Goal: Task Accomplishment & Management: Manage account settings

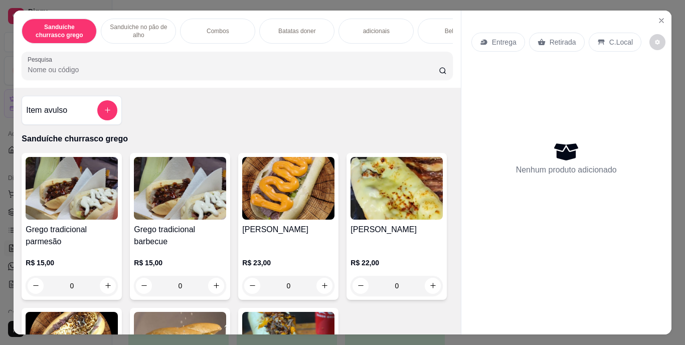
scroll to position [26, 0]
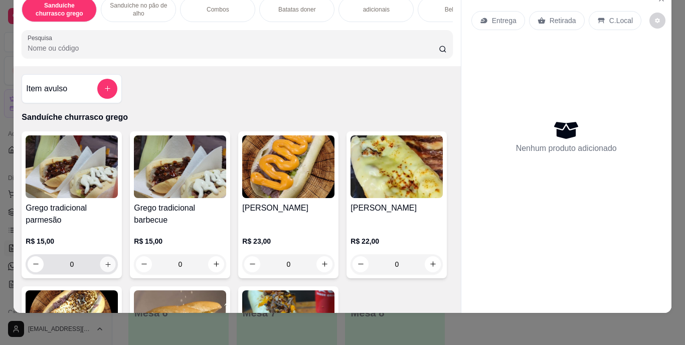
click at [104, 266] on icon "increase-product-quantity" at bounding box center [108, 264] width 8 height 8
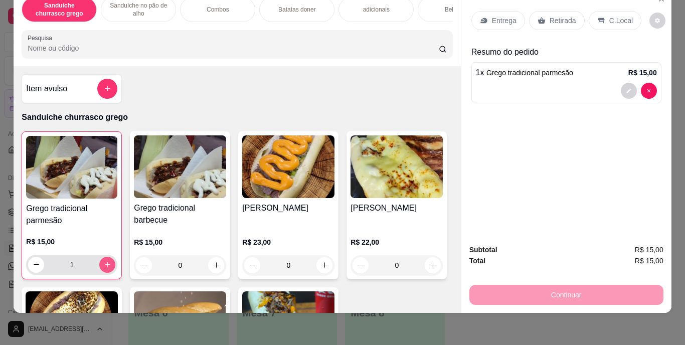
click at [104, 266] on icon "increase-product-quantity" at bounding box center [108, 265] width 8 height 8
type input "4"
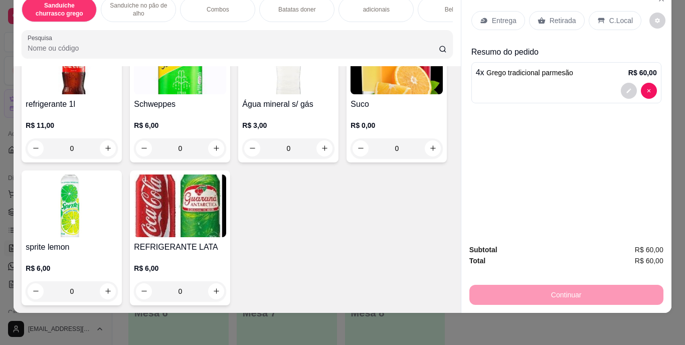
scroll to position [1789, 0]
click at [109, 156] on button "increase-product-quantity" at bounding box center [108, 148] width 16 height 16
type input "1"
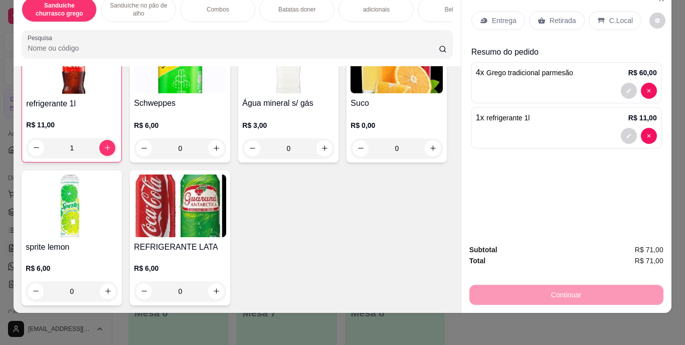
scroll to position [1338, 0]
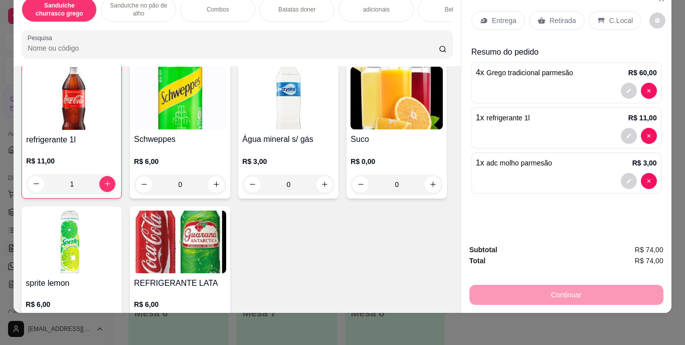
scroll to position [1339, 0]
type input "0"
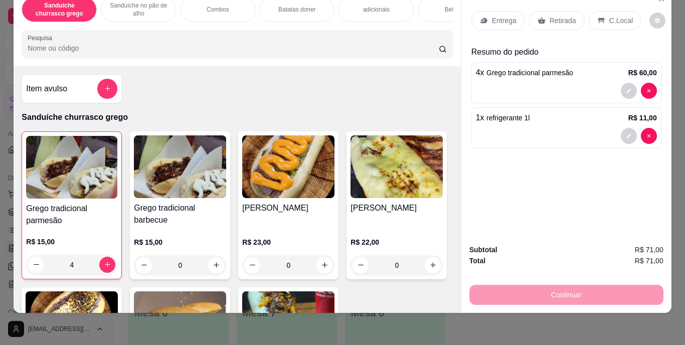
scroll to position [0, 0]
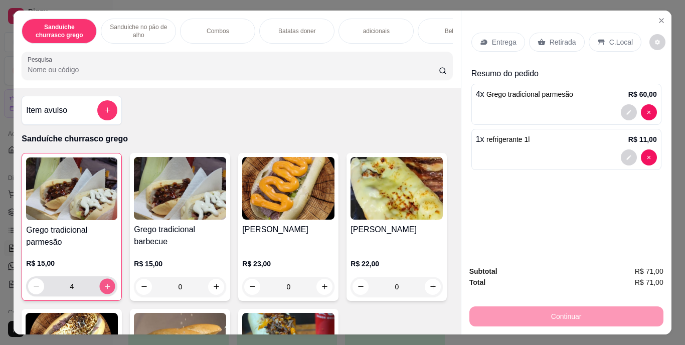
click at [107, 287] on icon "increase-product-quantity" at bounding box center [108, 286] width 8 height 8
type input "5"
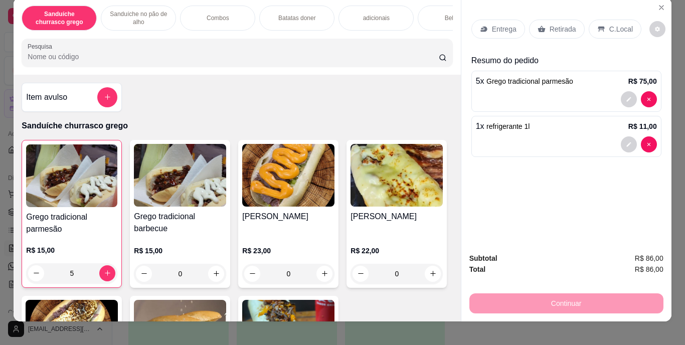
scroll to position [26, 0]
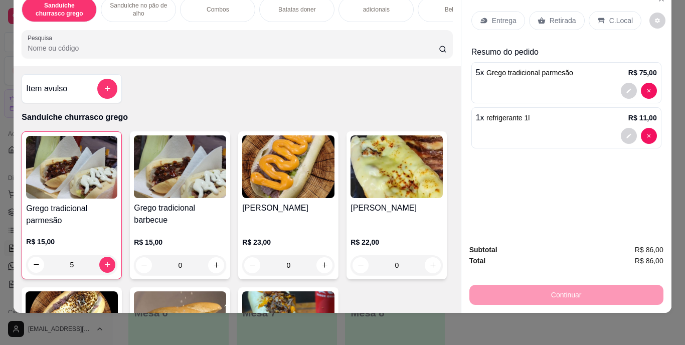
drag, startPoint x: 549, startPoint y: 289, endPoint x: 512, endPoint y: 219, distance: 79.4
click at [550, 289] on div "Continuar" at bounding box center [566, 293] width 194 height 23
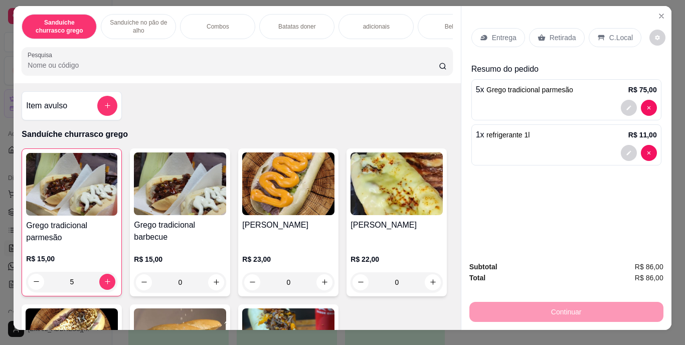
scroll to position [0, 0]
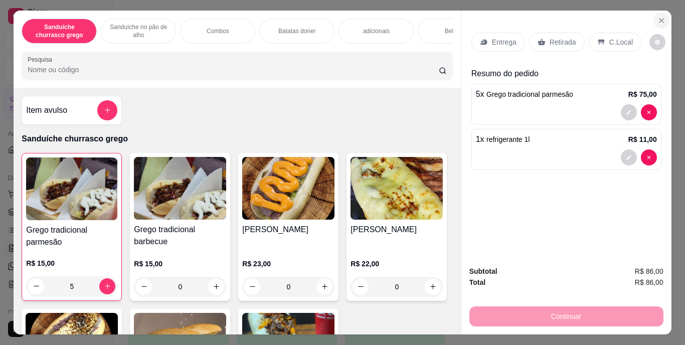
click at [657, 17] on icon "Close" at bounding box center [661, 21] width 8 height 8
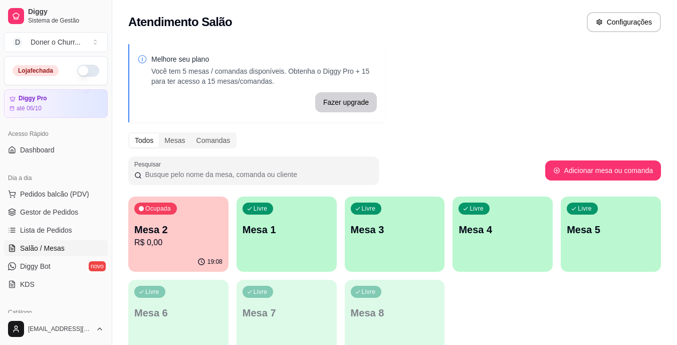
click at [51, 245] on span "Salão / Mesas" at bounding box center [42, 248] width 45 height 10
click at [195, 243] on p "R$ 0,00" at bounding box center [179, 243] width 86 height 12
click at [213, 252] on div "19:10" at bounding box center [178, 262] width 100 height 20
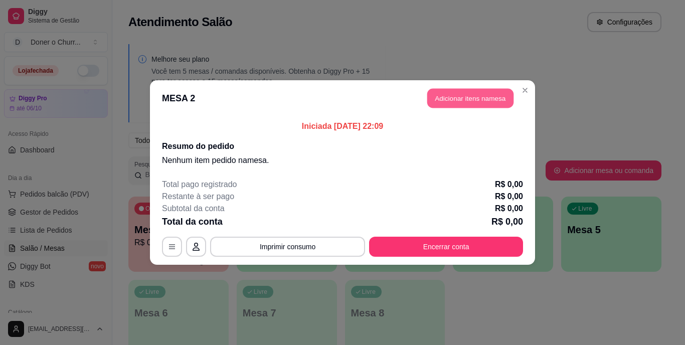
click at [464, 102] on button "Adicionar itens na mesa" at bounding box center [470, 99] width 86 height 20
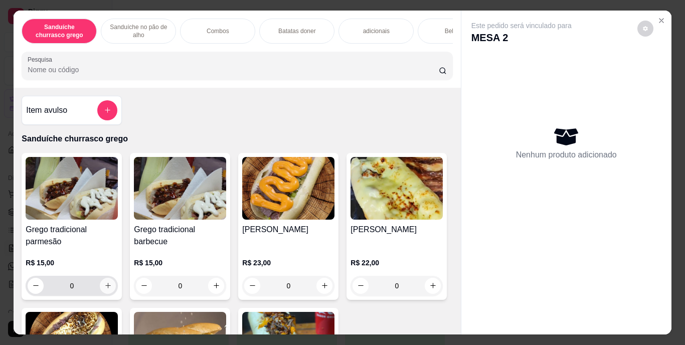
click at [104, 286] on icon "increase-product-quantity" at bounding box center [108, 286] width 8 height 8
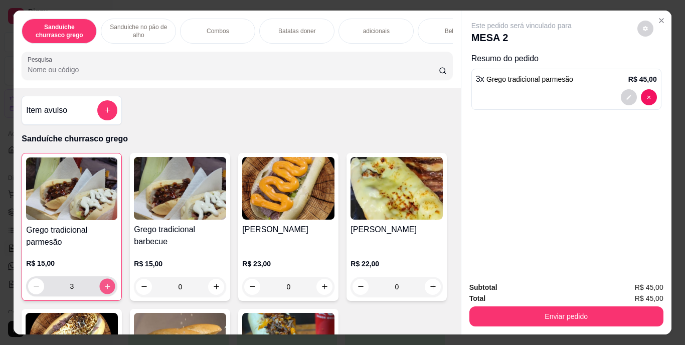
click at [104, 286] on icon "increase-product-quantity" at bounding box center [108, 286] width 8 height 8
type input "5"
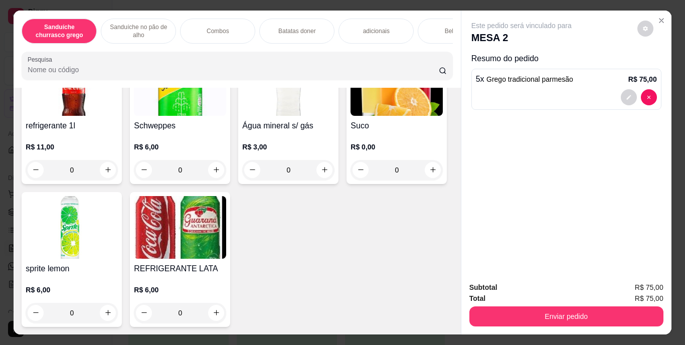
scroll to position [26, 0]
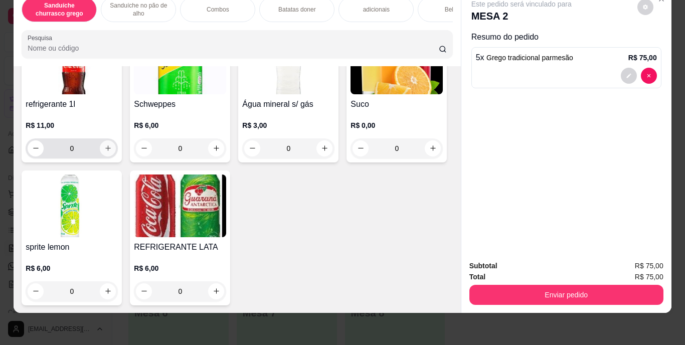
click at [105, 144] on icon "increase-product-quantity" at bounding box center [108, 148] width 8 height 8
type input "1"
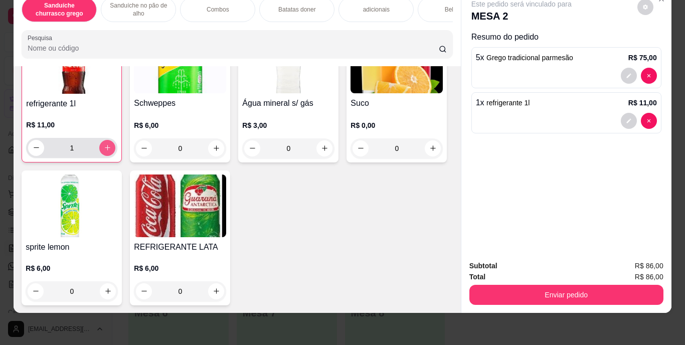
scroll to position [1821, 0]
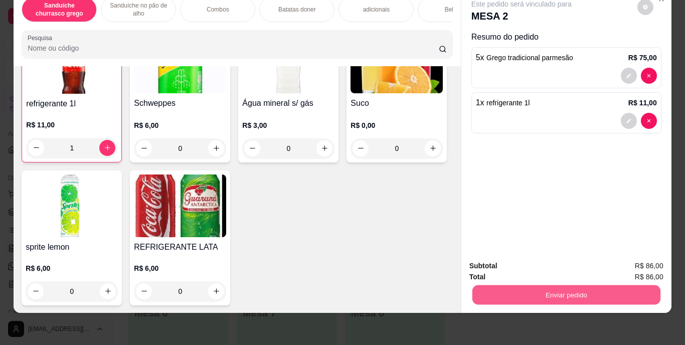
click at [563, 285] on button "Enviar pedido" at bounding box center [566, 295] width 188 height 20
click at [574, 262] on button "Registrar cliente" at bounding box center [570, 262] width 66 height 19
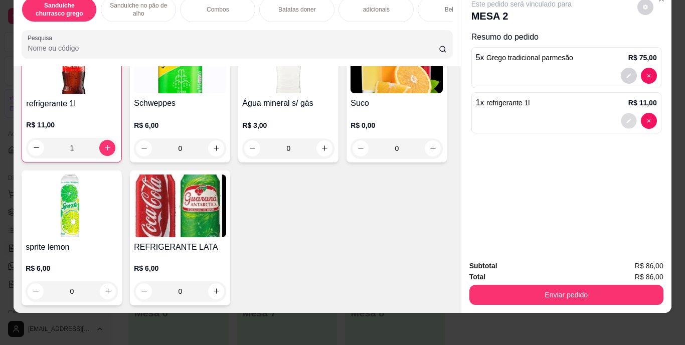
click at [621, 117] on button "decrease-product-quantity" at bounding box center [629, 121] width 16 height 16
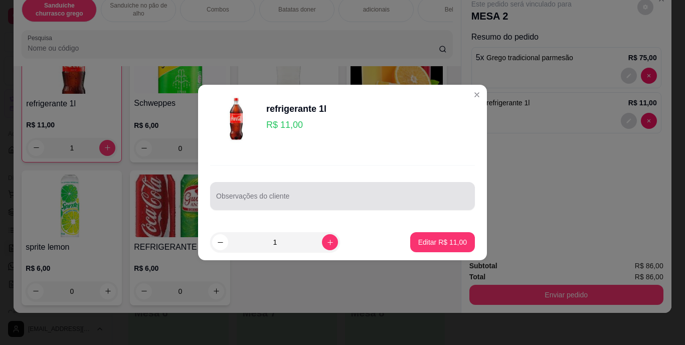
click at [276, 202] on input "Observações do cliente" at bounding box center [342, 200] width 253 height 10
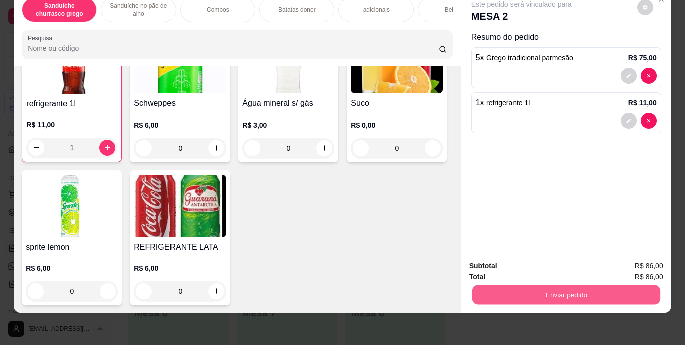
click at [546, 287] on button "Enviar pedido" at bounding box center [566, 295] width 188 height 20
click at [564, 264] on button "Registrar cliente" at bounding box center [570, 262] width 64 height 19
click at [518, 289] on button "Enviar pedido" at bounding box center [566, 295] width 188 height 20
click at [624, 260] on button "Enviar pedido" at bounding box center [637, 262] width 55 height 19
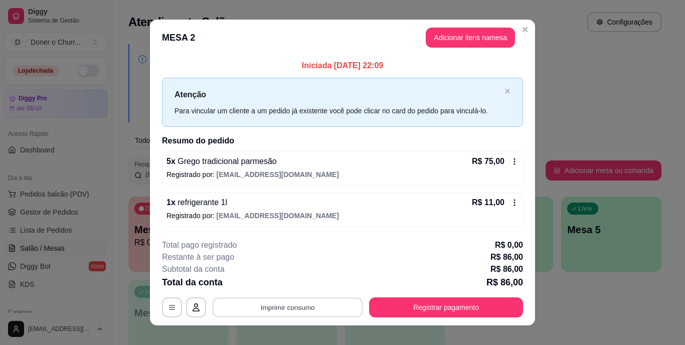
click at [272, 306] on button "Imprimir consumo" at bounding box center [288, 307] width 150 height 20
click at [289, 284] on button "IMPRESSORA" at bounding box center [287, 284] width 70 height 16
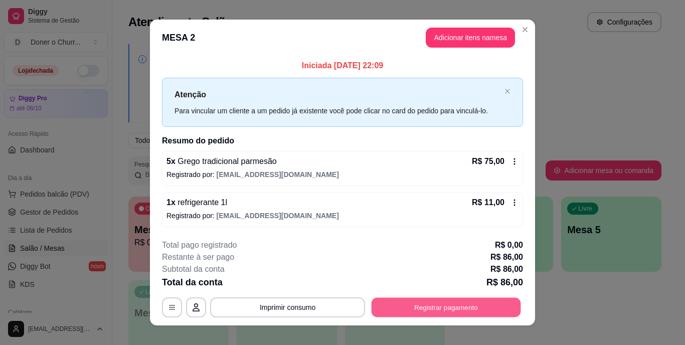
click at [430, 312] on button "Registrar pagamento" at bounding box center [445, 307] width 149 height 20
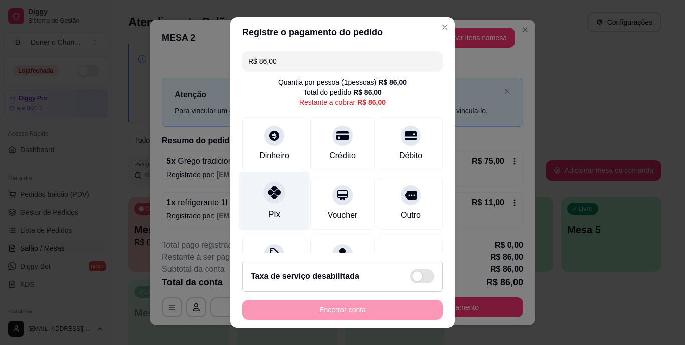
click at [259, 203] on div "Pix" at bounding box center [274, 201] width 71 height 59
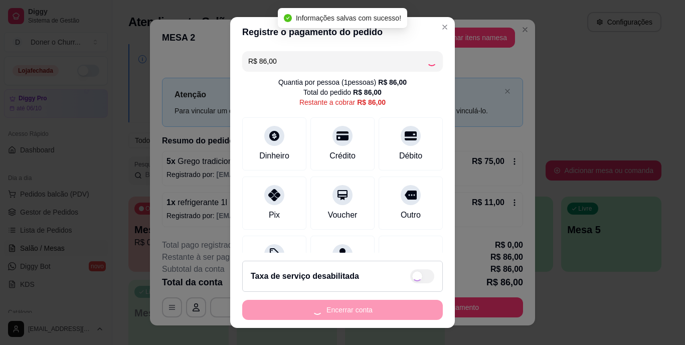
type input "R$ 0,00"
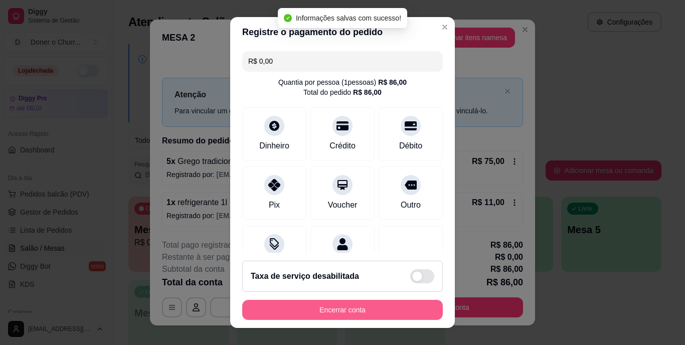
click at [337, 305] on button "Encerrar conta" at bounding box center [342, 310] width 201 height 20
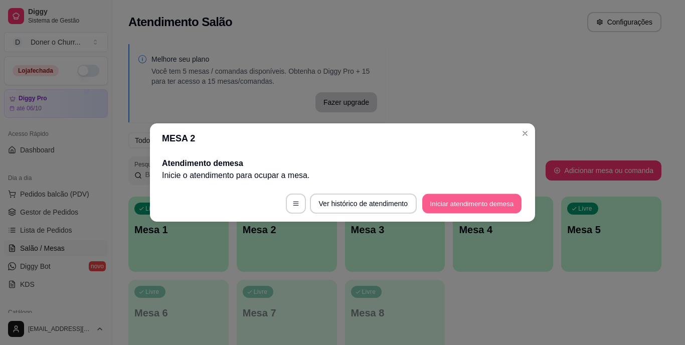
click at [473, 199] on button "Iniciar atendimento de mesa" at bounding box center [471, 204] width 99 height 20
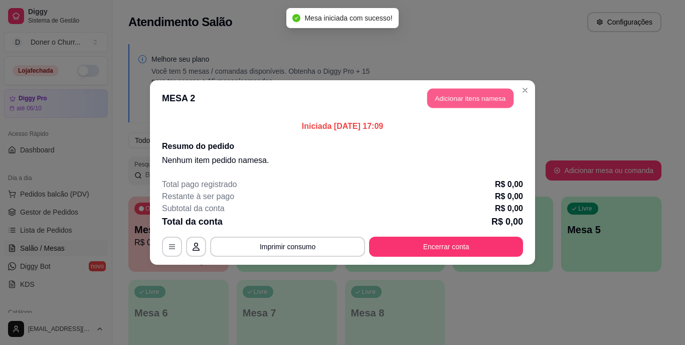
click at [485, 93] on button "Adicionar itens na mesa" at bounding box center [470, 99] width 86 height 20
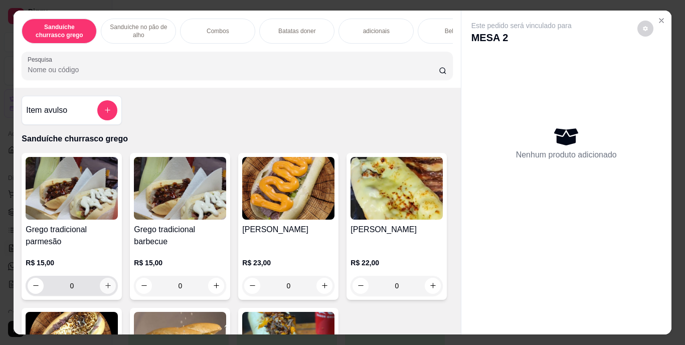
click at [104, 289] on icon "increase-product-quantity" at bounding box center [108, 286] width 8 height 8
type input "1"
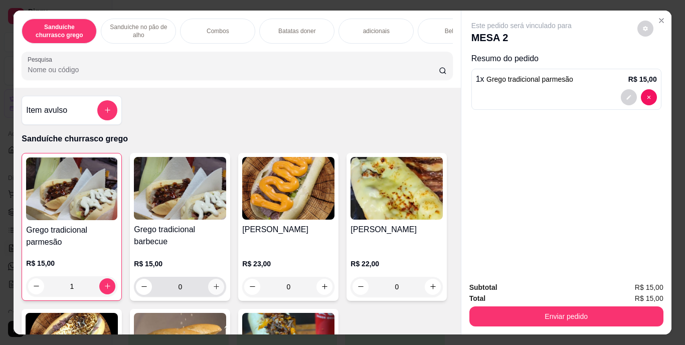
click at [213, 288] on icon "increase-product-quantity" at bounding box center [217, 287] width 8 height 8
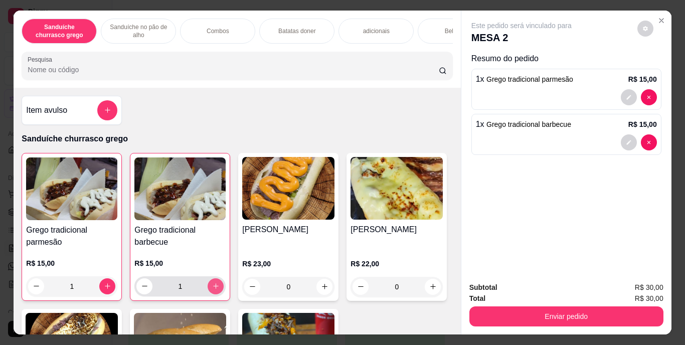
type input "1"
click at [624, 141] on button "decrease-product-quantity" at bounding box center [629, 142] width 16 height 16
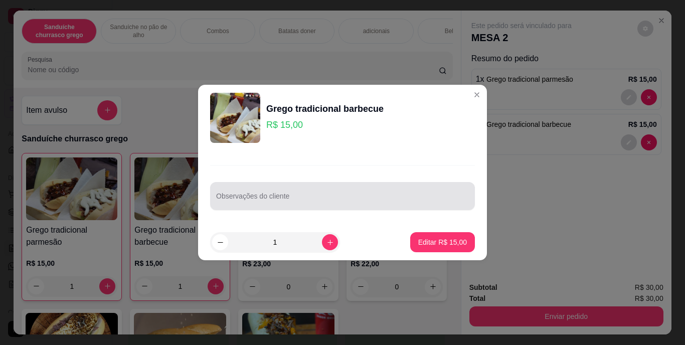
click at [302, 198] on input "Observações do cliente" at bounding box center [342, 200] width 253 height 10
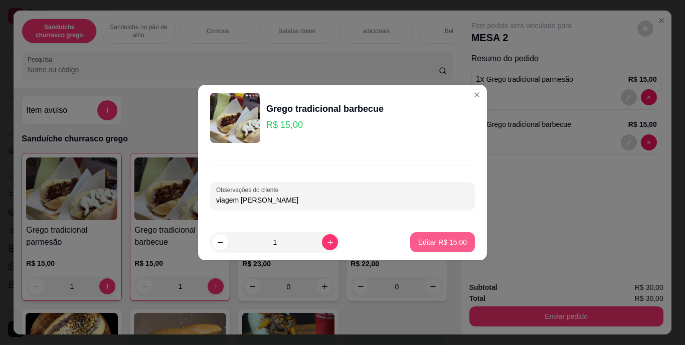
type input "viagem omar"
click at [442, 243] on p "Editar R$ 15,00" at bounding box center [442, 242] width 49 height 10
type input "0"
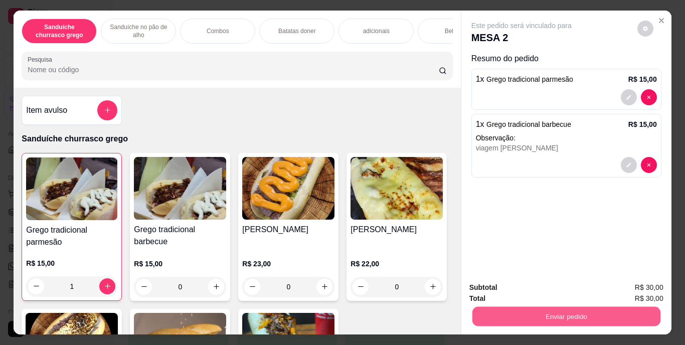
click at [521, 315] on button "Enviar pedido" at bounding box center [566, 317] width 188 height 20
click at [636, 285] on button "Enviar pedido" at bounding box center [637, 288] width 55 height 19
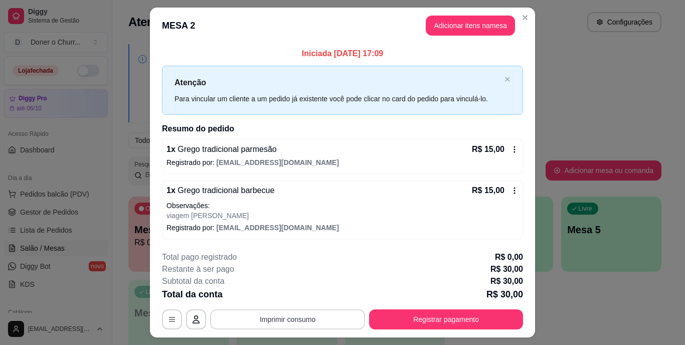
click at [281, 318] on button "Imprimir consumo" at bounding box center [287, 319] width 155 height 20
click at [296, 298] on button "IMPRESSORA" at bounding box center [287, 296] width 73 height 16
click at [294, 297] on div "Escolha a impressora IMPRESSORA" at bounding box center [287, 289] width 83 height 34
click at [282, 300] on div "Escolha a impressora IMPRESSORA" at bounding box center [287, 289] width 83 height 34
click at [290, 322] on button "Imprimir consumo" at bounding box center [287, 319] width 155 height 20
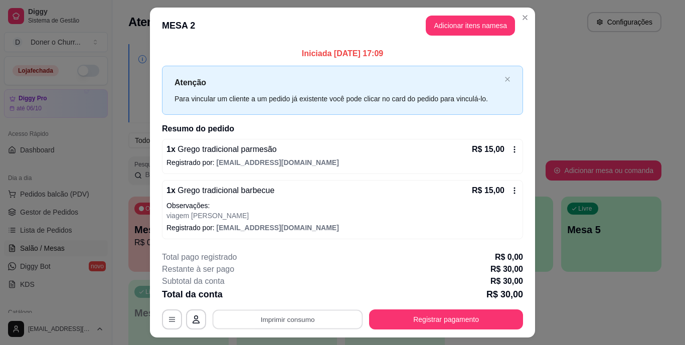
click at [371, 271] on div "Restante à ser pago R$ 30,00" at bounding box center [342, 269] width 361 height 12
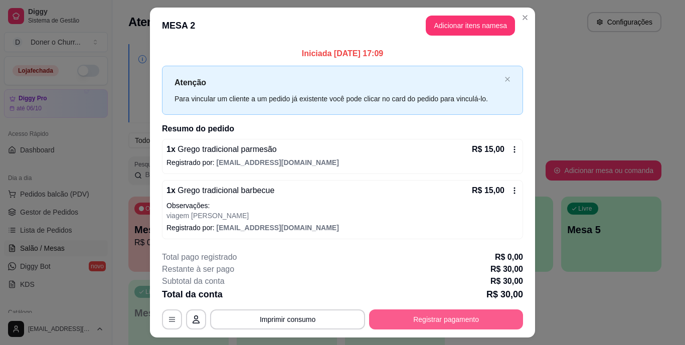
click at [433, 313] on button "Registrar pagamento" at bounding box center [446, 319] width 154 height 20
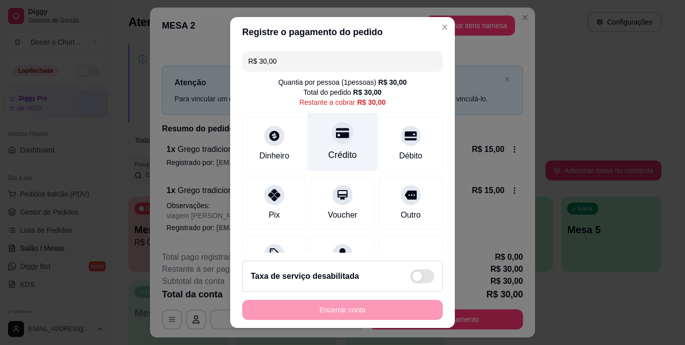
click at [331, 149] on div "Crédito" at bounding box center [342, 155] width 29 height 13
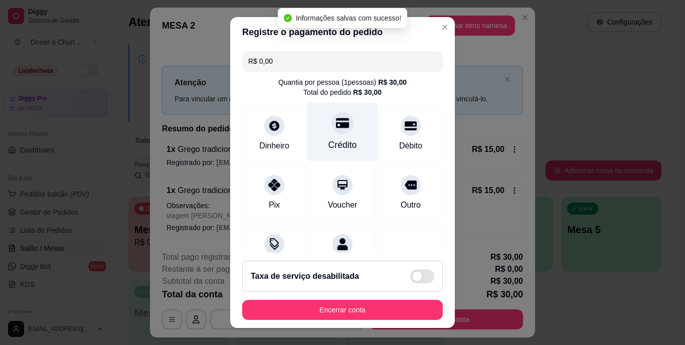
type input "R$ 0,00"
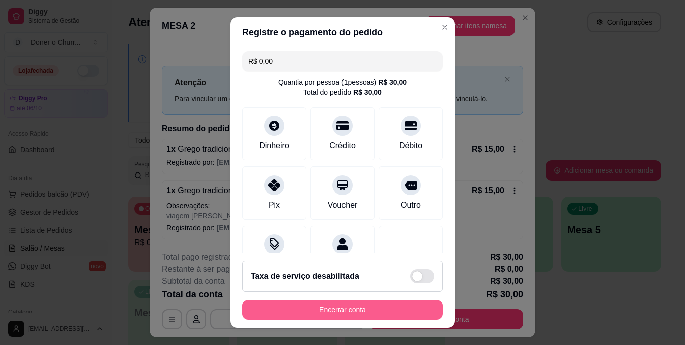
click at [344, 309] on button "Encerrar conta" at bounding box center [342, 310] width 201 height 20
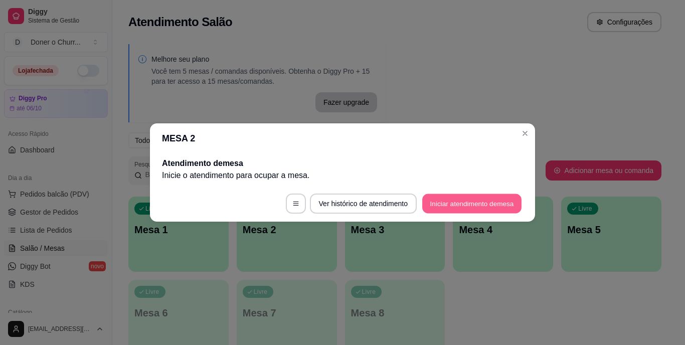
click at [477, 201] on button "Iniciar atendimento de mesa" at bounding box center [471, 204] width 99 height 20
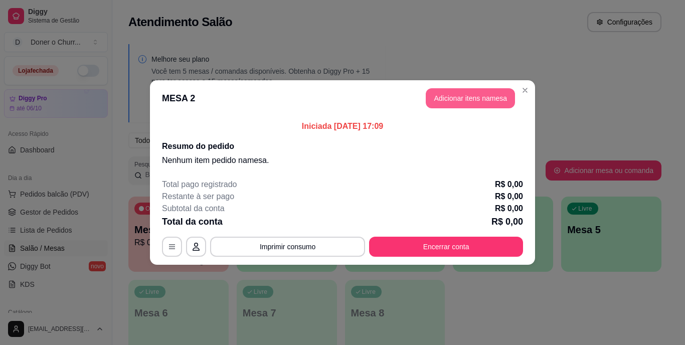
click at [460, 101] on button "Adicionar itens na mesa" at bounding box center [470, 98] width 89 height 20
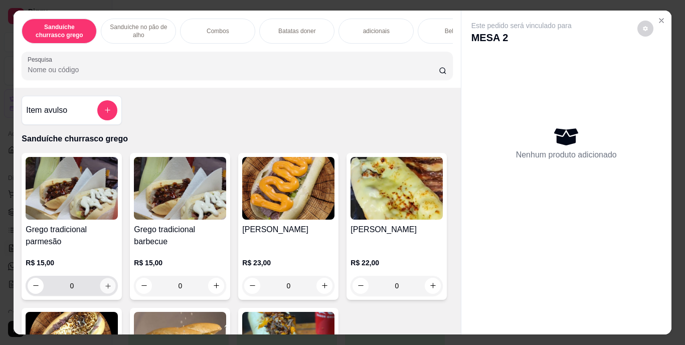
click at [104, 289] on icon "increase-product-quantity" at bounding box center [108, 286] width 8 height 8
type input "2"
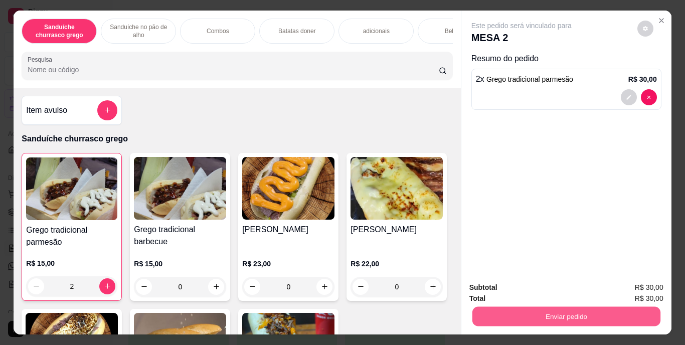
click at [549, 311] on button "Enviar pedido" at bounding box center [566, 317] width 188 height 20
click at [632, 288] on button "Enviar pedido" at bounding box center [637, 288] width 57 height 19
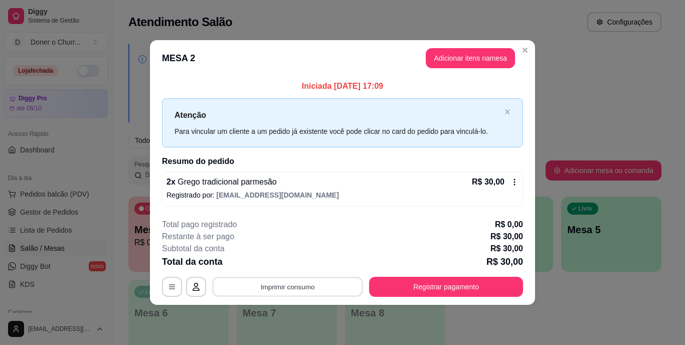
click at [287, 288] on button "Imprimir consumo" at bounding box center [288, 287] width 150 height 20
click at [302, 263] on button "IMPRESSORA" at bounding box center [291, 264] width 70 height 16
click at [467, 56] on button "Adicionar itens na mesa" at bounding box center [470, 59] width 86 height 20
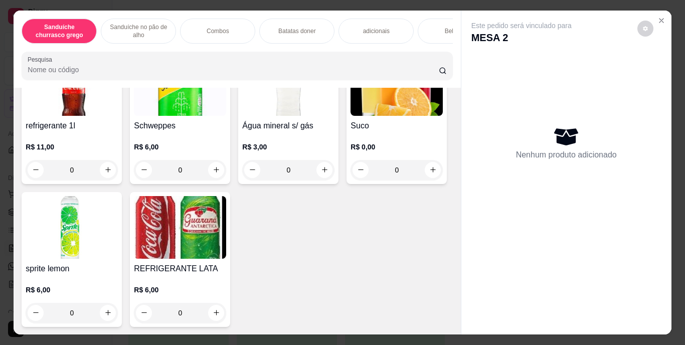
scroll to position [1819, 0]
click at [216, 166] on icon "increase-product-quantity" at bounding box center [217, 170] width 8 height 8
type input "1"
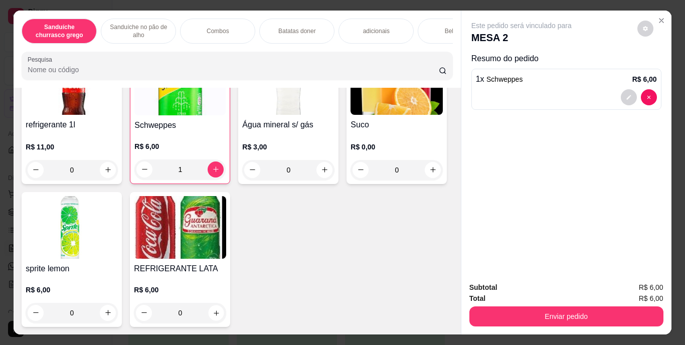
click at [220, 309] on icon "increase-product-quantity" at bounding box center [217, 313] width 8 height 8
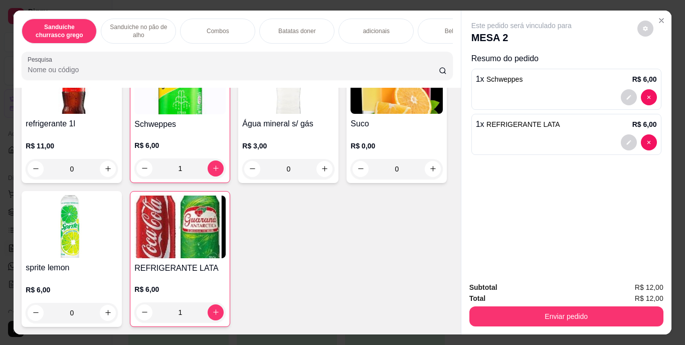
type input "1"
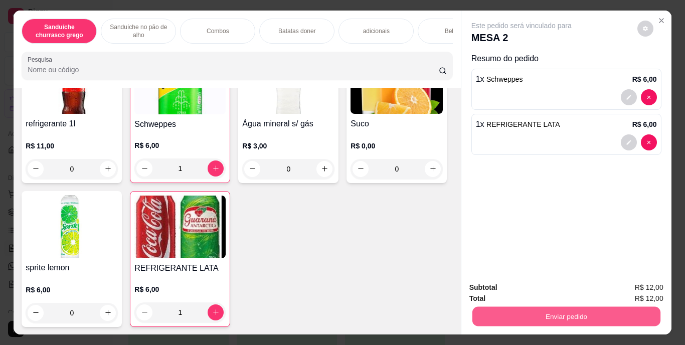
click at [543, 313] on button "Enviar pedido" at bounding box center [566, 317] width 188 height 20
click at [567, 285] on button "Registrar cliente" at bounding box center [570, 288] width 64 height 19
click at [604, 309] on button "Enviar pedido" at bounding box center [566, 316] width 194 height 20
click at [633, 282] on button "Enviar pedido" at bounding box center [637, 288] width 55 height 19
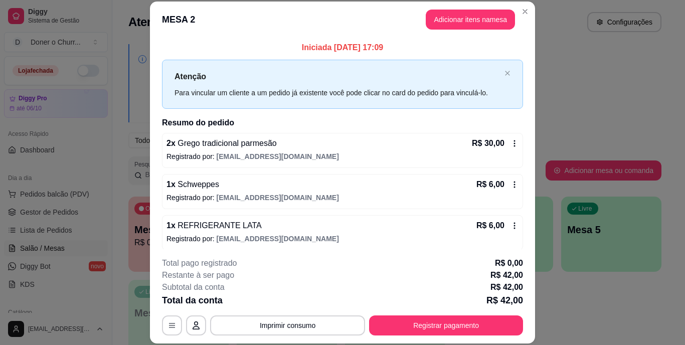
scroll to position [5, 0]
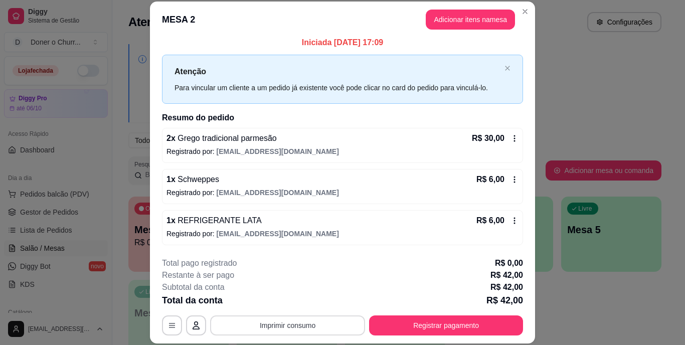
click at [284, 330] on button "Imprimir consumo" at bounding box center [287, 325] width 155 height 20
click at [295, 300] on button "IMPRESSORA" at bounding box center [287, 302] width 70 height 16
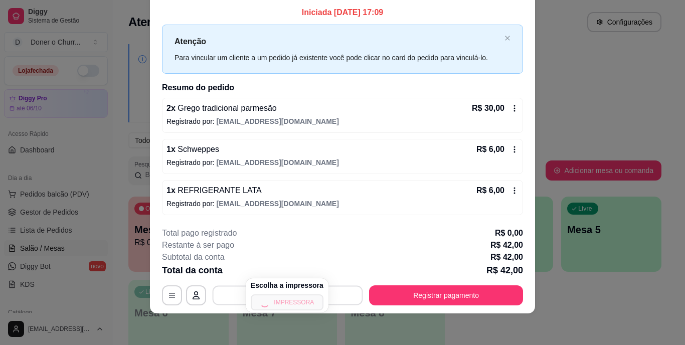
scroll to position [31, 0]
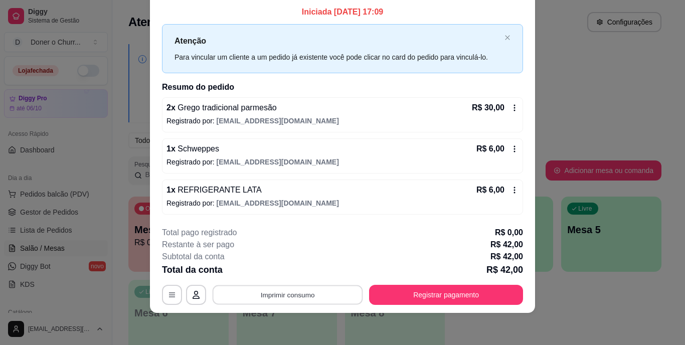
click at [282, 296] on button "Imprimir consumo" at bounding box center [288, 295] width 150 height 20
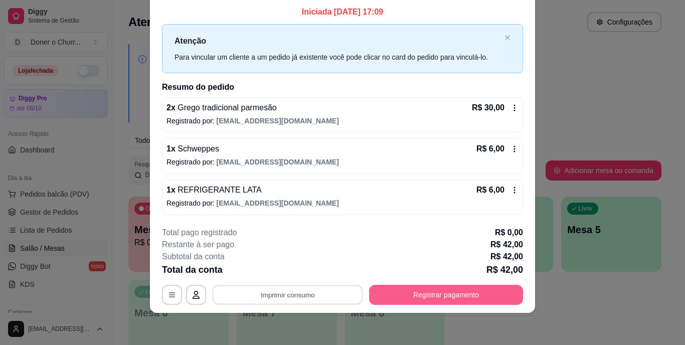
click at [451, 294] on button "Registrar pagamento" at bounding box center [446, 295] width 154 height 20
click at [407, 294] on button "Registrar pagamento" at bounding box center [446, 295] width 154 height 20
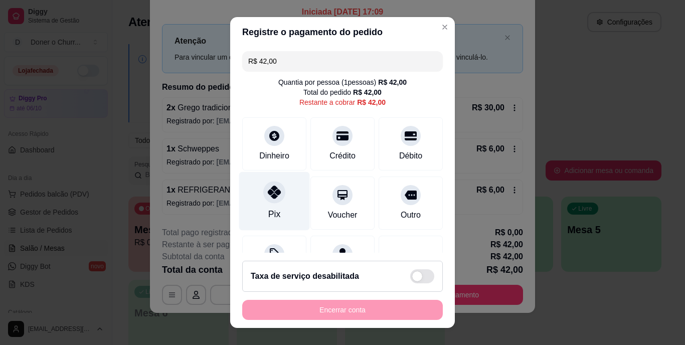
click at [273, 205] on div "Pix" at bounding box center [274, 201] width 71 height 59
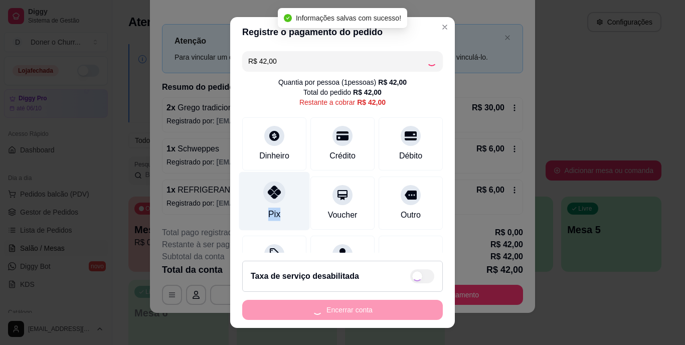
type input "R$ 0,00"
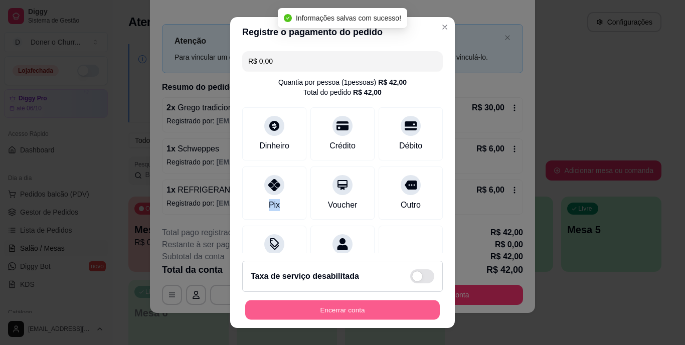
click at [342, 304] on button "Encerrar conta" at bounding box center [342, 310] width 195 height 20
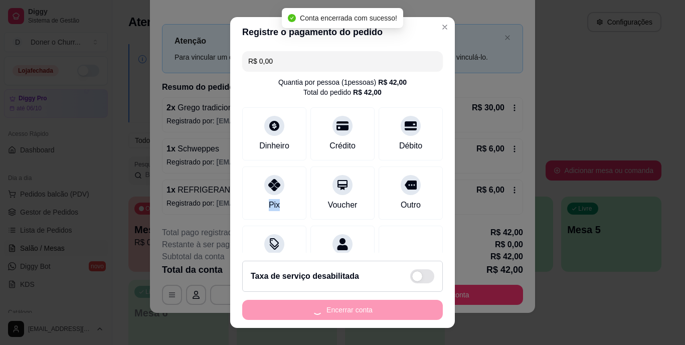
scroll to position [0, 0]
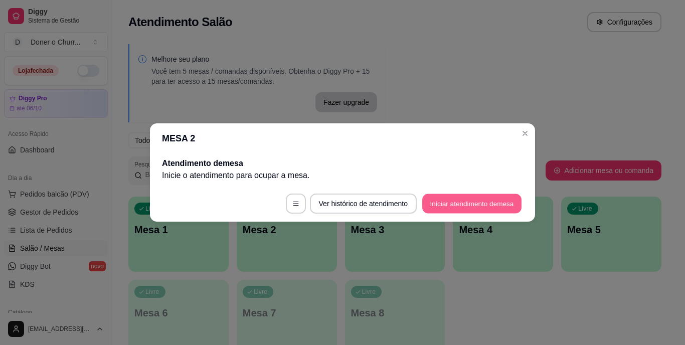
click at [476, 204] on button "Iniciar atendimento de mesa" at bounding box center [471, 204] width 99 height 20
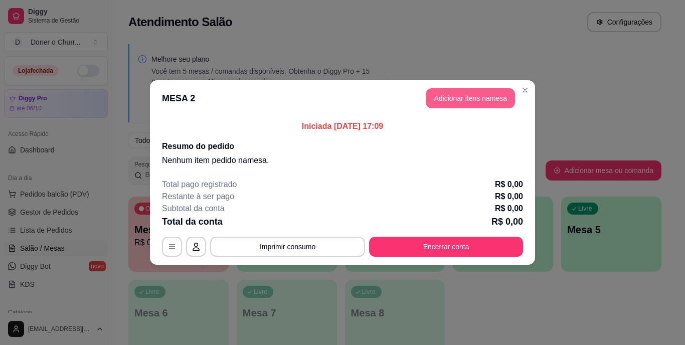
click at [477, 101] on button "Adicionar itens na mesa" at bounding box center [470, 98] width 89 height 20
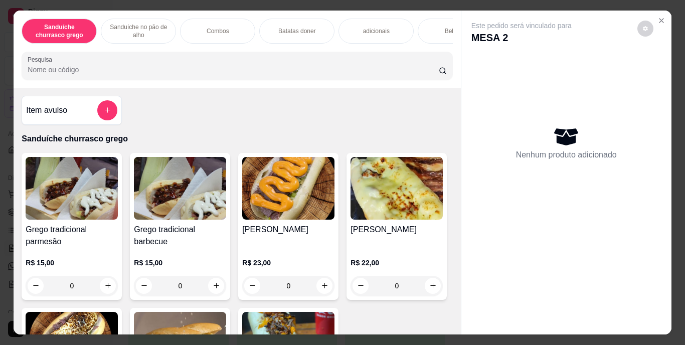
scroll to position [50, 0]
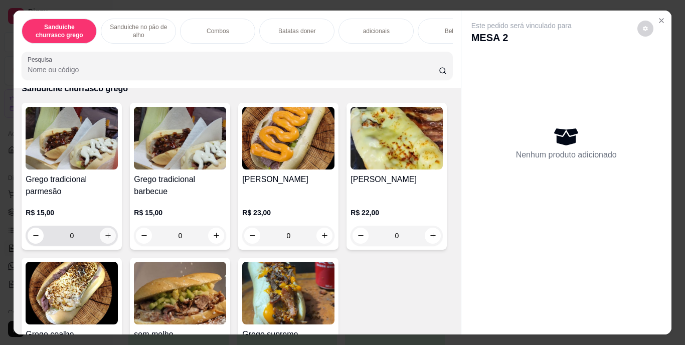
click at [104, 239] on icon "increase-product-quantity" at bounding box center [108, 236] width 8 height 8
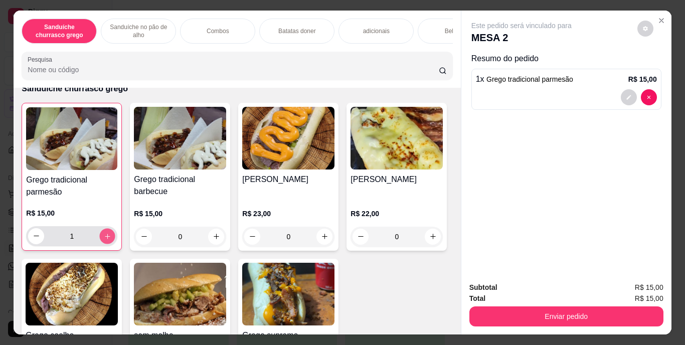
click at [105, 239] on icon "increase-product-quantity" at bounding box center [107, 236] width 5 height 5
click at [105, 239] on icon "increase-product-quantity" at bounding box center [108, 236] width 6 height 6
type input "3"
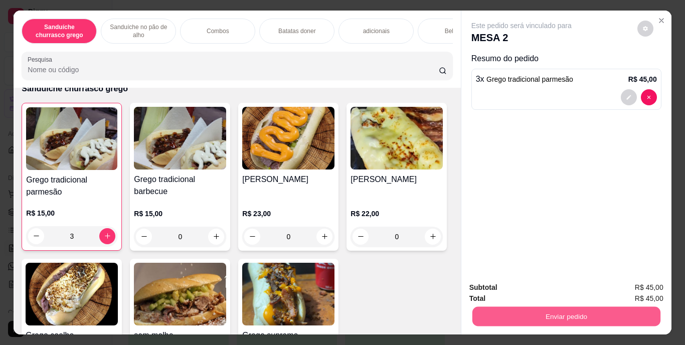
click at [518, 308] on button "Enviar pedido" at bounding box center [566, 317] width 188 height 20
click at [623, 285] on button "Enviar pedido" at bounding box center [637, 288] width 57 height 19
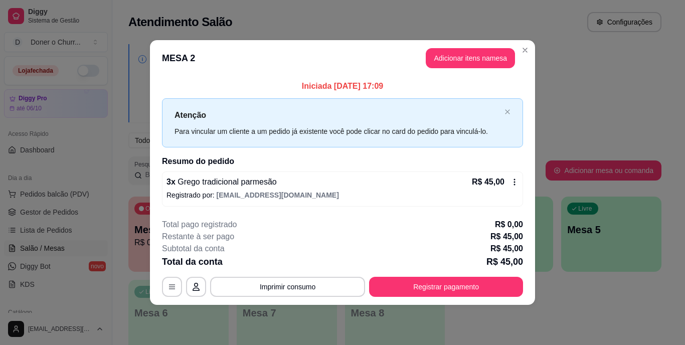
click at [400, 157] on h2 "Resumo do pedido" at bounding box center [342, 161] width 361 height 12
click at [289, 290] on button "Imprimir consumo" at bounding box center [288, 287] width 150 height 20
click at [294, 260] on button "IMPRESSORA" at bounding box center [291, 264] width 70 height 16
click at [293, 284] on button "Imprimir consumo" at bounding box center [288, 287] width 150 height 20
click at [287, 259] on button "IMPRESSORA" at bounding box center [290, 264] width 73 height 16
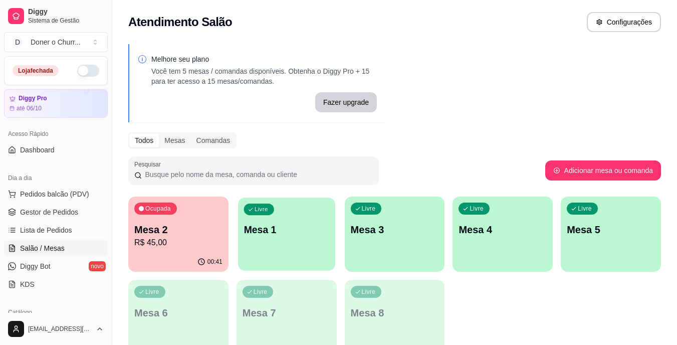
click at [290, 246] on div "Livre Mesa 1" at bounding box center [286, 228] width 97 height 61
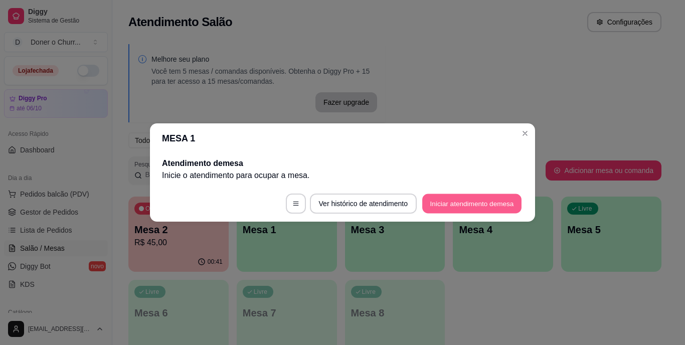
click at [444, 200] on button "Iniciar atendimento de mesa" at bounding box center [471, 204] width 99 height 20
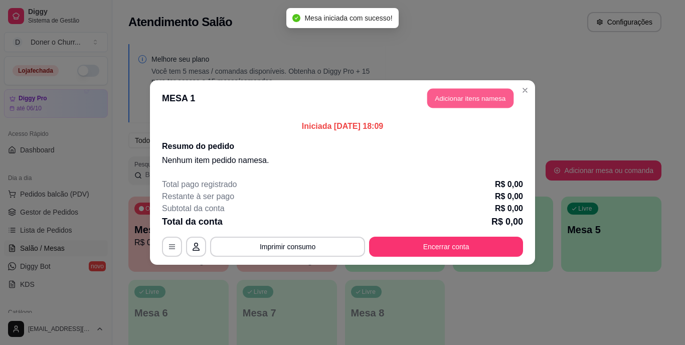
click at [474, 98] on button "Adicionar itens na mesa" at bounding box center [470, 99] width 86 height 20
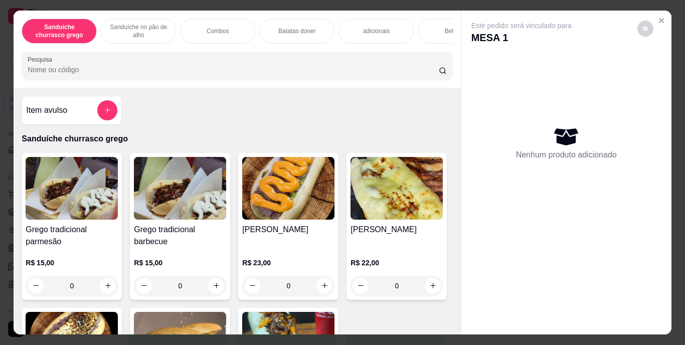
scroll to position [210, 0]
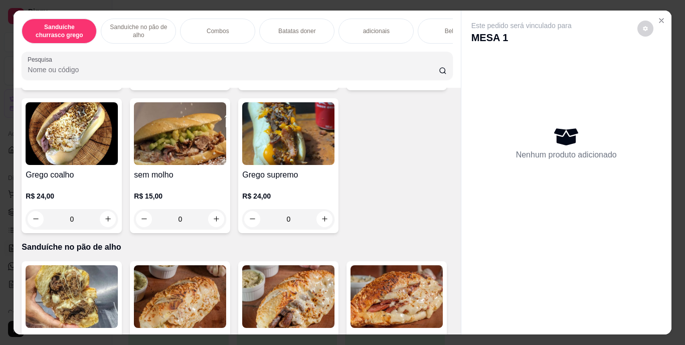
click at [385, 192] on div "Grego tradicional parmesão R$ 15,00 0 Grego tradicional barbecue R$ 15,00 0 Gre…" at bounding box center [237, 88] width 431 height 290
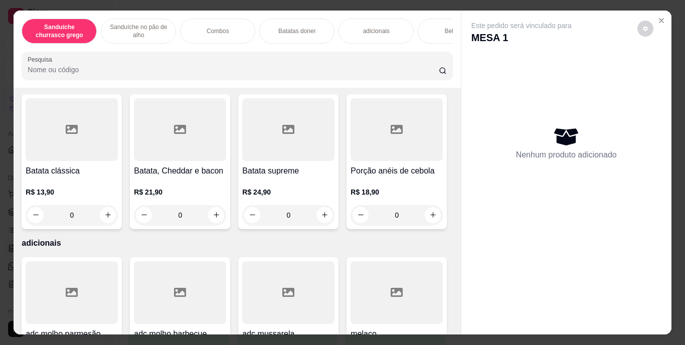
scroll to position [862, 0]
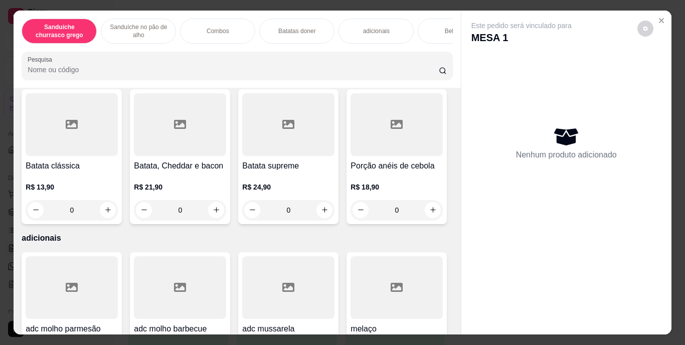
click at [209, 55] on button "increase-product-quantity" at bounding box center [217, 47] width 16 height 16
type input "1"
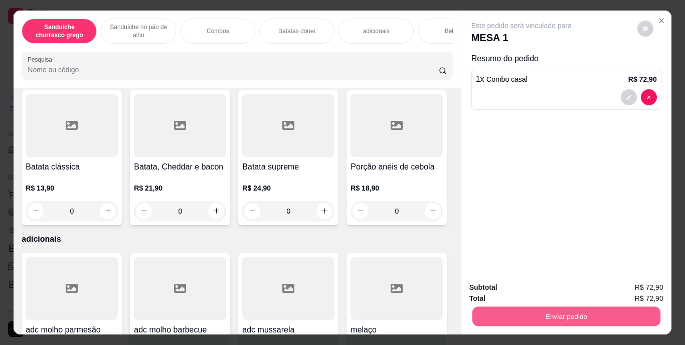
click at [542, 317] on button "Enviar pedido" at bounding box center [566, 317] width 188 height 20
click at [631, 286] on button "Enviar pedido" at bounding box center [637, 288] width 55 height 19
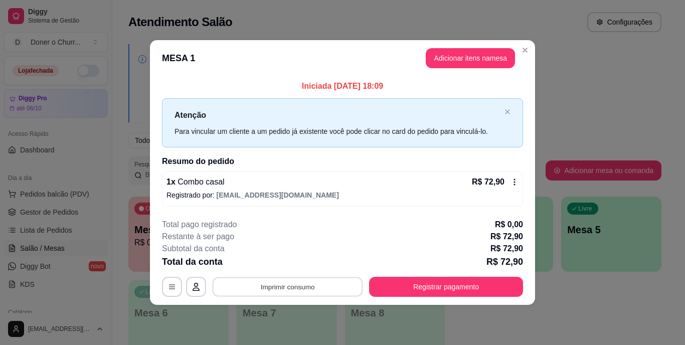
click at [281, 285] on button "Imprimir consumo" at bounding box center [288, 287] width 150 height 20
click at [294, 261] on button "IMPRESSORA" at bounding box center [291, 264] width 70 height 16
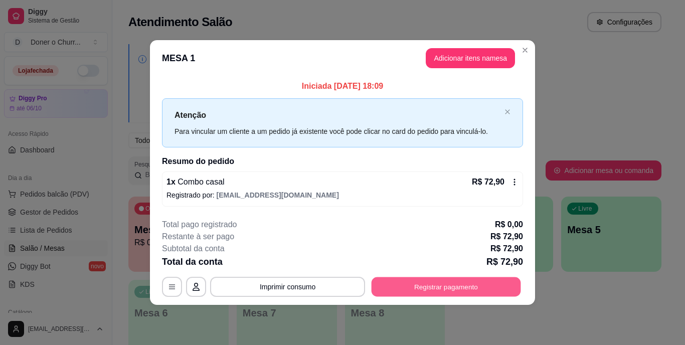
click at [414, 288] on button "Registrar pagamento" at bounding box center [445, 287] width 149 height 20
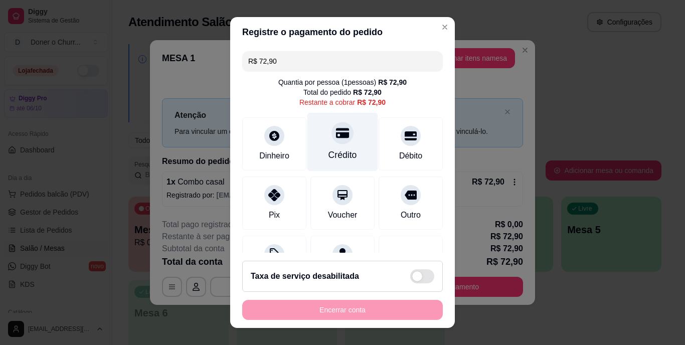
click at [333, 147] on div "Crédito" at bounding box center [342, 142] width 71 height 59
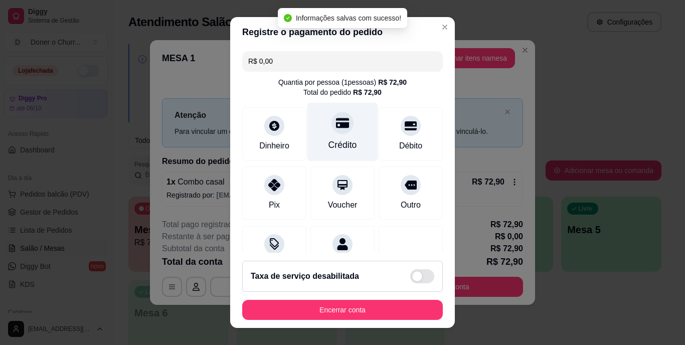
type input "R$ 0,00"
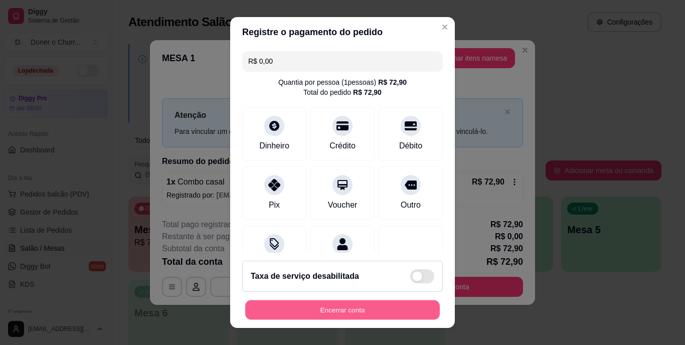
click at [323, 301] on button "Encerrar conta" at bounding box center [342, 310] width 195 height 20
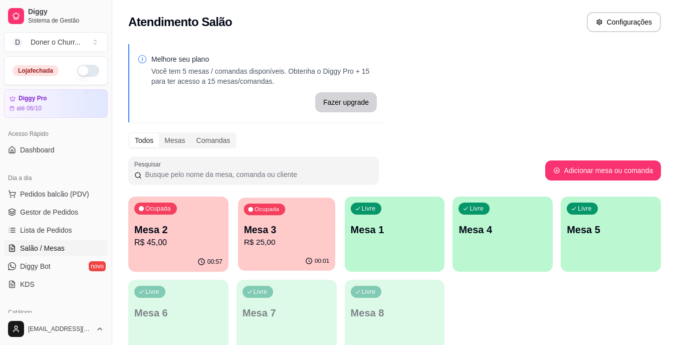
click at [311, 245] on p "R$ 25,00" at bounding box center [287, 243] width 86 height 12
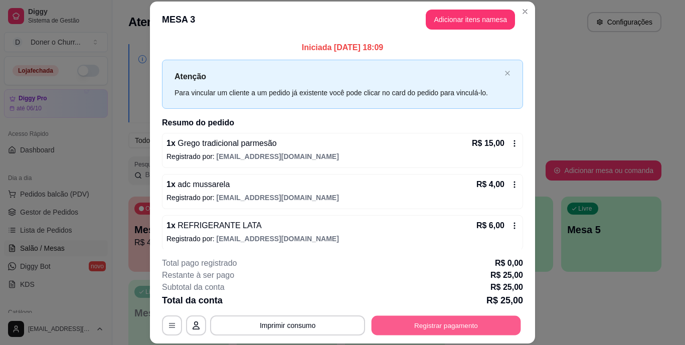
click at [425, 326] on button "Registrar pagamento" at bounding box center [445, 325] width 149 height 20
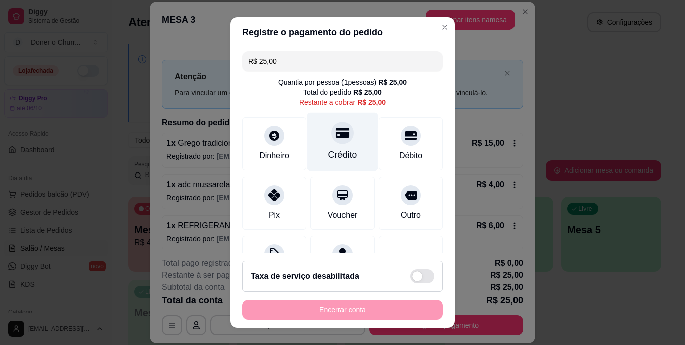
click at [335, 144] on div "Crédito" at bounding box center [342, 142] width 71 height 59
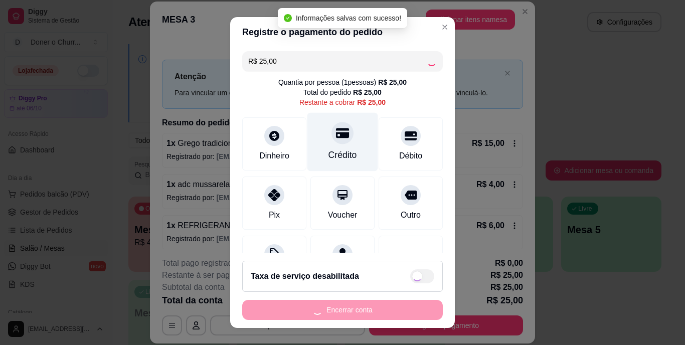
type input "R$ 0,00"
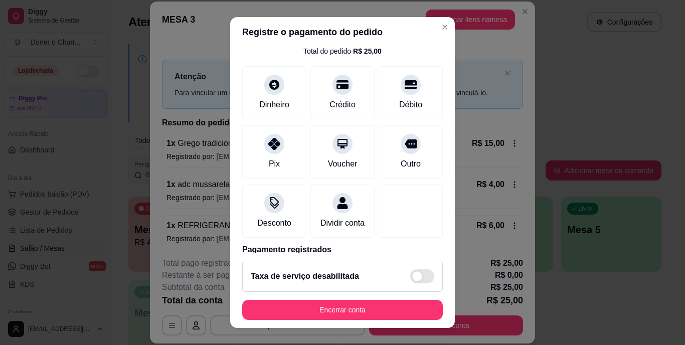
scroll to position [87, 0]
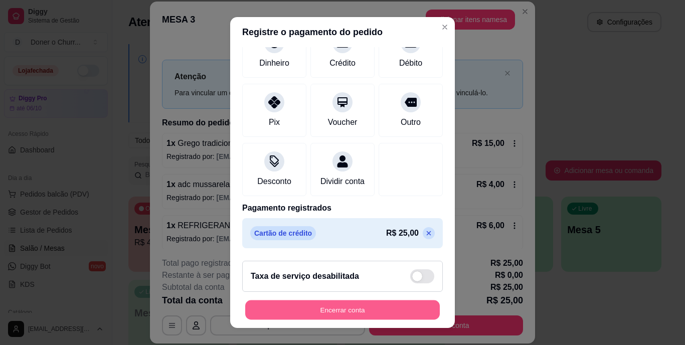
click at [318, 314] on button "Encerrar conta" at bounding box center [342, 310] width 195 height 20
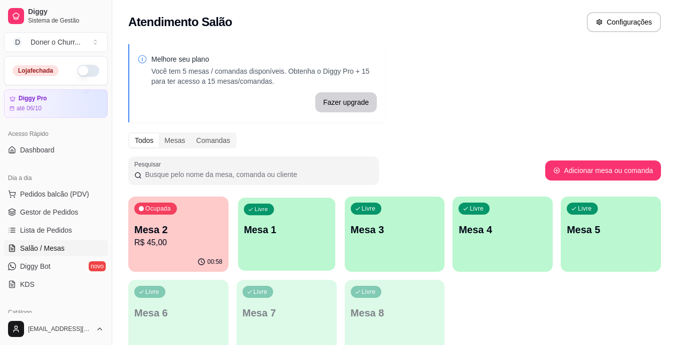
click at [300, 239] on div "Livre Mesa 1" at bounding box center [286, 228] width 97 height 61
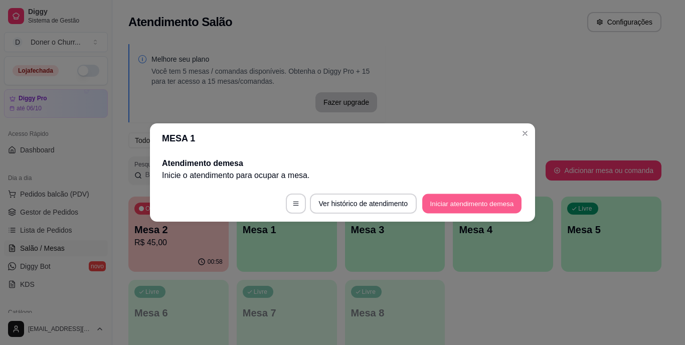
click at [457, 210] on button "Iniciar atendimento de mesa" at bounding box center [471, 204] width 99 height 20
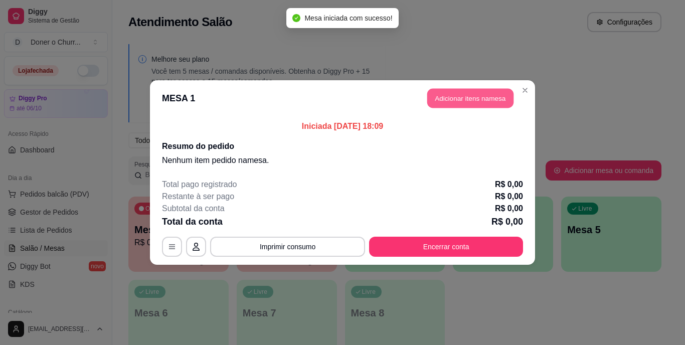
click at [482, 92] on button "Adicionar itens na mesa" at bounding box center [470, 99] width 86 height 20
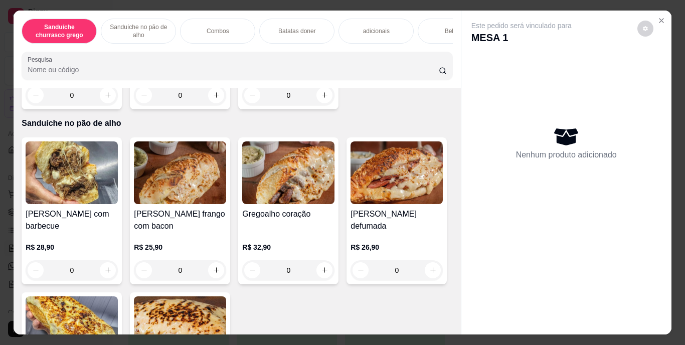
scroll to position [338, 0]
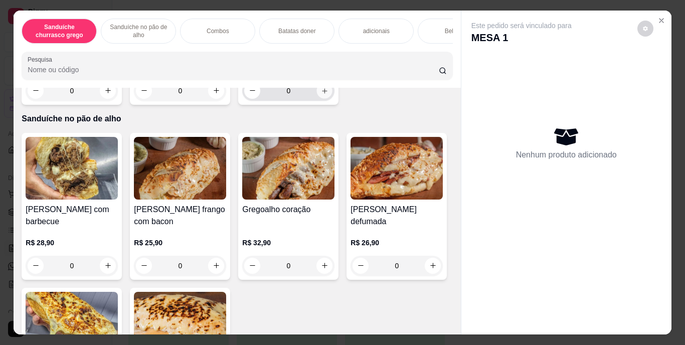
click at [321, 94] on icon "increase-product-quantity" at bounding box center [325, 91] width 8 height 8
type input "1"
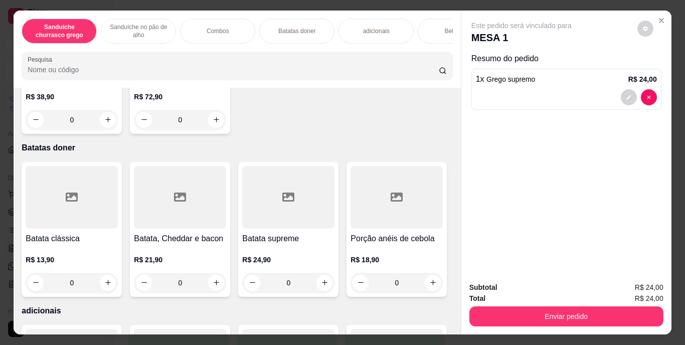
scroll to position [801, 0]
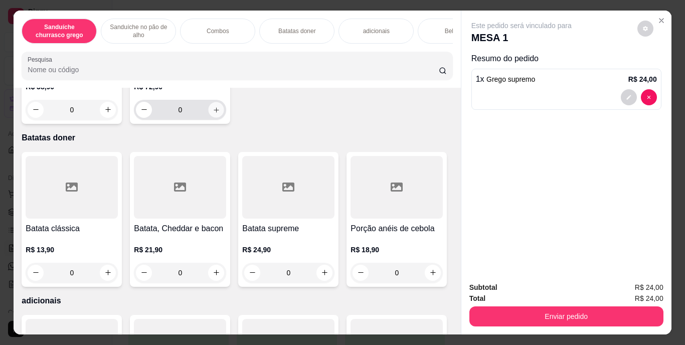
click at [213, 113] on icon "increase-product-quantity" at bounding box center [217, 110] width 8 height 8
type input "1"
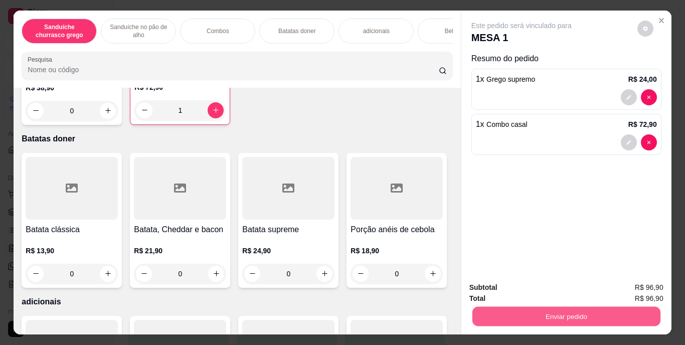
click at [557, 308] on button "Enviar pedido" at bounding box center [566, 317] width 188 height 20
click at [638, 287] on button "Enviar pedido" at bounding box center [637, 288] width 55 height 19
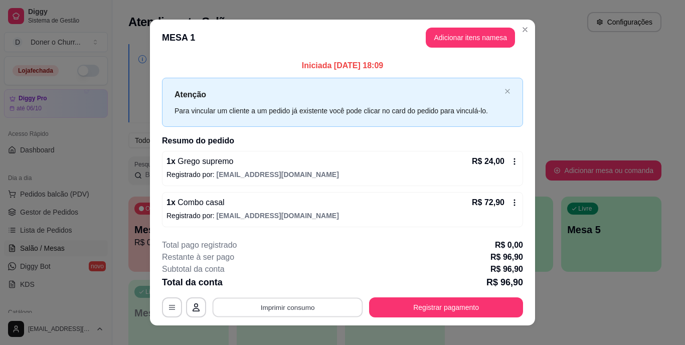
click at [288, 298] on button "Imprimir consumo" at bounding box center [288, 307] width 150 height 20
click at [510, 202] on icon at bounding box center [514, 203] width 8 height 8
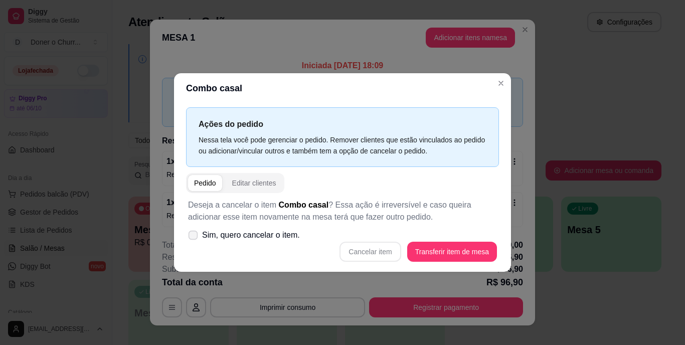
click at [194, 239] on span at bounding box center [194, 236] width 10 height 10
click at [194, 239] on input "Sim, quero cancelar o item." at bounding box center [191, 240] width 7 height 7
checkbox input "true"
click at [370, 251] on button "Cancelar item" at bounding box center [370, 252] width 60 height 20
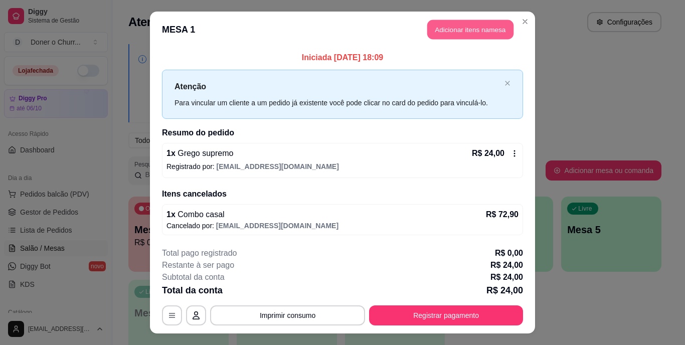
click at [473, 26] on button "Adicionar itens na mesa" at bounding box center [470, 30] width 86 height 20
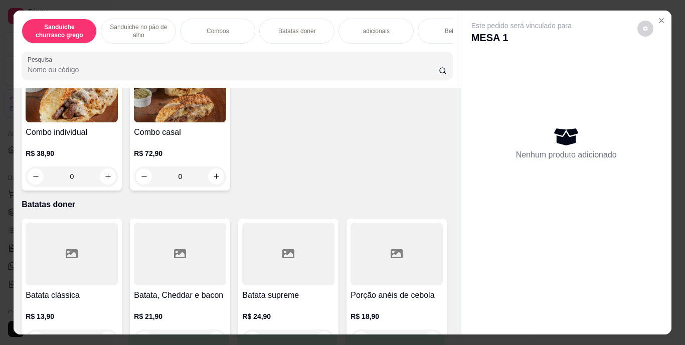
scroll to position [778, 0]
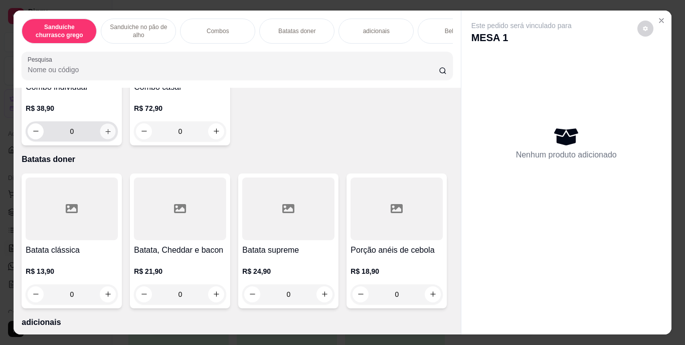
click at [104, 135] on icon "increase-product-quantity" at bounding box center [108, 131] width 8 height 8
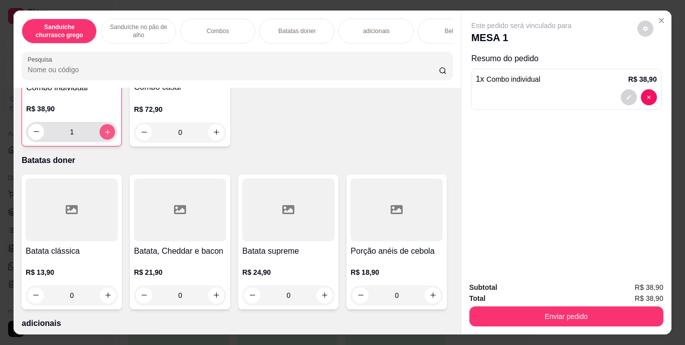
click at [104, 135] on icon "increase-product-quantity" at bounding box center [108, 132] width 8 height 8
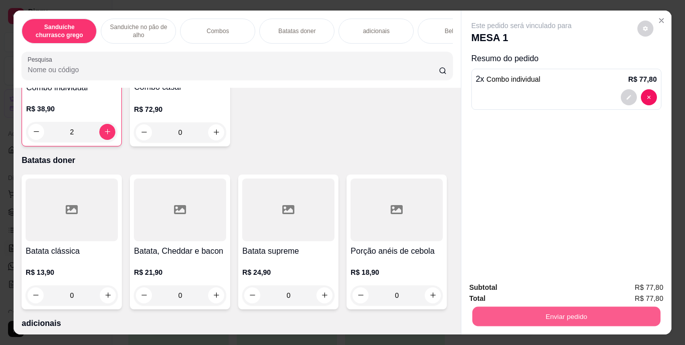
click at [528, 316] on button "Enviar pedido" at bounding box center [566, 317] width 188 height 20
click at [594, 196] on div "Este pedido será vinculado para MESA 1 Resumo do pedido 2 x Combo individual R$…" at bounding box center [566, 143] width 210 height 264
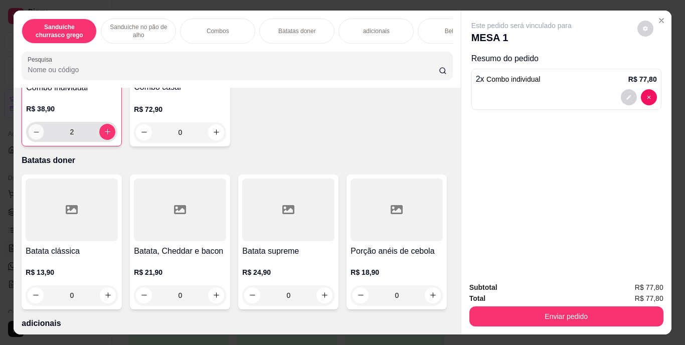
click at [33, 135] on icon "decrease-product-quantity" at bounding box center [37, 132] width 8 height 8
type input "1"
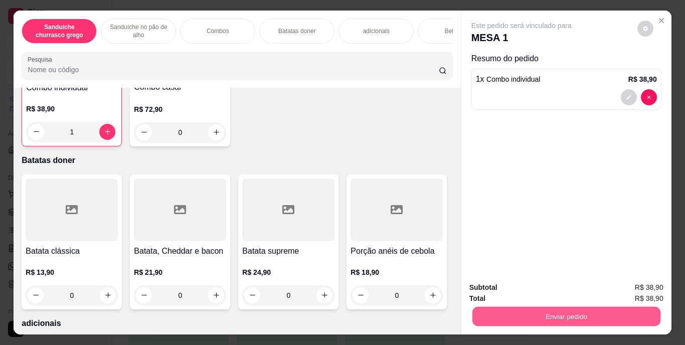
click at [537, 315] on button "Enviar pedido" at bounding box center [566, 317] width 188 height 20
click at [648, 284] on button "Enviar pedido" at bounding box center [637, 288] width 55 height 19
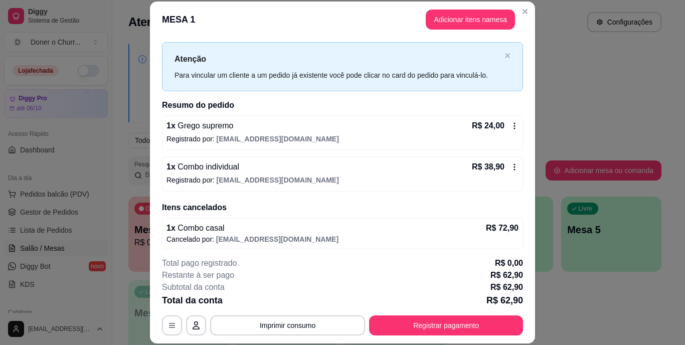
scroll to position [21, 0]
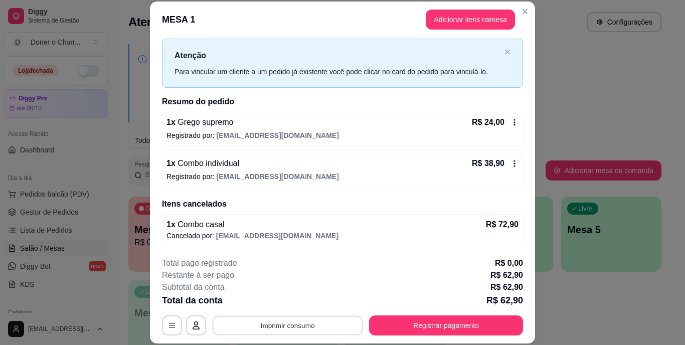
click at [287, 322] on button "Imprimir consumo" at bounding box center [288, 325] width 150 height 20
click at [301, 296] on button "IMPRESSORA" at bounding box center [287, 302] width 70 height 16
click at [416, 323] on button "Registrar pagamento" at bounding box center [446, 325] width 154 height 20
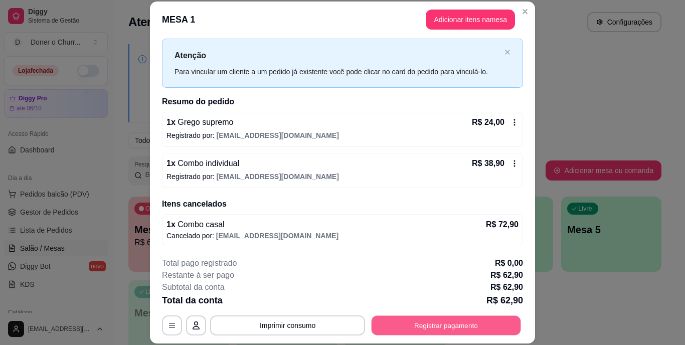
click at [399, 321] on button "Registrar pagamento" at bounding box center [445, 325] width 149 height 20
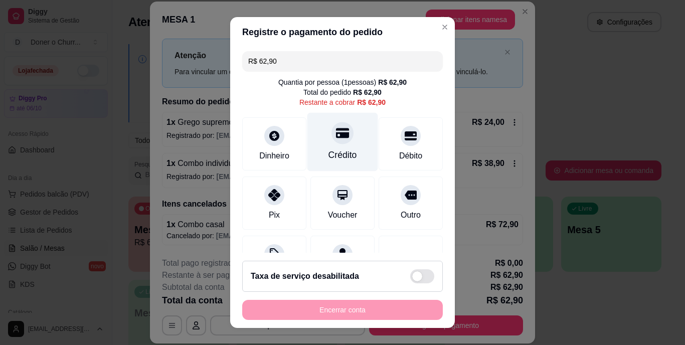
click at [324, 146] on div "Crédito" at bounding box center [342, 142] width 71 height 59
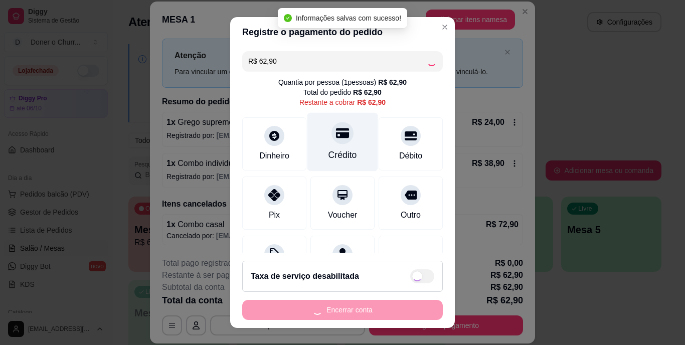
type input "R$ 0,00"
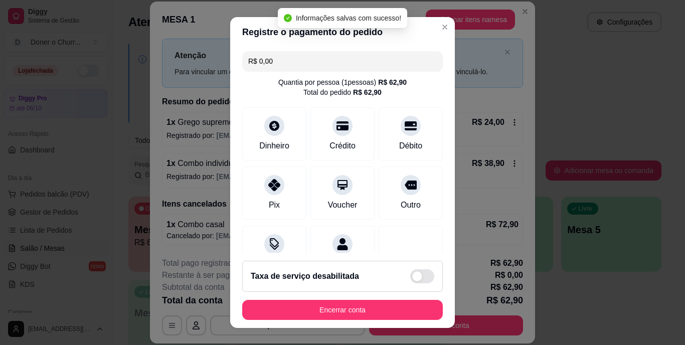
click at [345, 323] on footer "Taxa de serviço desabilitada Encerrar conta" at bounding box center [342, 290] width 225 height 75
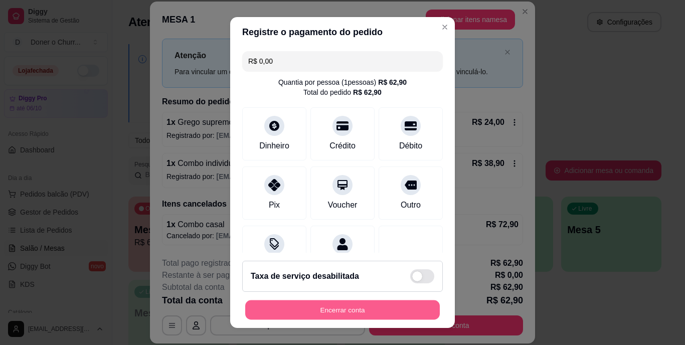
click at [345, 302] on button "Encerrar conta" at bounding box center [342, 310] width 195 height 20
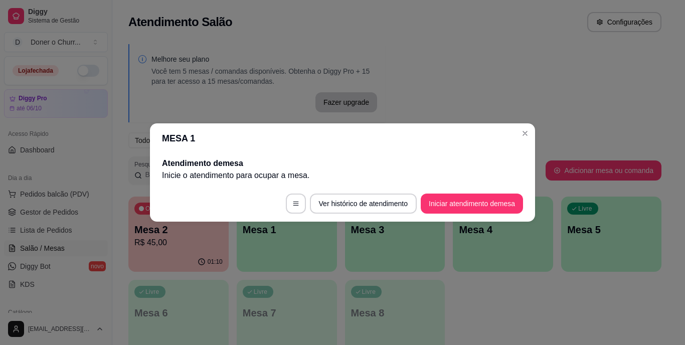
scroll to position [0, 0]
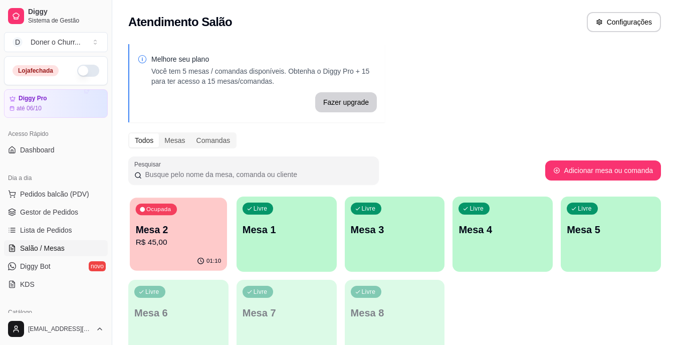
click at [213, 235] on p "Mesa 2" at bounding box center [179, 230] width 86 height 14
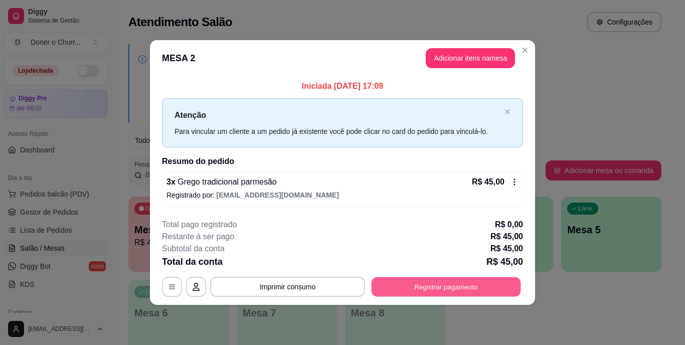
click at [430, 283] on button "Registrar pagamento" at bounding box center [445, 287] width 149 height 20
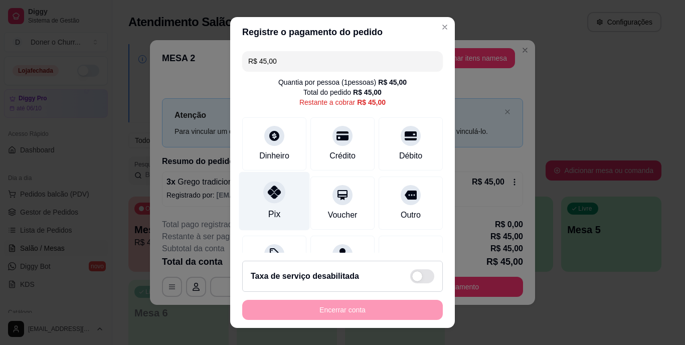
click at [268, 193] on icon at bounding box center [274, 192] width 13 height 13
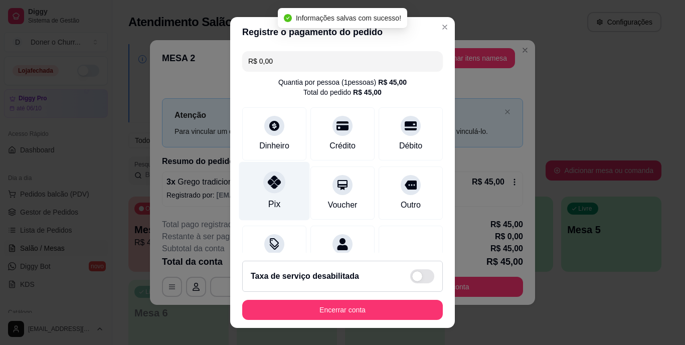
type input "R$ 0,00"
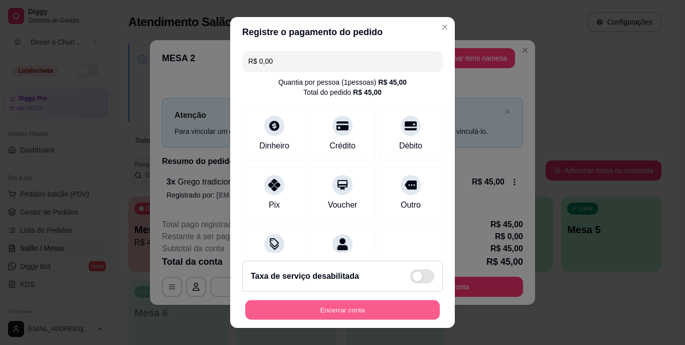
click at [330, 313] on button "Encerrar conta" at bounding box center [342, 310] width 195 height 20
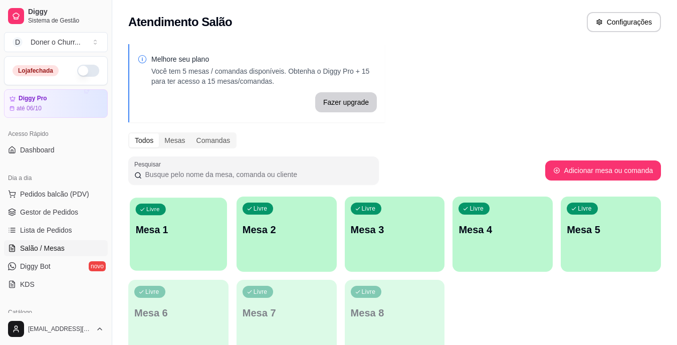
click at [158, 252] on div "Livre Mesa 1" at bounding box center [178, 228] width 97 height 61
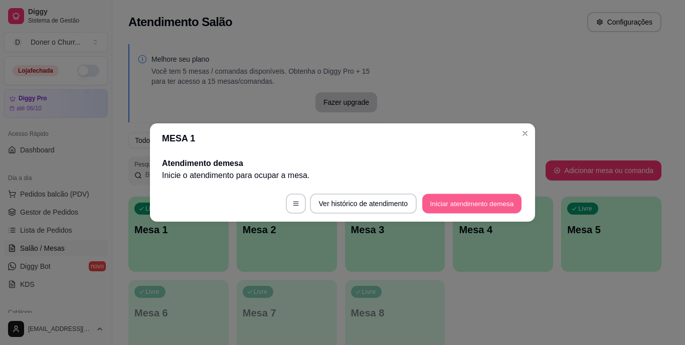
click at [484, 199] on button "Iniciar atendimento de mesa" at bounding box center [471, 204] width 99 height 20
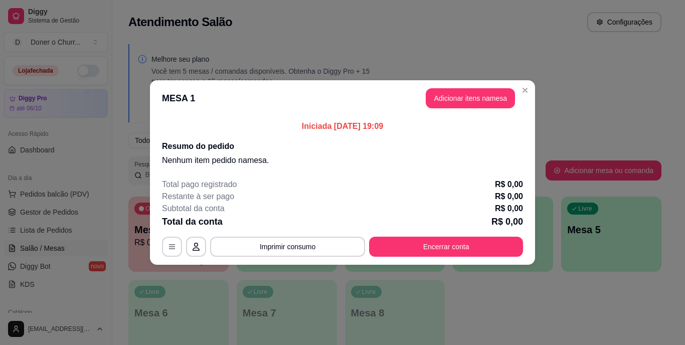
click at [467, 88] on header "MESA 1 Adicionar itens na mesa" at bounding box center [342, 98] width 385 height 36
click at [458, 103] on button "Adicionar itens na mesa" at bounding box center [470, 99] width 86 height 20
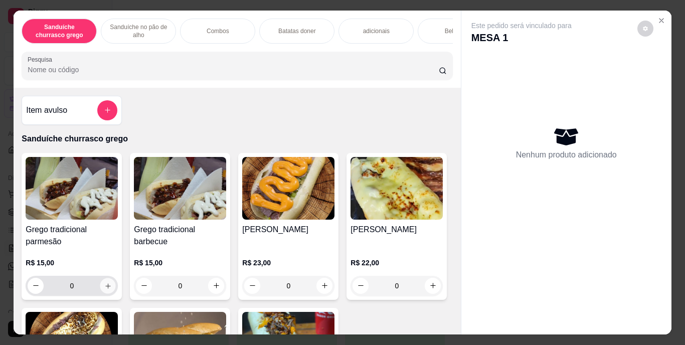
click at [107, 286] on icon "increase-product-quantity" at bounding box center [108, 286] width 8 height 8
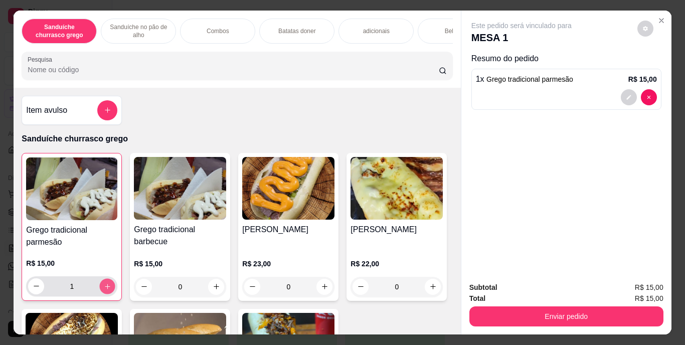
click at [107, 286] on icon "increase-product-quantity" at bounding box center [108, 286] width 8 height 8
type input "2"
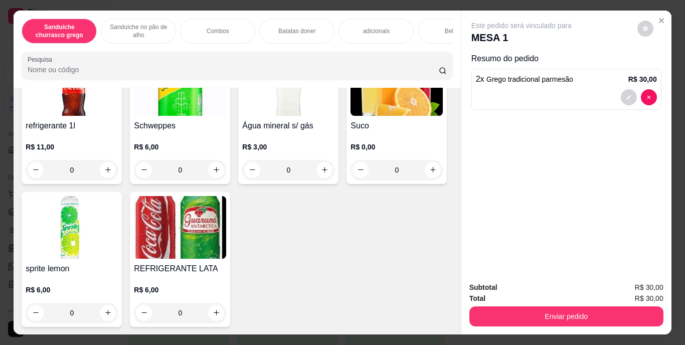
scroll to position [1396, 0]
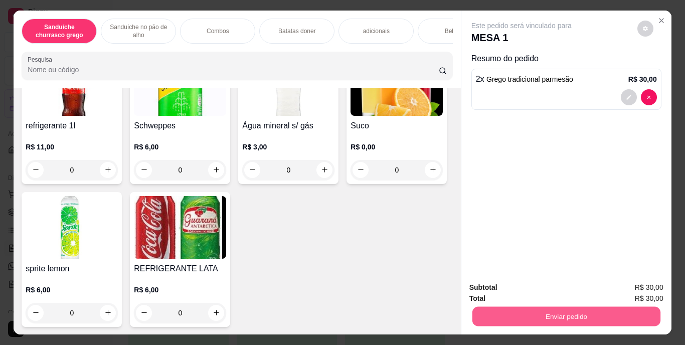
click at [553, 307] on button "Enviar pedido" at bounding box center [566, 317] width 188 height 20
click at [561, 284] on button "Registrar cliente" at bounding box center [570, 288] width 64 height 19
click at [554, 313] on button "Enviar pedido" at bounding box center [566, 317] width 188 height 20
click at [636, 287] on button "Enviar pedido" at bounding box center [637, 288] width 57 height 19
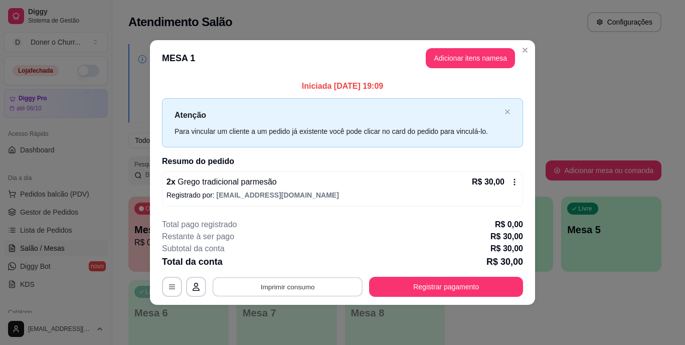
click at [290, 289] on button "Imprimir consumo" at bounding box center [288, 287] width 150 height 20
click at [291, 259] on button "IMPRESSORA" at bounding box center [291, 264] width 70 height 16
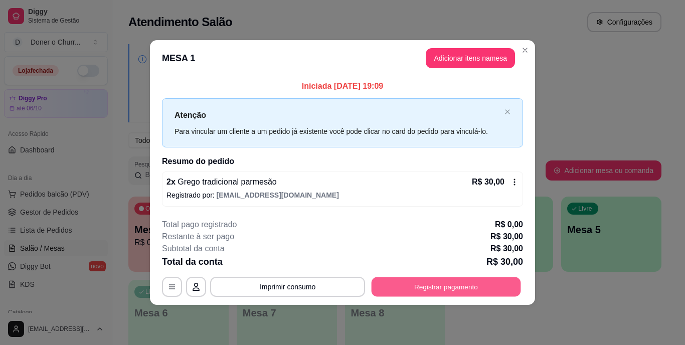
click at [395, 291] on button "Registrar pagamento" at bounding box center [445, 287] width 149 height 20
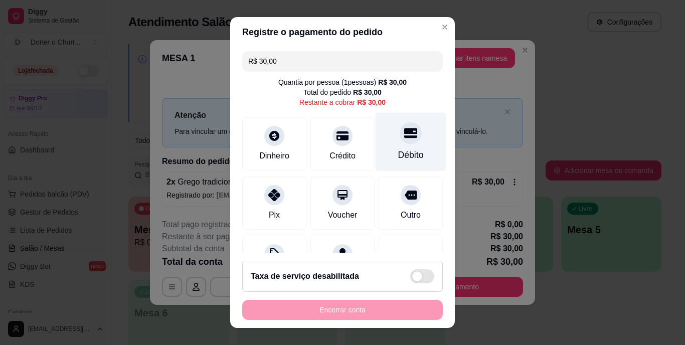
click at [398, 151] on div "Débito" at bounding box center [411, 155] width 26 height 13
type input "R$ 0,00"
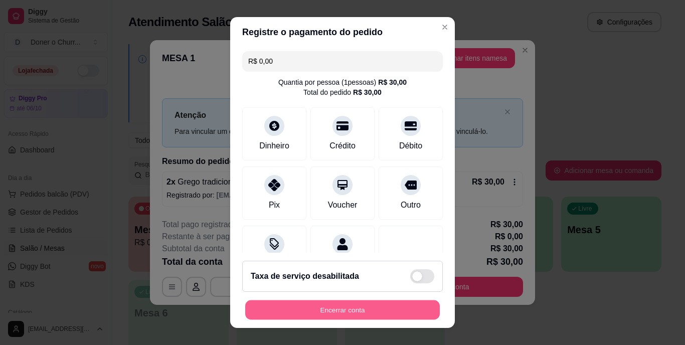
click at [338, 315] on button "Encerrar conta" at bounding box center [342, 310] width 195 height 20
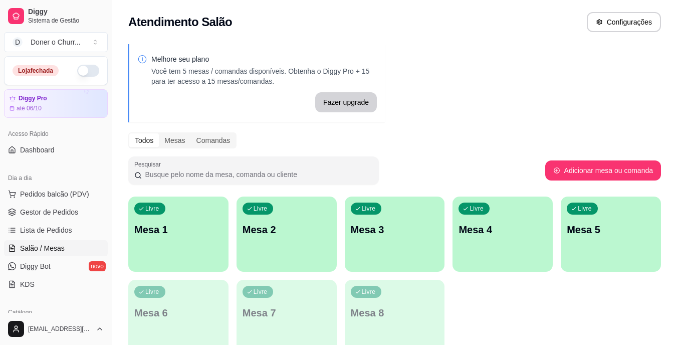
drag, startPoint x: 329, startPoint y: 313, endPoint x: 593, endPoint y: 296, distance: 263.8
click at [593, 296] on div "Livre Mesa 1 Livre Mesa 2 Livre Mesa 3 Livre Mesa 4 Livre Mesa 5 Livre Mesa 6 L…" at bounding box center [394, 276] width 533 height 158
drag, startPoint x: 593, startPoint y: 292, endPoint x: 408, endPoint y: 172, distance: 220.3
click at [408, 172] on div "Pesquisar" at bounding box center [336, 170] width 417 height 28
click at [177, 238] on div "Livre Mesa 1" at bounding box center [178, 228] width 100 height 63
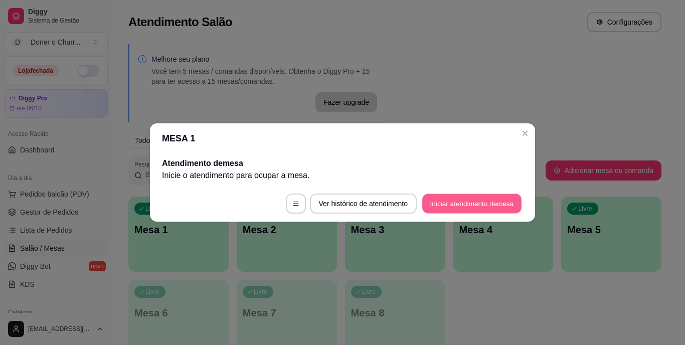
click at [450, 204] on button "Iniciar atendimento de mesa" at bounding box center [471, 204] width 99 height 20
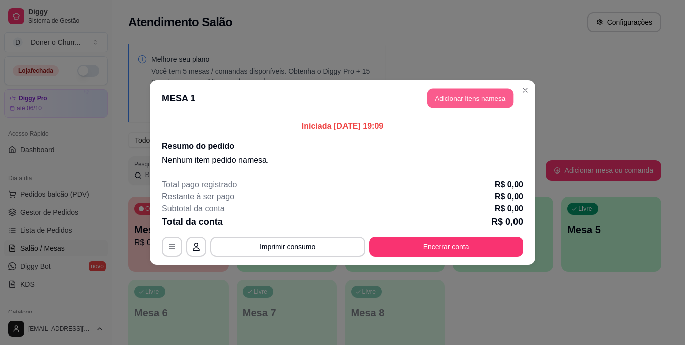
click at [482, 101] on button "Adicionar itens na mesa" at bounding box center [470, 99] width 86 height 20
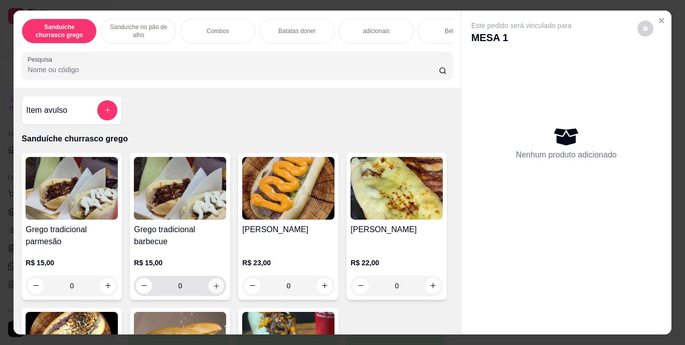
click at [213, 288] on icon "increase-product-quantity" at bounding box center [217, 286] width 8 height 8
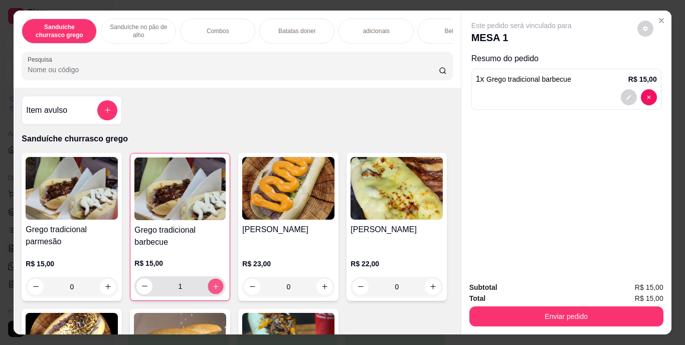
click at [212, 288] on icon "increase-product-quantity" at bounding box center [216, 286] width 8 height 8
type input "2"
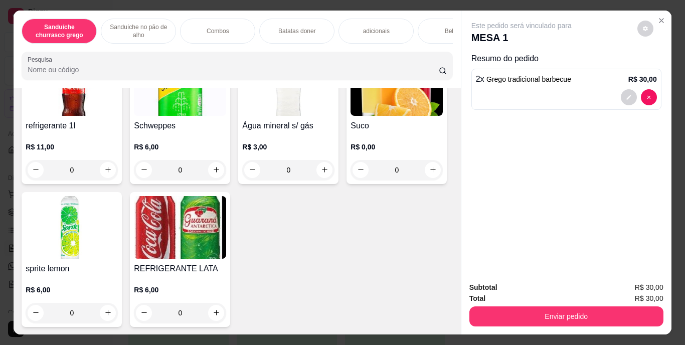
scroll to position [1813, 0]
click at [224, 313] on button "increase-product-quantity" at bounding box center [217, 313] width 16 height 16
type input "1"
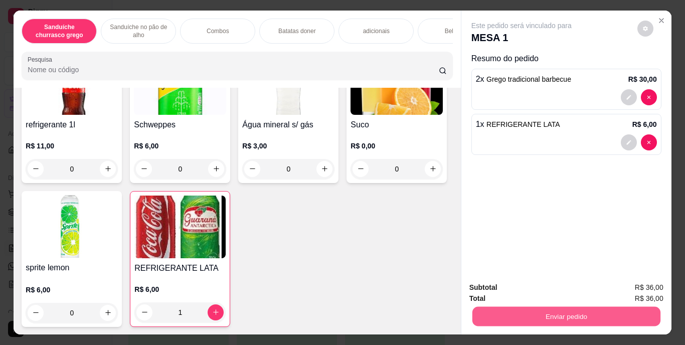
click at [513, 312] on button "Enviar pedido" at bounding box center [566, 317] width 188 height 20
click at [620, 288] on button "Enviar pedido" at bounding box center [637, 288] width 55 height 19
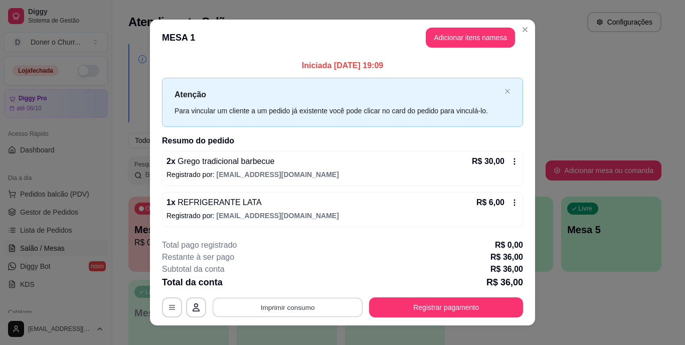
click at [294, 304] on button "Imprimir consumo" at bounding box center [288, 307] width 150 height 20
click at [286, 282] on button "IMPRESSORA" at bounding box center [287, 284] width 70 height 16
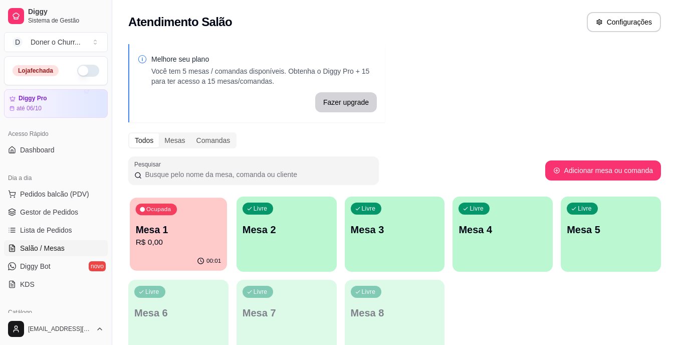
click at [131, 248] on div "Ocupada Mesa 1 R$ 0,00" at bounding box center [178, 225] width 97 height 54
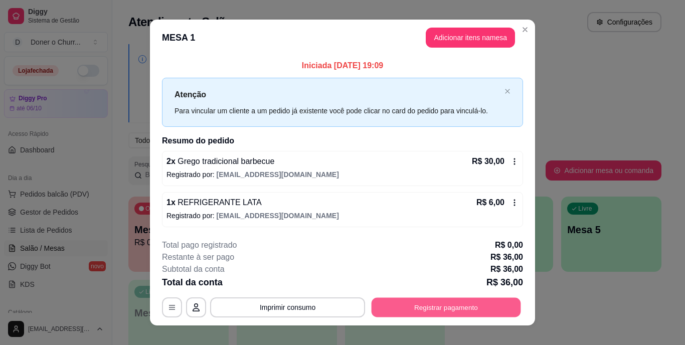
click at [391, 302] on button "Registrar pagamento" at bounding box center [445, 307] width 149 height 20
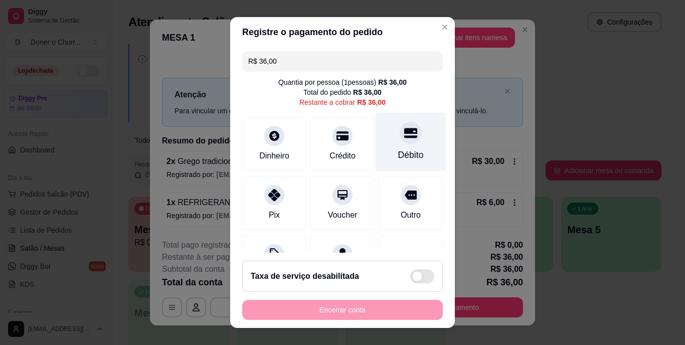
click at [406, 146] on div "Débito" at bounding box center [411, 142] width 71 height 59
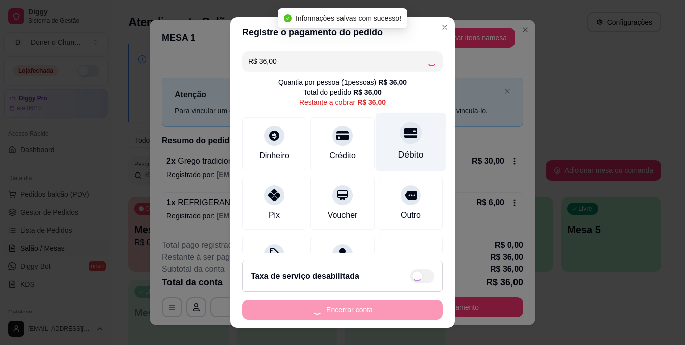
type input "R$ 0,00"
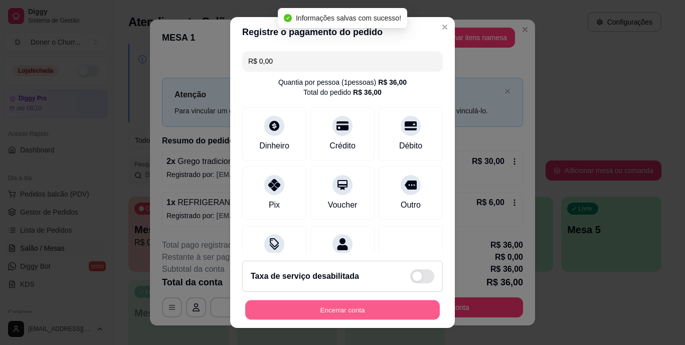
click at [337, 310] on button "Encerrar conta" at bounding box center [342, 310] width 195 height 20
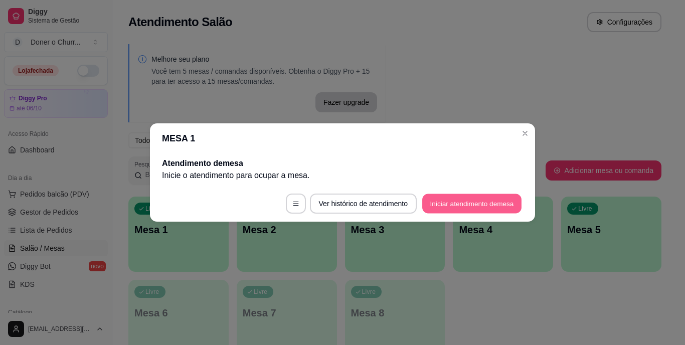
click at [467, 200] on button "Iniciar atendimento de mesa" at bounding box center [471, 204] width 99 height 20
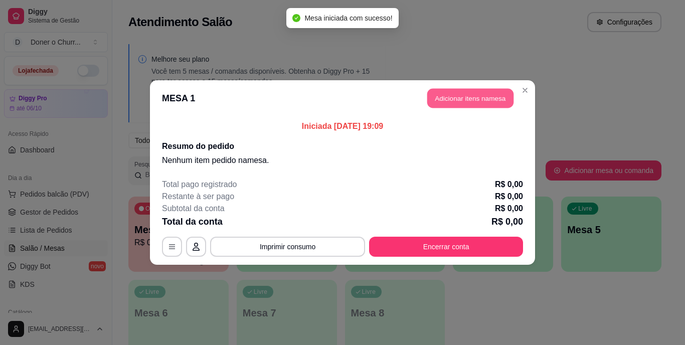
click at [459, 102] on button "Adicionar itens na mesa" at bounding box center [470, 99] width 86 height 20
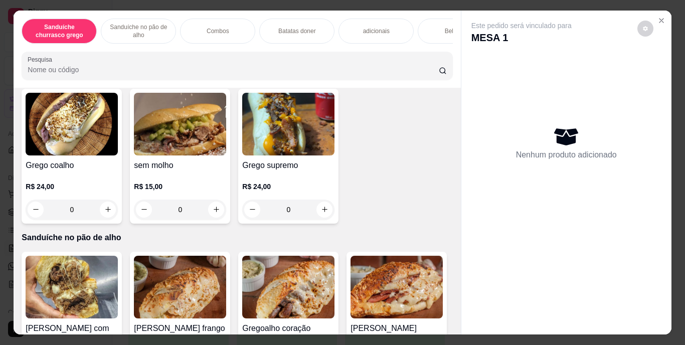
scroll to position [310, 0]
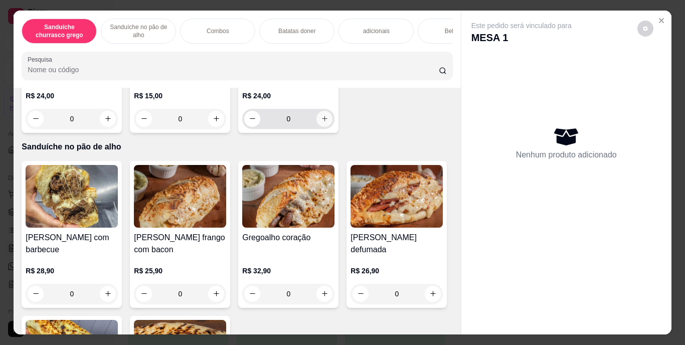
click at [316, 127] on button "increase-product-quantity" at bounding box center [324, 119] width 16 height 16
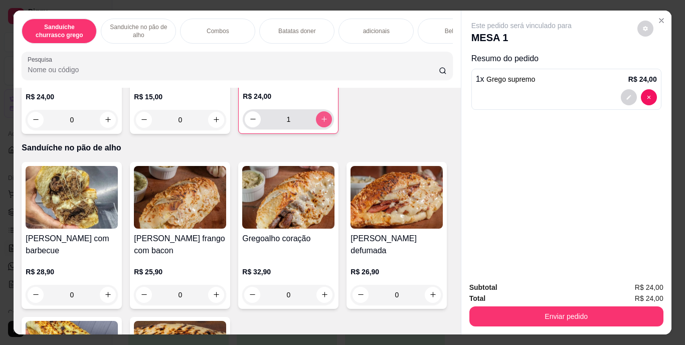
type input "1"
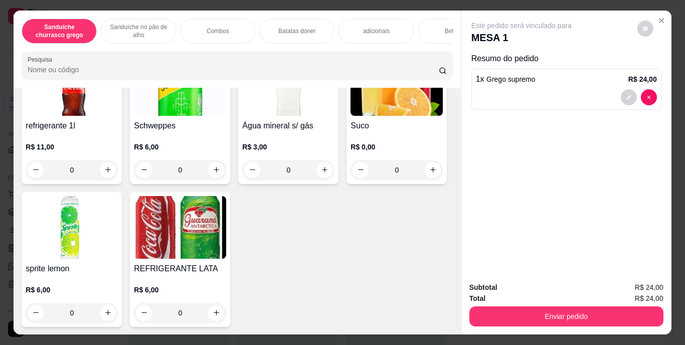
scroll to position [1820, 0]
click at [219, 310] on icon "increase-product-quantity" at bounding box center [216, 312] width 5 height 5
type input "1"
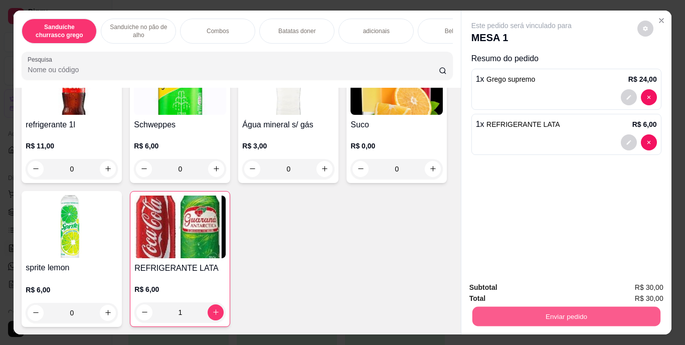
click at [567, 312] on button "Enviar pedido" at bounding box center [566, 317] width 188 height 20
click at [562, 279] on button "Registrar cliente" at bounding box center [570, 288] width 64 height 19
click at [568, 316] on button "Enviar pedido" at bounding box center [566, 317] width 188 height 20
click at [635, 285] on button "Enviar pedido" at bounding box center [637, 288] width 55 height 19
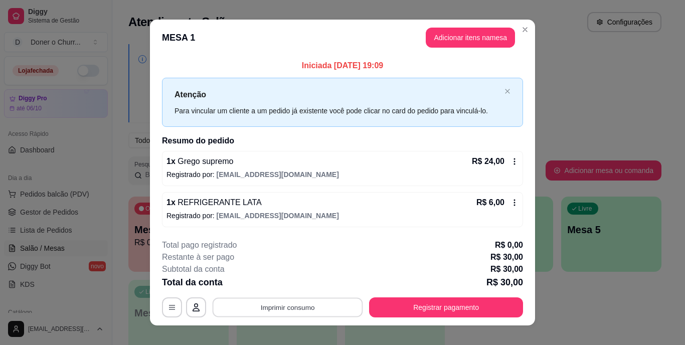
click at [292, 305] on button "Imprimir consumo" at bounding box center [288, 307] width 150 height 20
click at [291, 284] on button "IMPRESSORA" at bounding box center [287, 284] width 70 height 16
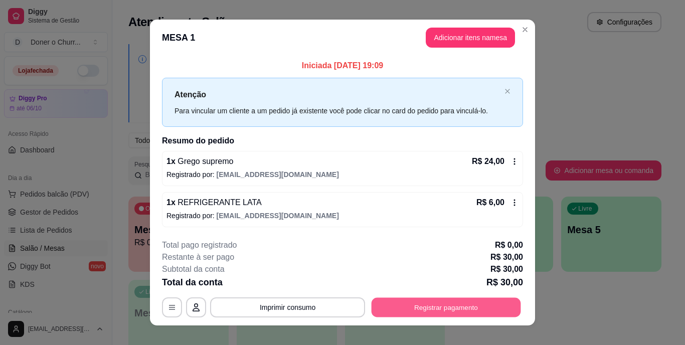
click at [406, 307] on button "Registrar pagamento" at bounding box center [445, 307] width 149 height 20
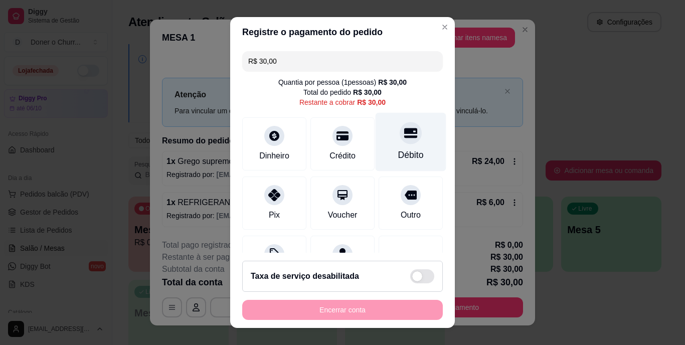
click at [388, 148] on div "Débito" at bounding box center [411, 142] width 71 height 59
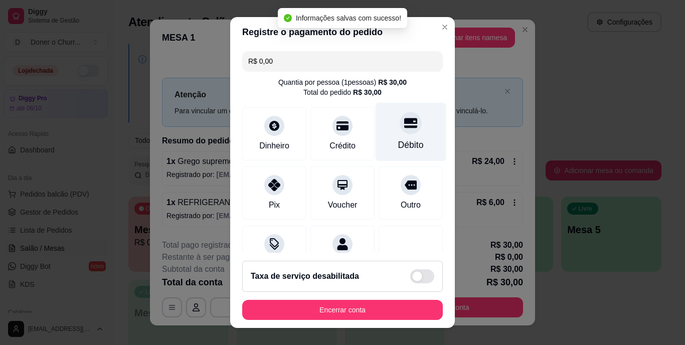
type input "R$ 0,00"
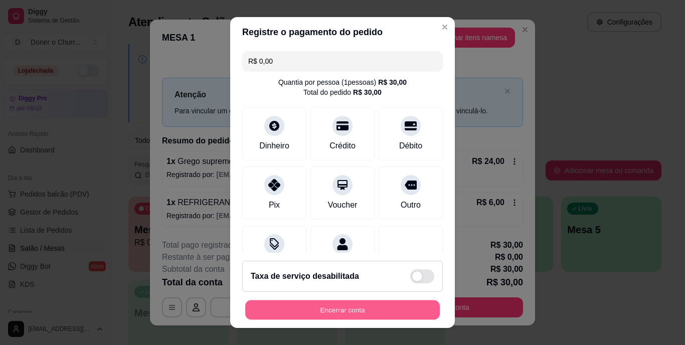
click at [394, 308] on button "Encerrar conta" at bounding box center [342, 310] width 195 height 20
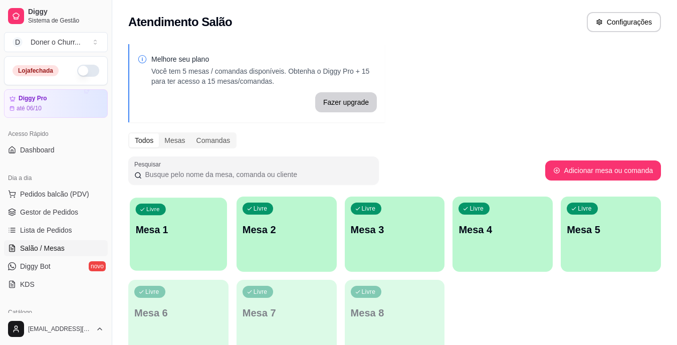
click at [197, 214] on div "Livre Mesa 1" at bounding box center [178, 228] width 97 height 61
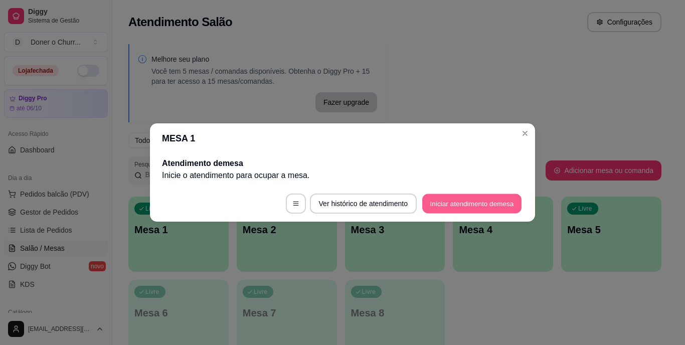
click at [450, 207] on button "Iniciar atendimento de mesa" at bounding box center [471, 204] width 99 height 20
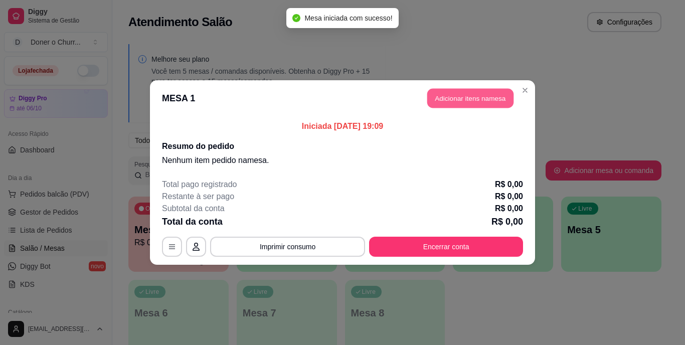
click at [475, 97] on button "Adicionar itens na mesa" at bounding box center [470, 99] width 86 height 20
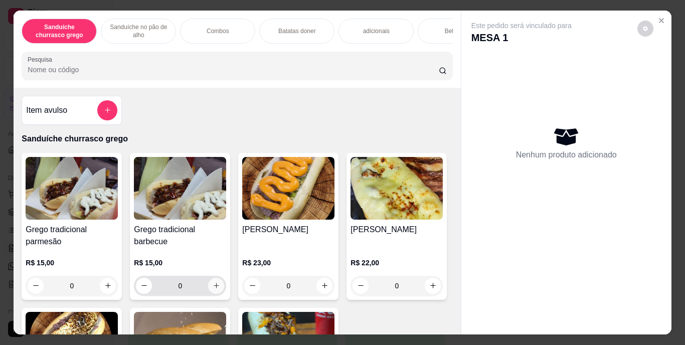
click at [213, 289] on icon "increase-product-quantity" at bounding box center [217, 286] width 8 height 8
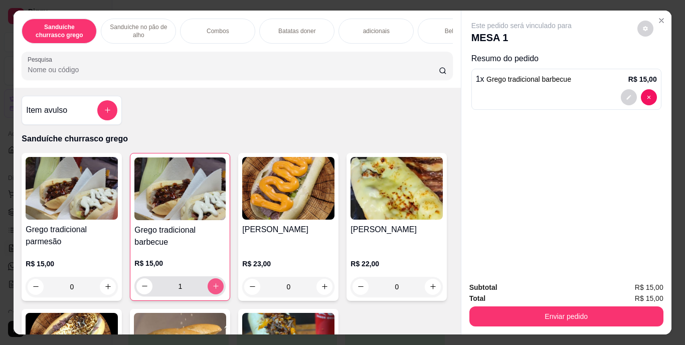
type input "1"
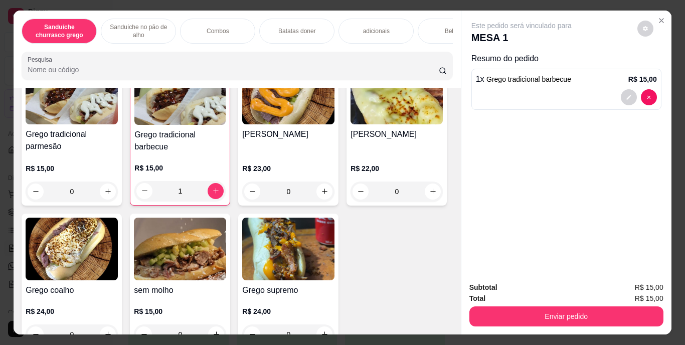
scroll to position [167, 0]
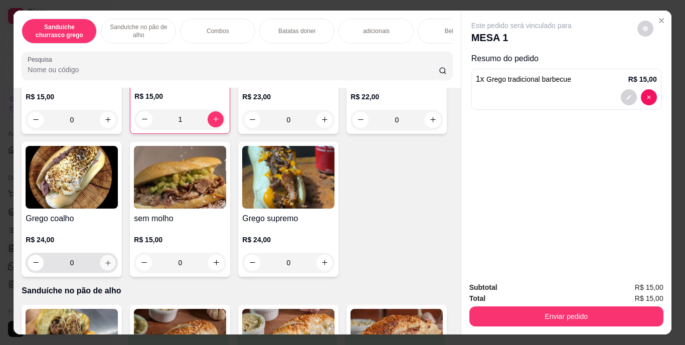
click at [112, 264] on icon "increase-product-quantity" at bounding box center [108, 263] width 8 height 8
type input "1"
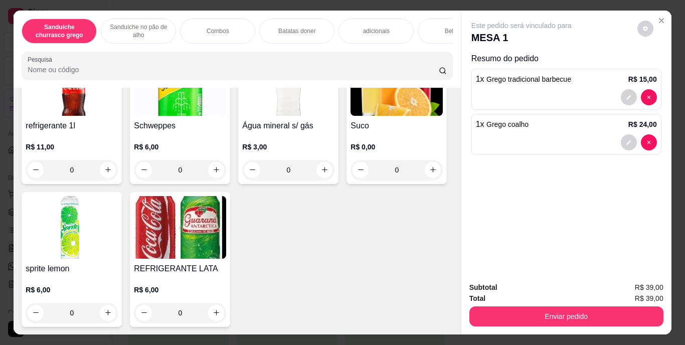
scroll to position [1670, 0]
click at [105, 172] on icon "increase-product-quantity" at bounding box center [107, 169] width 5 height 5
type input "1"
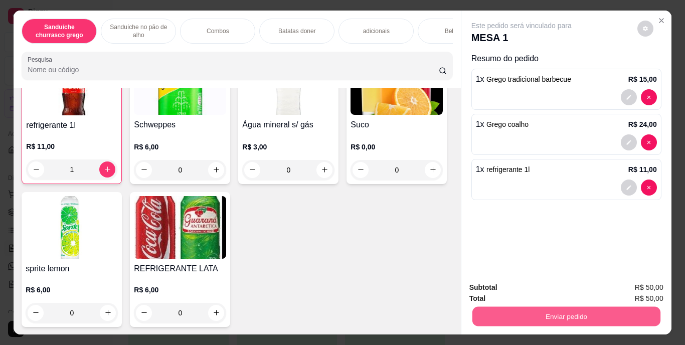
click at [527, 307] on button "Enviar pedido" at bounding box center [566, 317] width 188 height 20
click at [560, 283] on button "Registrar cliente" at bounding box center [570, 288] width 64 height 19
click at [547, 310] on button "Enviar pedido" at bounding box center [566, 317] width 188 height 20
click at [639, 282] on button "Enviar pedido" at bounding box center [637, 288] width 55 height 19
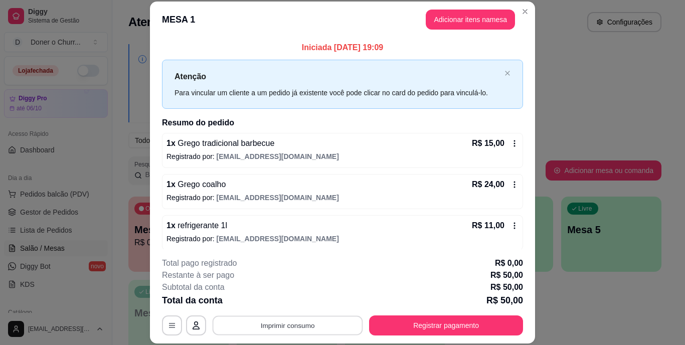
click at [285, 324] on button "Imprimir consumo" at bounding box center [288, 325] width 150 height 20
click at [291, 299] on button "IMPRESSORA" at bounding box center [287, 302] width 70 height 16
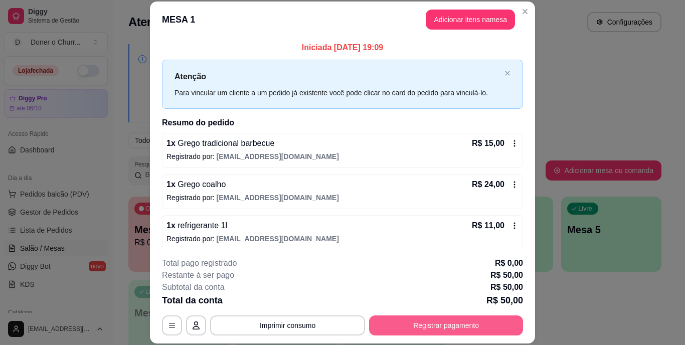
click at [416, 324] on button "Registrar pagamento" at bounding box center [446, 325] width 154 height 20
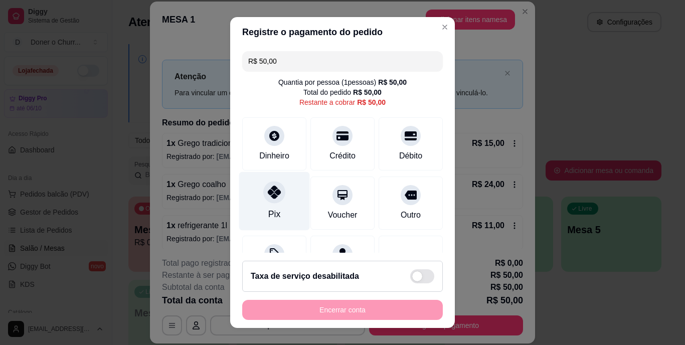
click at [263, 200] on div at bounding box center [274, 192] width 22 height 22
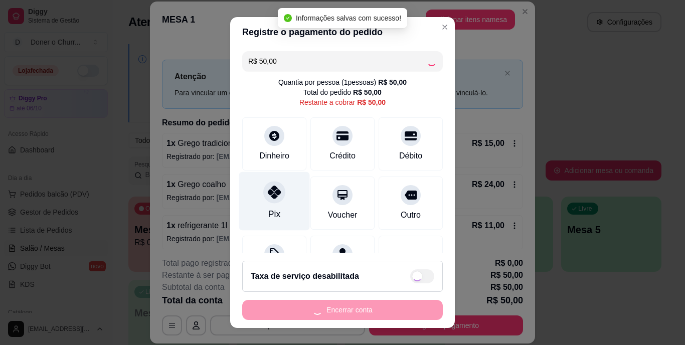
type input "R$ 0,00"
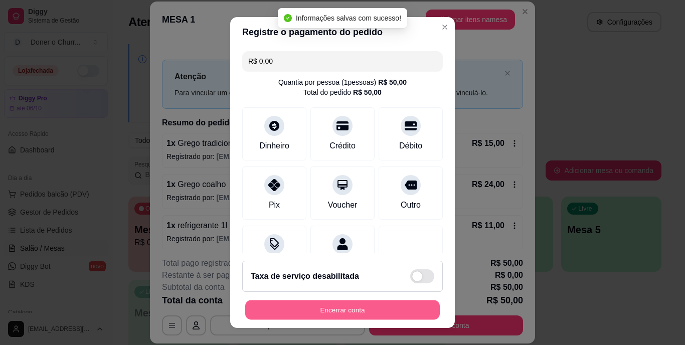
click at [320, 300] on div "Encerrar conta" at bounding box center [342, 310] width 201 height 20
click at [322, 317] on button "Encerrar conta" at bounding box center [342, 310] width 195 height 20
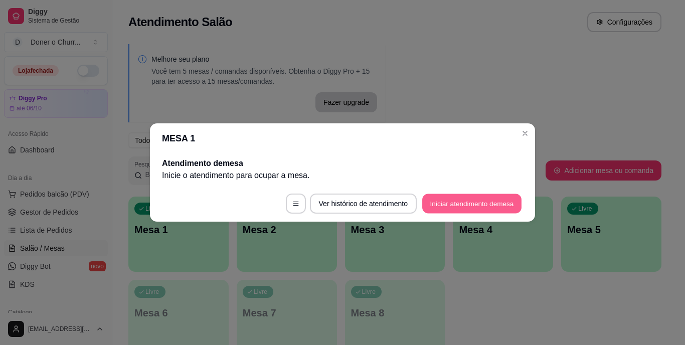
click at [466, 202] on button "Iniciar atendimento de mesa" at bounding box center [471, 204] width 99 height 20
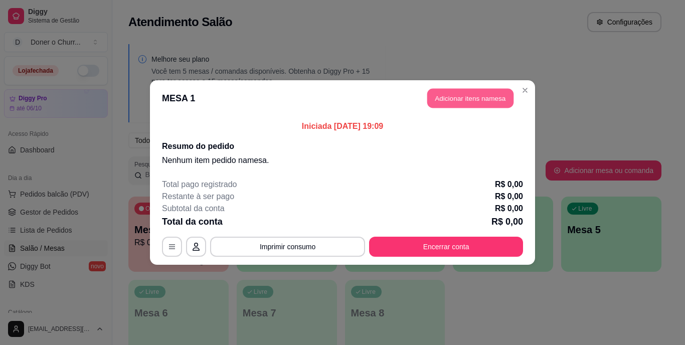
click at [469, 95] on button "Adicionar itens na mesa" at bounding box center [470, 99] width 86 height 20
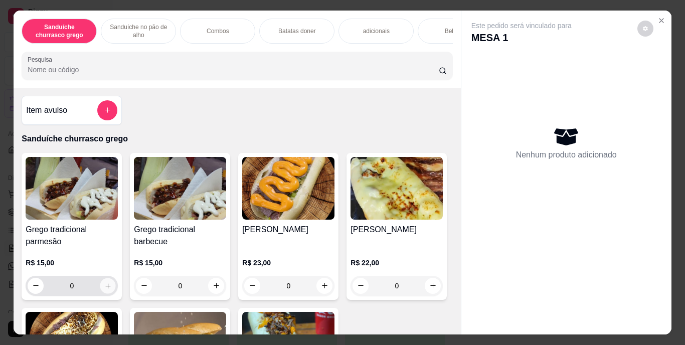
click at [104, 289] on icon "increase-product-quantity" at bounding box center [108, 286] width 8 height 8
type input "1"
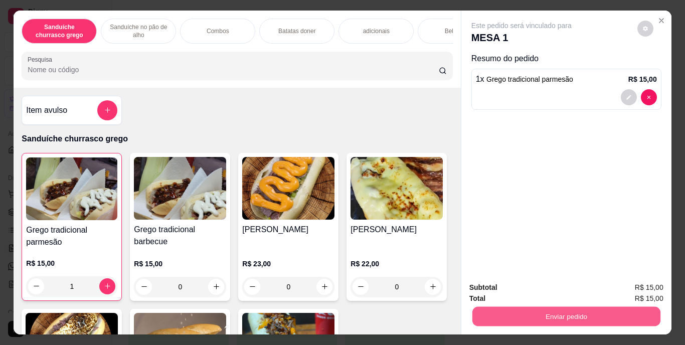
click at [546, 313] on button "Enviar pedido" at bounding box center [566, 317] width 188 height 20
click at [641, 286] on button "Enviar pedido" at bounding box center [637, 288] width 55 height 19
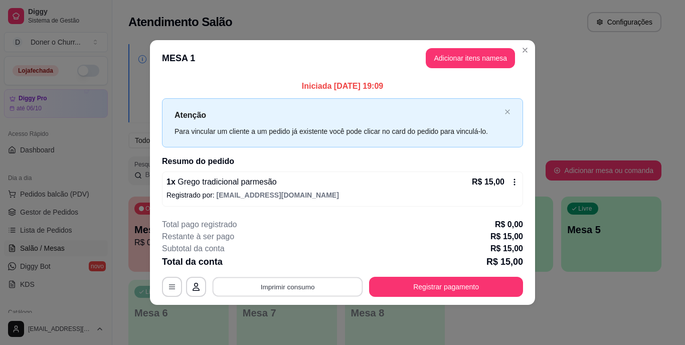
click at [277, 287] on button "Imprimir consumo" at bounding box center [288, 287] width 150 height 20
click at [292, 259] on button "IMPRESSORA" at bounding box center [291, 264] width 70 height 16
click at [564, 320] on div "**********" at bounding box center [342, 172] width 685 height 345
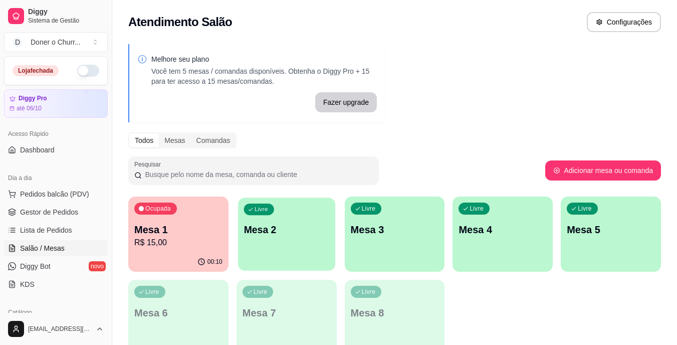
click at [274, 217] on div "Livre Mesa 2" at bounding box center [286, 228] width 97 height 61
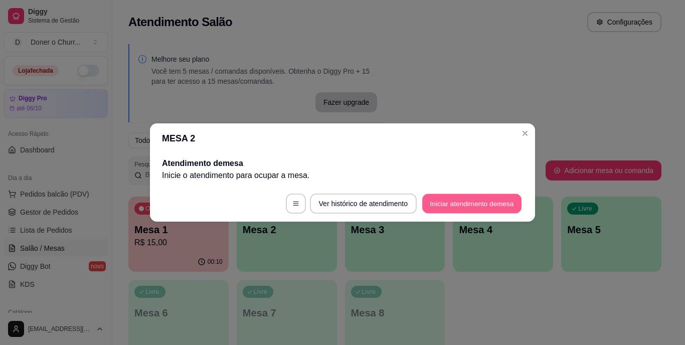
click at [491, 203] on button "Iniciar atendimento de mesa" at bounding box center [471, 204] width 99 height 20
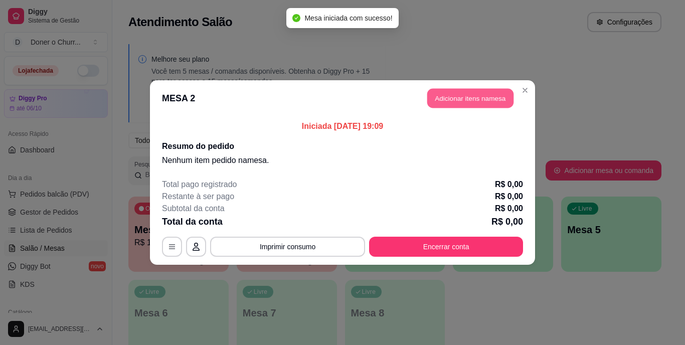
click at [476, 89] on button "Adicionar itens na mesa" at bounding box center [470, 99] width 86 height 20
click at [473, 100] on button "Adicionar itens na mesa" at bounding box center [470, 99] width 86 height 20
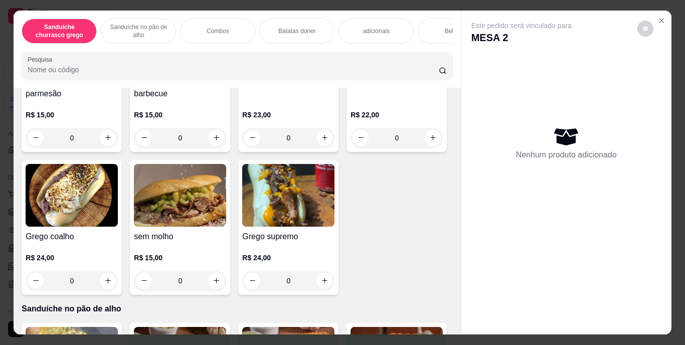
scroll to position [204, 0]
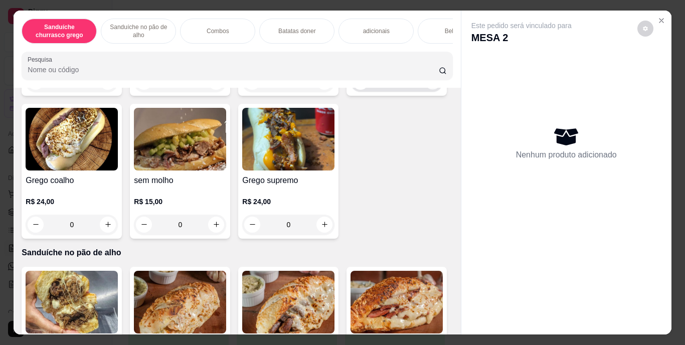
click at [429, 85] on icon "increase-product-quantity" at bounding box center [433, 82] width 8 height 8
type input "1"
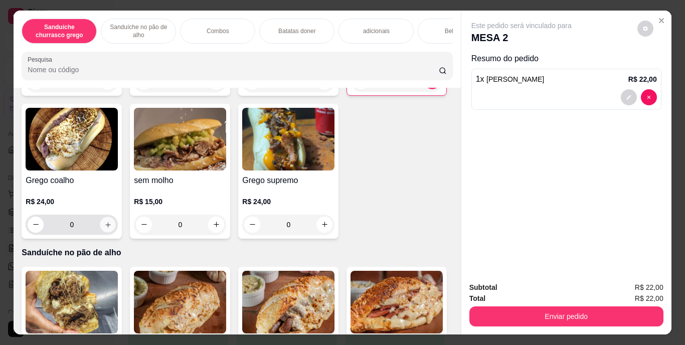
click at [112, 228] on icon "increase-product-quantity" at bounding box center [108, 225] width 8 height 8
type input "1"
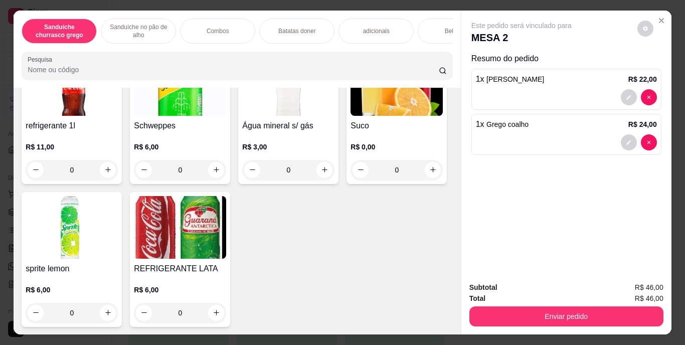
scroll to position [1737, 0]
click at [105, 172] on icon "increase-product-quantity" at bounding box center [107, 169] width 5 height 5
type input "1"
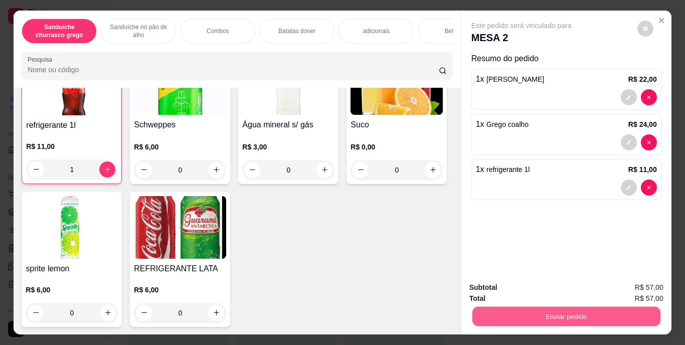
click at [558, 318] on button "Enviar pedido" at bounding box center [566, 317] width 188 height 20
click at [641, 286] on button "Enviar pedido" at bounding box center [637, 288] width 55 height 19
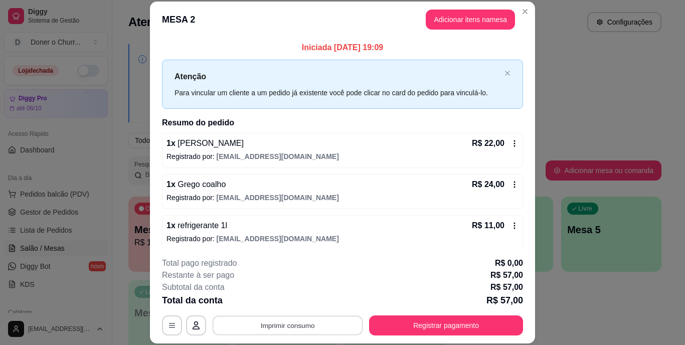
click at [283, 325] on button "Imprimir consumo" at bounding box center [288, 325] width 150 height 20
click at [278, 303] on button "IMPRESSORA" at bounding box center [287, 302] width 70 height 16
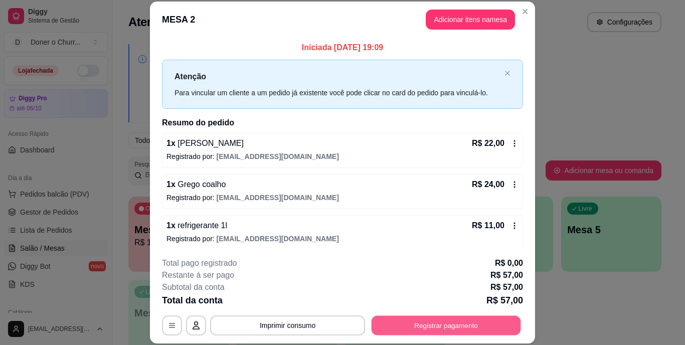
click at [412, 322] on button "Registrar pagamento" at bounding box center [445, 325] width 149 height 20
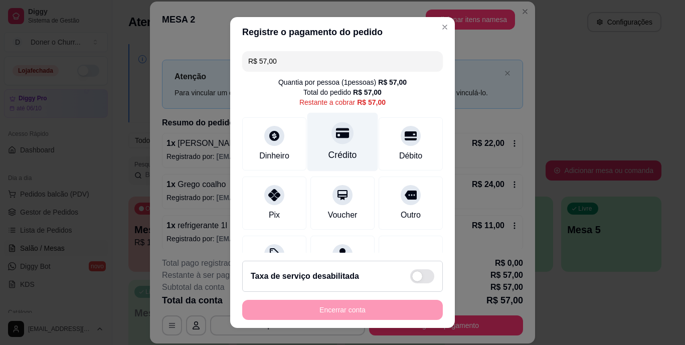
click at [328, 152] on div "Crédito" at bounding box center [342, 155] width 29 height 13
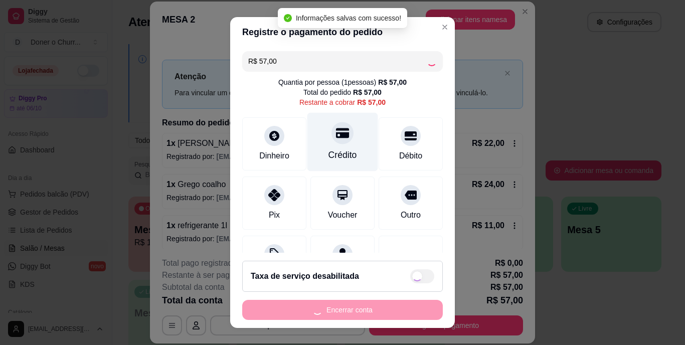
type input "R$ 0,00"
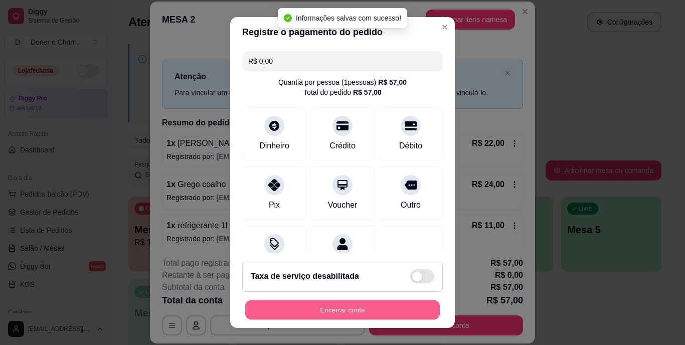
click at [333, 306] on button "Encerrar conta" at bounding box center [342, 310] width 195 height 20
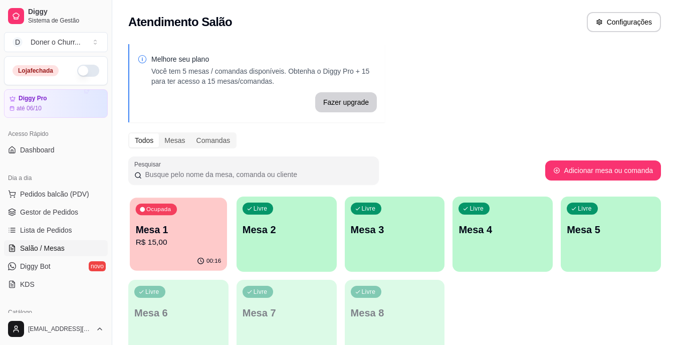
click at [214, 234] on p "Mesa 1" at bounding box center [179, 230] width 86 height 14
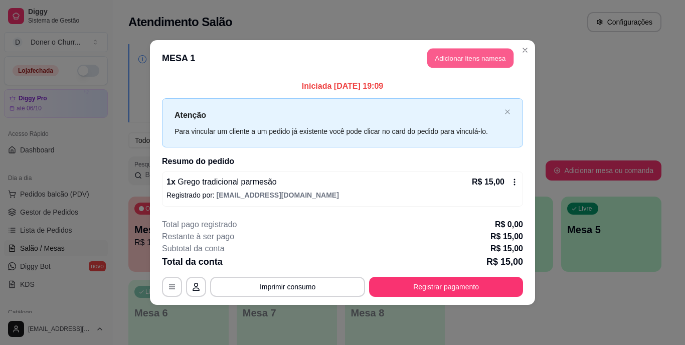
click at [459, 57] on button "Adicionar itens na mesa" at bounding box center [470, 59] width 86 height 20
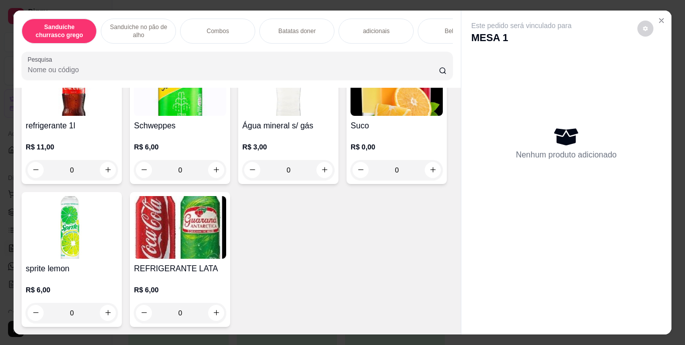
scroll to position [1796, 0]
click at [226, 256] on img at bounding box center [180, 227] width 92 height 63
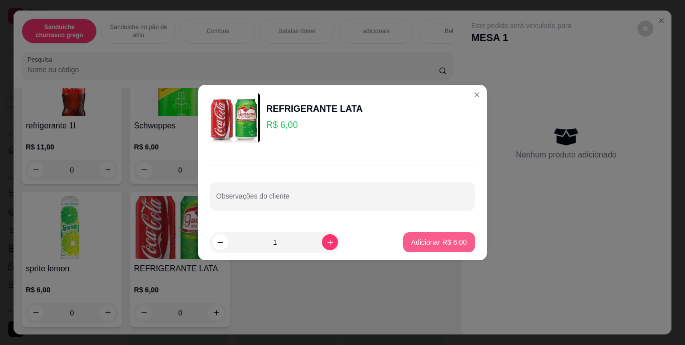
click at [457, 243] on p "Adicionar R$ 6,00" at bounding box center [439, 242] width 56 height 10
type input "1"
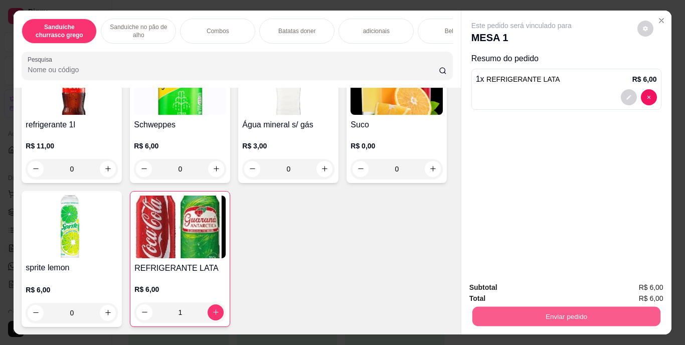
click at [572, 307] on button "Enviar pedido" at bounding box center [566, 317] width 188 height 20
click at [644, 281] on button "Enviar pedido" at bounding box center [637, 288] width 55 height 19
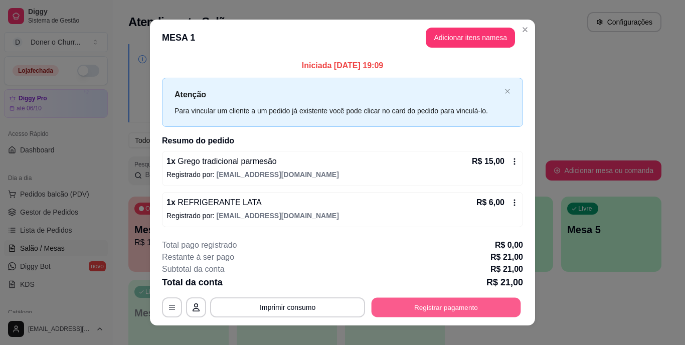
click at [431, 302] on button "Registrar pagamento" at bounding box center [445, 307] width 149 height 20
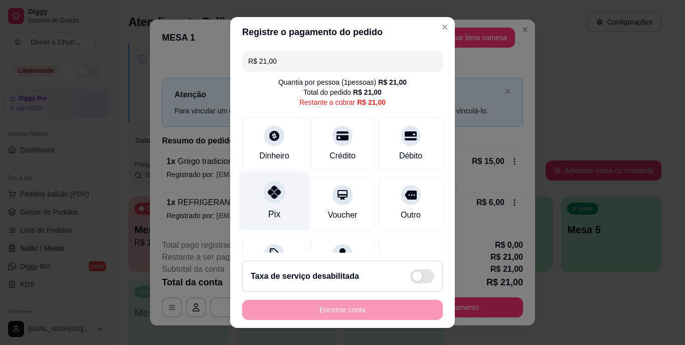
click at [267, 201] on div at bounding box center [274, 192] width 22 height 22
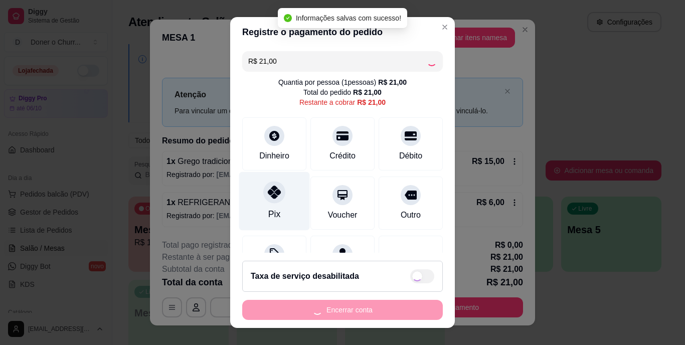
type input "R$ 0,00"
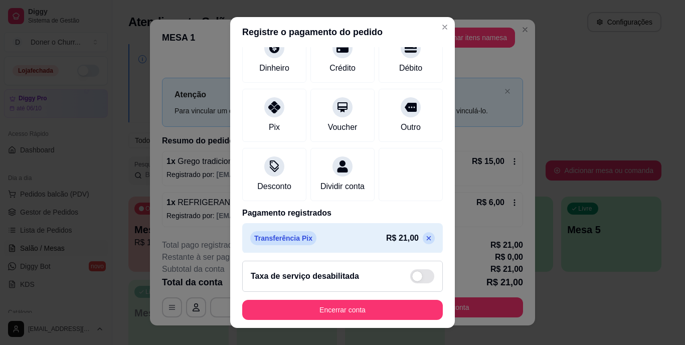
scroll to position [94, 0]
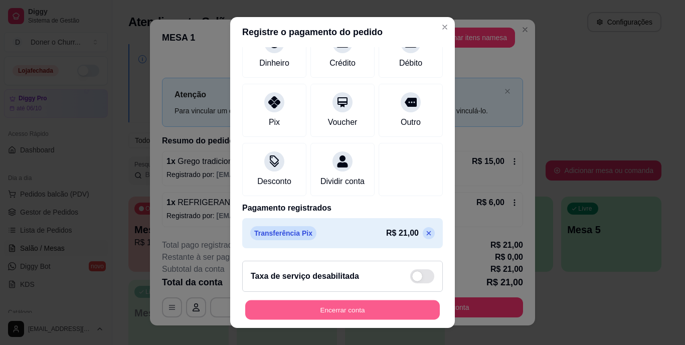
click at [340, 309] on button "Encerrar conta" at bounding box center [342, 310] width 195 height 20
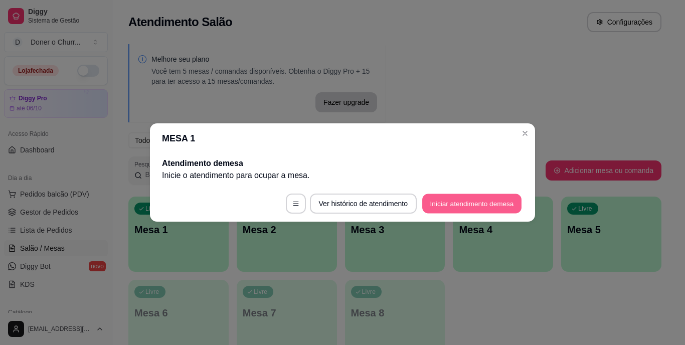
click at [453, 205] on button "Iniciar atendimento de mesa" at bounding box center [471, 204] width 99 height 20
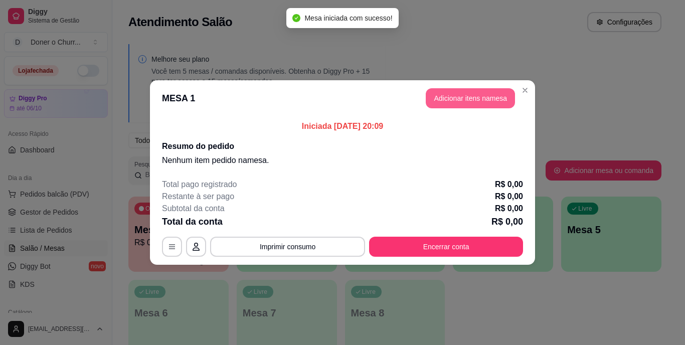
click at [452, 103] on button "Adicionar itens na mesa" at bounding box center [470, 98] width 89 height 20
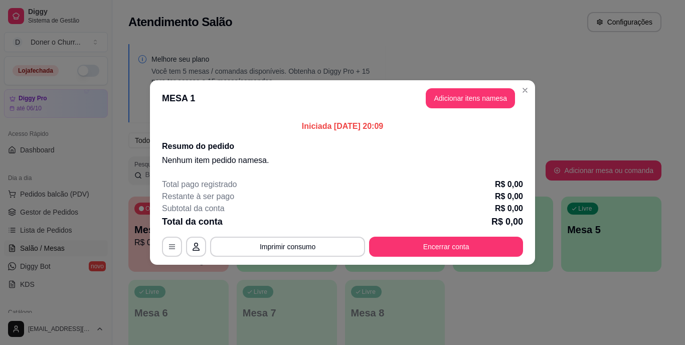
click at [461, 101] on div "Este pedido será vinculado para MESA 1 Nenhum produto adicionado" at bounding box center [566, 165] width 210 height 308
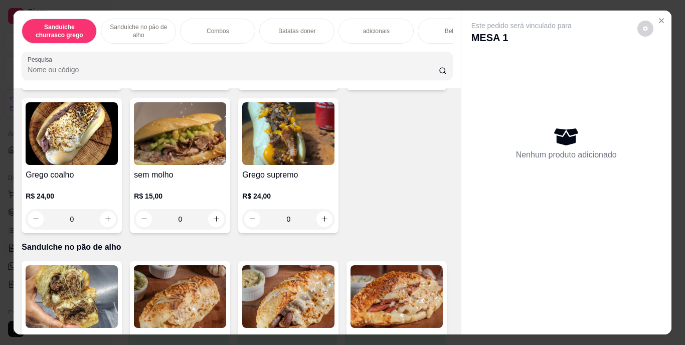
scroll to position [229, 0]
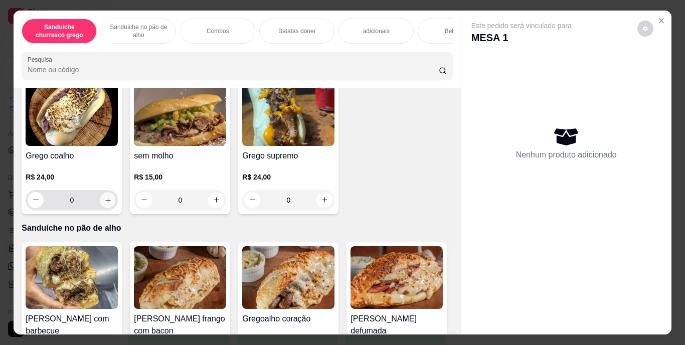
click at [116, 201] on button "increase-product-quantity" at bounding box center [108, 200] width 16 height 16
type input "1"
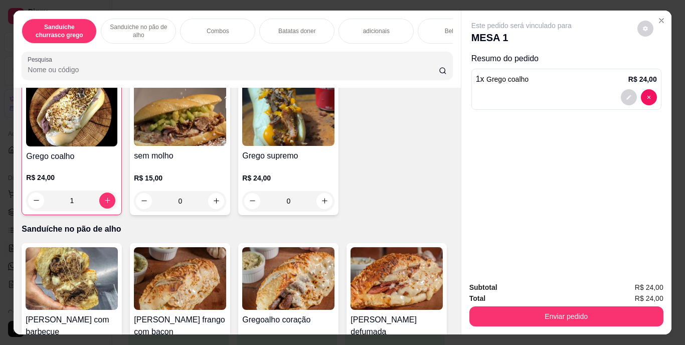
click at [425, 65] on button "increase-product-quantity" at bounding box center [433, 57] width 16 height 16
type input "1"
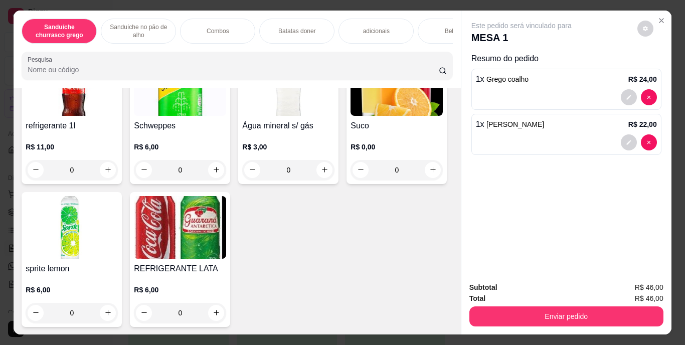
scroll to position [1820, 0]
click at [219, 310] on icon "increase-product-quantity" at bounding box center [216, 312] width 5 height 5
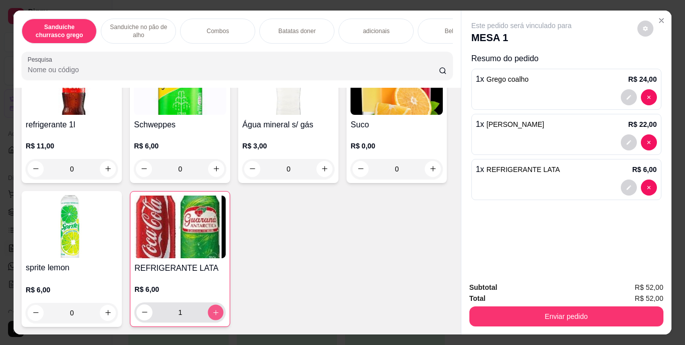
click at [220, 308] on icon "increase-product-quantity" at bounding box center [216, 312] width 8 height 8
type input "2"
drag, startPoint x: 448, startPoint y: 258, endPoint x: 449, endPoint y: 243, distance: 14.5
click at [449, 243] on div "Item avulso Sanduíche churrasco grego Grego tradicional parmesão R$ 15,00 0 Gre…" at bounding box center [237, 211] width 447 height 247
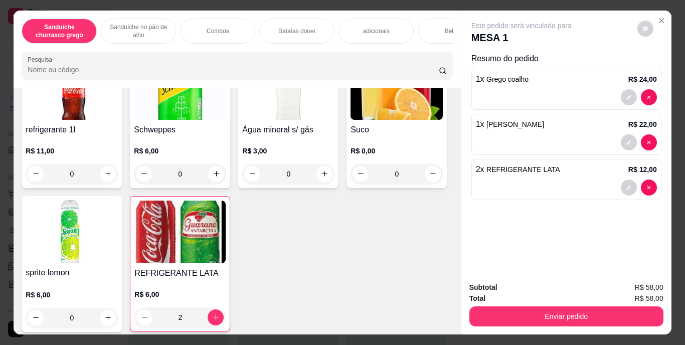
scroll to position [1359, 0]
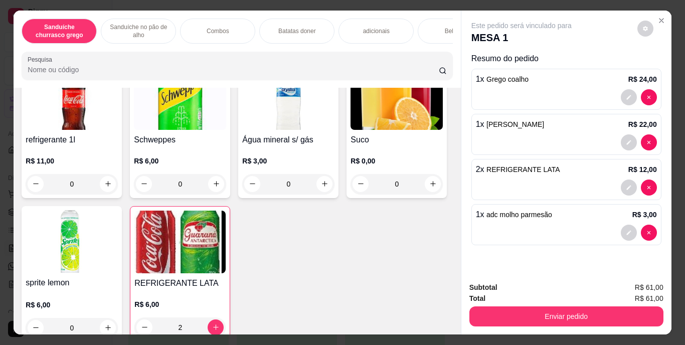
scroll to position [1360, 0]
type input "2"
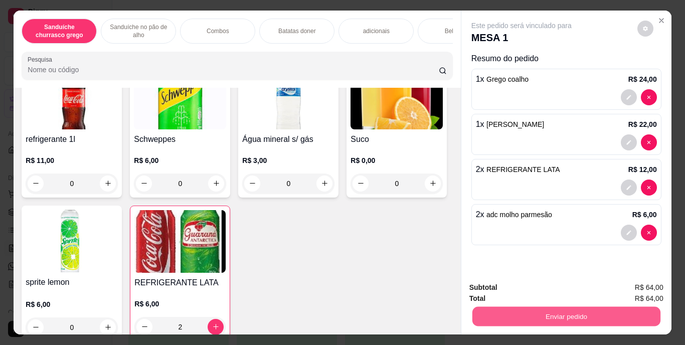
click at [570, 311] on button "Enviar pedido" at bounding box center [566, 317] width 188 height 20
click at [616, 288] on button "Enviar pedido" at bounding box center [637, 288] width 55 height 19
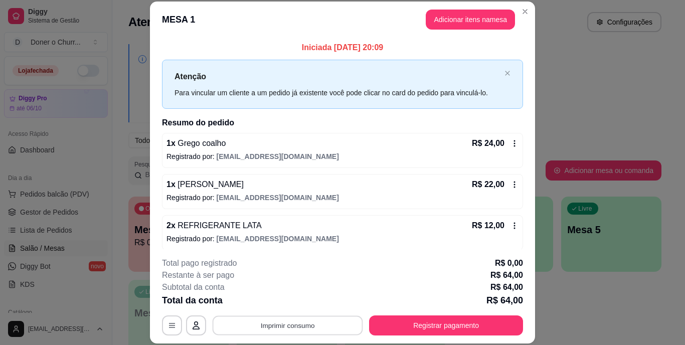
click at [298, 321] on button "Imprimir consumo" at bounding box center [288, 325] width 150 height 20
click at [286, 298] on button "IMPRESSORA" at bounding box center [287, 302] width 70 height 16
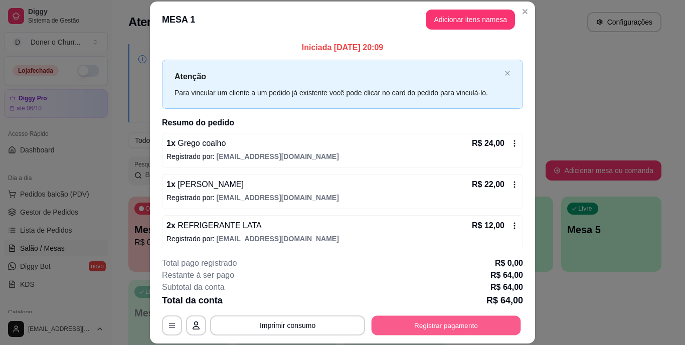
click at [440, 327] on button "Registrar pagamento" at bounding box center [445, 325] width 149 height 20
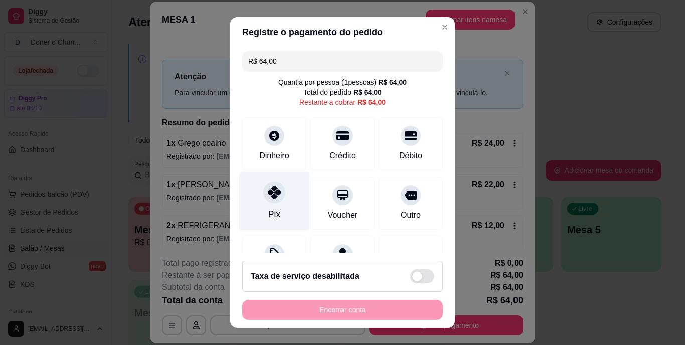
click at [269, 210] on div "Pix" at bounding box center [274, 214] width 12 height 13
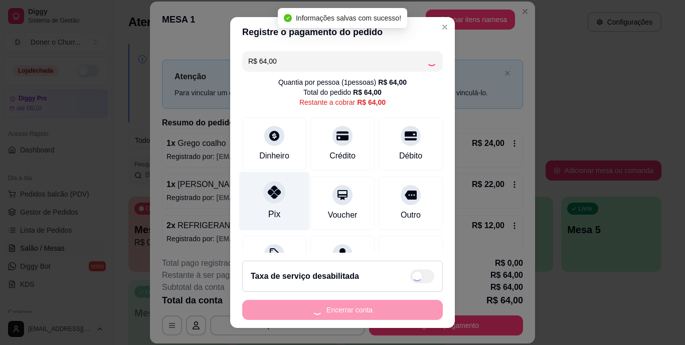
type input "R$ 0,00"
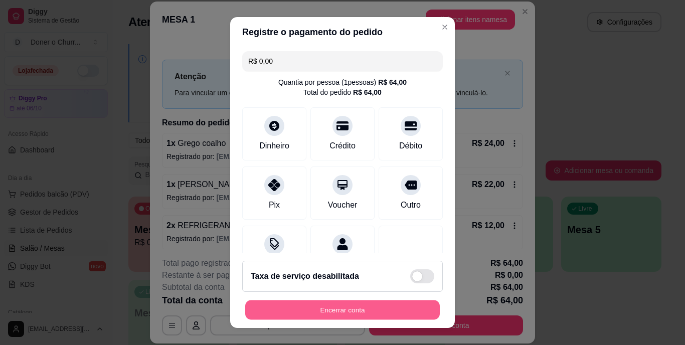
click at [315, 304] on button "Encerrar conta" at bounding box center [342, 310] width 195 height 20
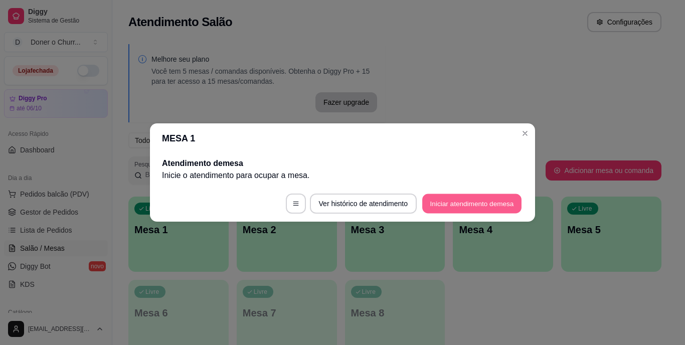
click at [470, 201] on button "Iniciar atendimento de mesa" at bounding box center [471, 204] width 99 height 20
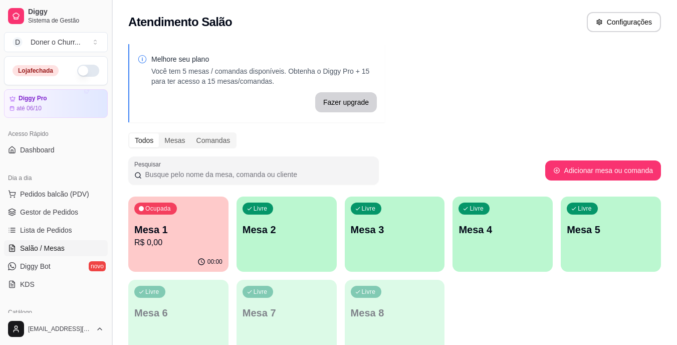
click at [111, 151] on button "Toggle Sidebar" at bounding box center [112, 172] width 8 height 345
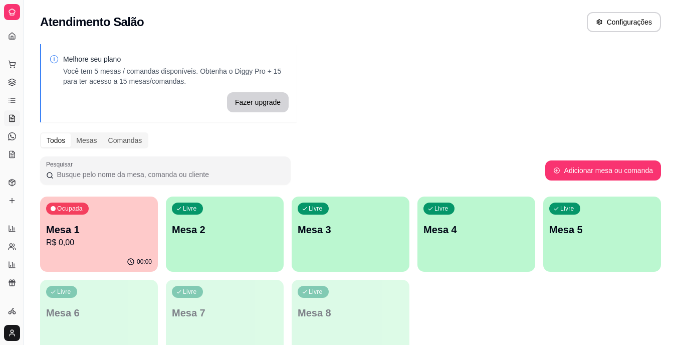
drag, startPoint x: 22, startPoint y: 151, endPoint x: 68, endPoint y: 141, distance: 47.2
click at [68, 141] on div "Diggy Sistema de Gestão D Doner o Churr ... Loja fechada Diggy Pro até 06/10 Ac…" at bounding box center [338, 198] width 677 height 396
click at [230, 251] on div "Livre Mesa 2" at bounding box center [225, 228] width 114 height 61
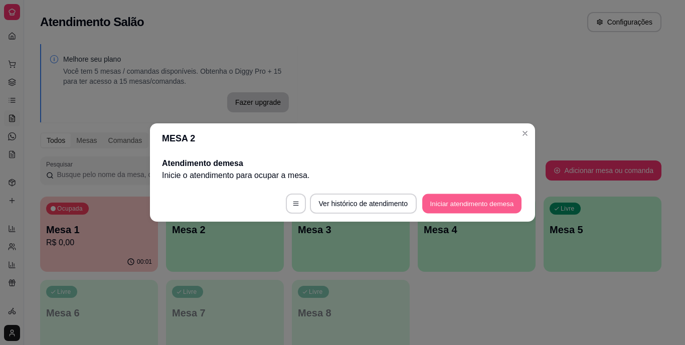
click at [462, 207] on button "Iniciar atendimento de mesa" at bounding box center [471, 204] width 99 height 20
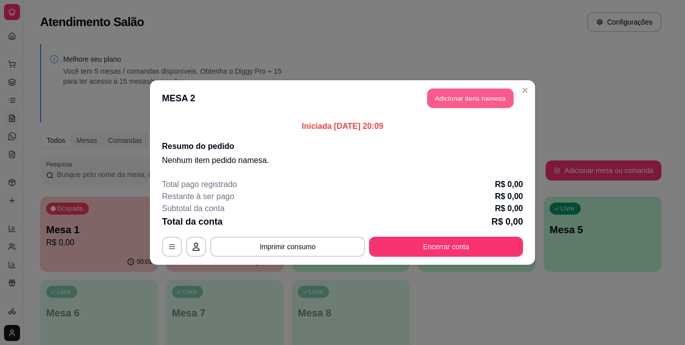
click at [490, 90] on button "Adicionar itens na mesa" at bounding box center [470, 99] width 86 height 20
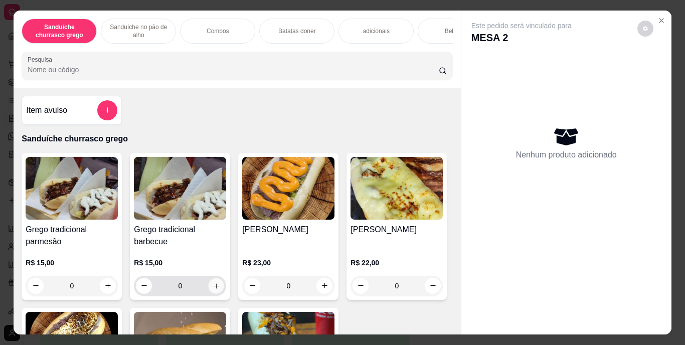
click at [213, 284] on button "increase-product-quantity" at bounding box center [217, 286] width 16 height 16
type input "1"
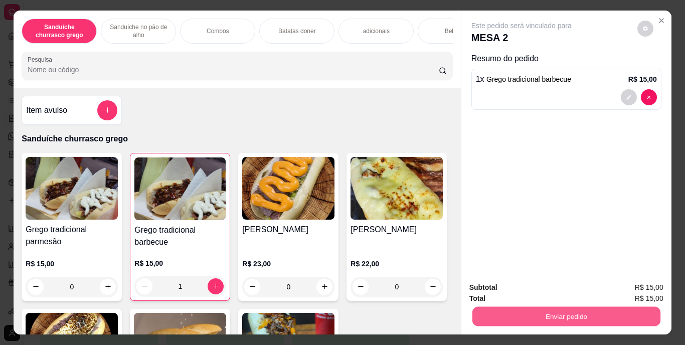
click at [551, 312] on button "Enviar pedido" at bounding box center [566, 317] width 188 height 20
click at [616, 288] on button "Enviar pedido" at bounding box center [637, 288] width 55 height 19
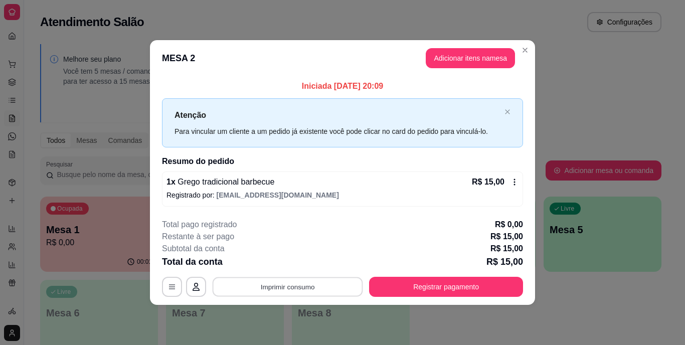
click at [288, 284] on button "Imprimir consumo" at bounding box center [288, 287] width 150 height 20
click at [295, 267] on button "IMPRESSORA" at bounding box center [291, 264] width 70 height 16
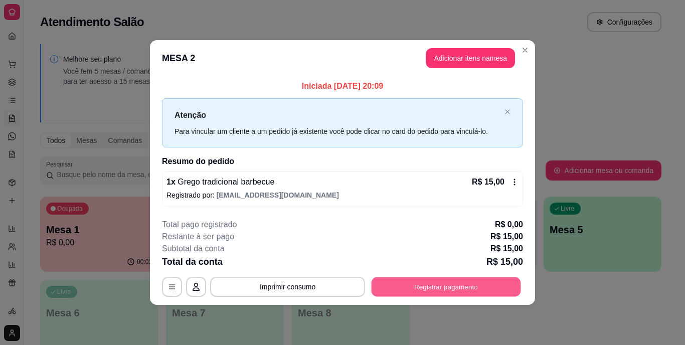
click at [442, 281] on button "Registrar pagamento" at bounding box center [445, 287] width 149 height 20
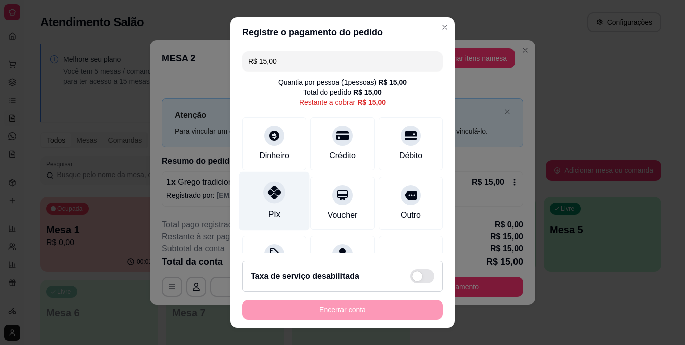
click at [265, 202] on div at bounding box center [274, 192] width 22 height 22
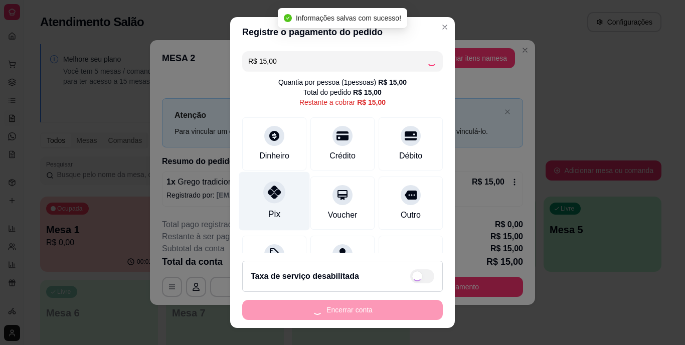
type input "R$ 0,00"
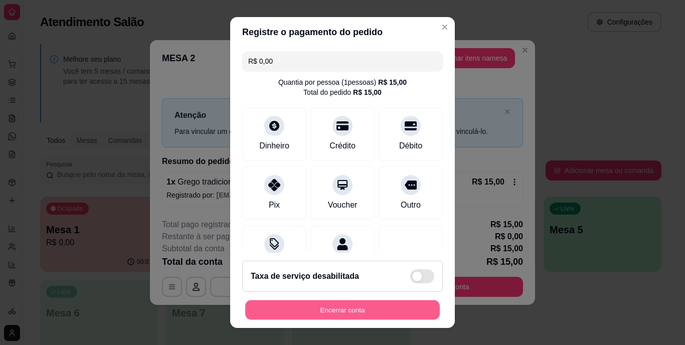
click at [340, 303] on button "Encerrar conta" at bounding box center [342, 310] width 195 height 20
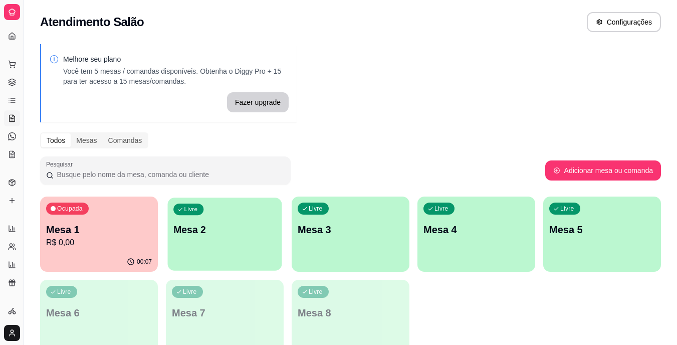
click at [205, 200] on div "Livre Mesa 2" at bounding box center [225, 228] width 114 height 61
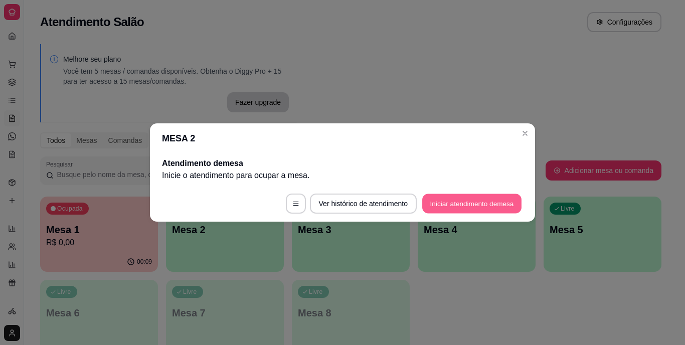
click at [458, 209] on button "Iniciar atendimento de mesa" at bounding box center [471, 204] width 99 height 20
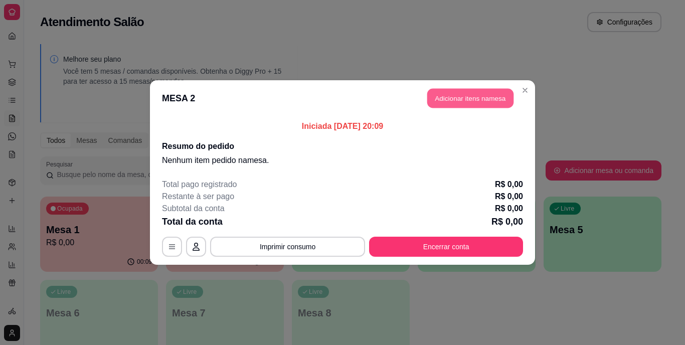
click at [483, 100] on button "Adicionar itens na mesa" at bounding box center [470, 99] width 86 height 20
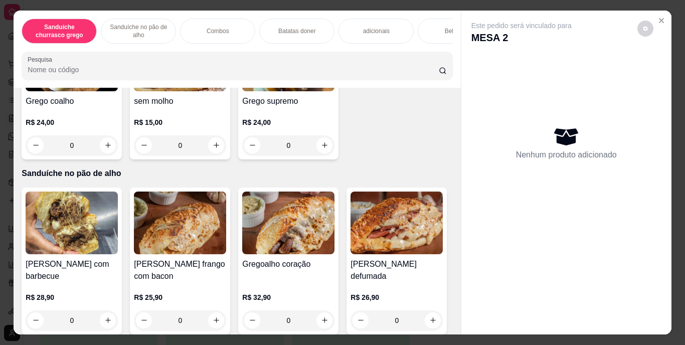
scroll to position [309, 0]
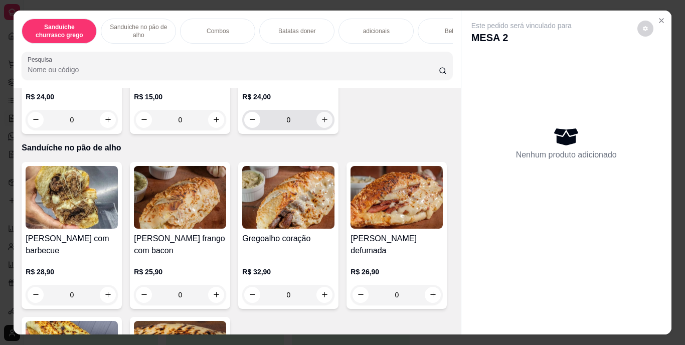
click at [321, 123] on icon "increase-product-quantity" at bounding box center [325, 120] width 8 height 8
type input "1"
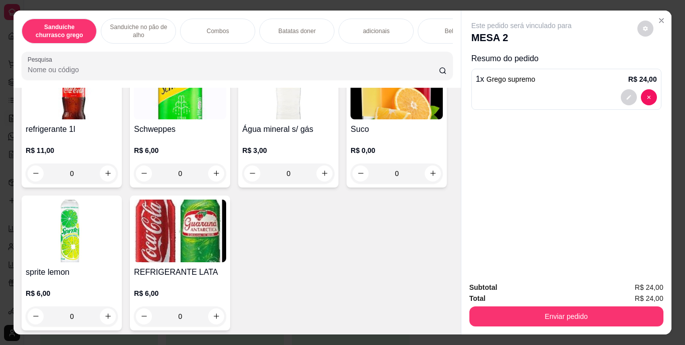
scroll to position [1370, 0]
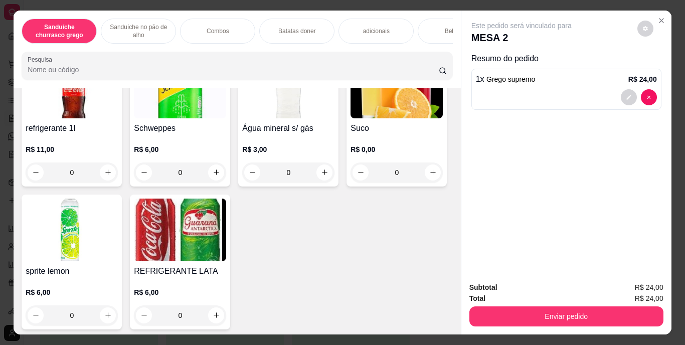
click at [220, 13] on icon "increase-product-quantity" at bounding box center [217, 10] width 8 height 8
type input "1"
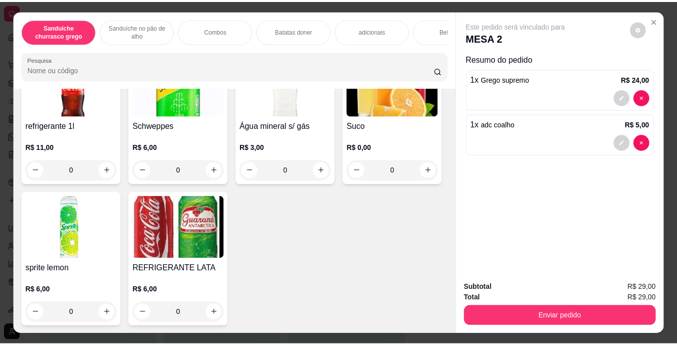
scroll to position [26, 0]
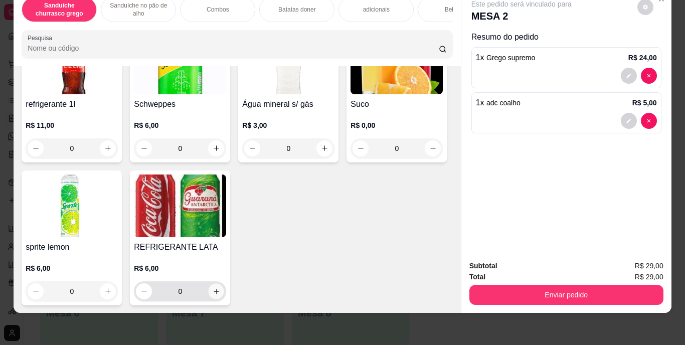
click at [224, 283] on button "increase-product-quantity" at bounding box center [217, 291] width 16 height 16
type input "1"
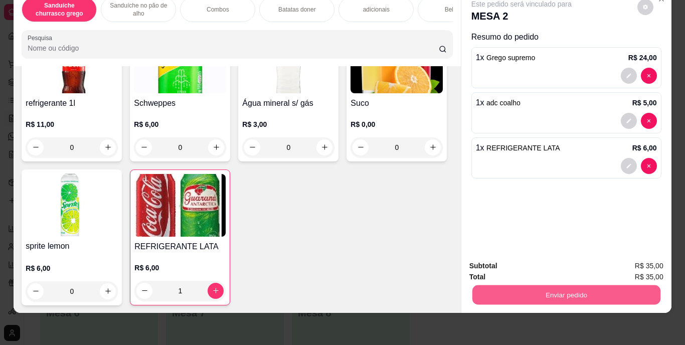
click at [555, 285] on button "Enviar pedido" at bounding box center [566, 295] width 188 height 20
click at [639, 260] on button "Enviar pedido" at bounding box center [637, 262] width 55 height 19
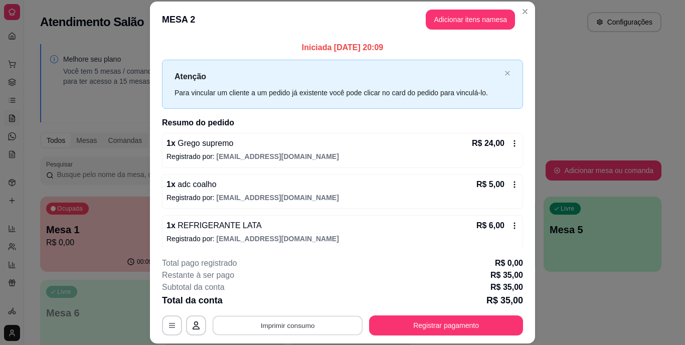
click at [291, 322] on button "Imprimir consumo" at bounding box center [288, 325] width 150 height 20
click at [290, 299] on button "IMPRESSORA" at bounding box center [287, 302] width 70 height 16
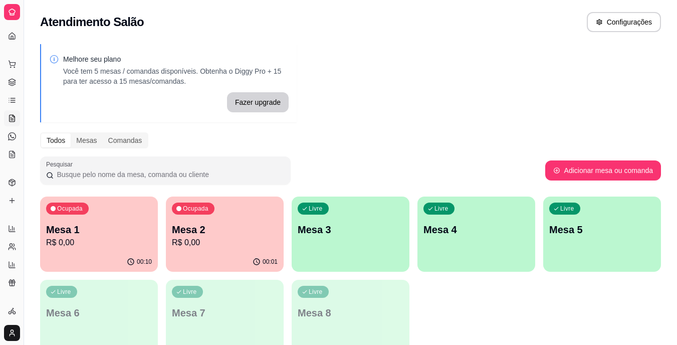
drag, startPoint x: 24, startPoint y: 78, endPoint x: 45, endPoint y: 78, distance: 21.1
click at [45, 78] on div "Diggy Sistema de Gestão D Doner o Churr ... Loja fechada Diggy Pro até 06/10 Ac…" at bounding box center [338, 198] width 677 height 396
drag, startPoint x: 24, startPoint y: 82, endPoint x: 34, endPoint y: 82, distance: 9.5
click at [34, 82] on div "Diggy Sistema de Gestão D Doner o Churr ... Loja fechada Diggy Pro até 06/10 Ac…" at bounding box center [338, 198] width 677 height 396
drag, startPoint x: 22, startPoint y: 96, endPoint x: 30, endPoint y: 96, distance: 8.0
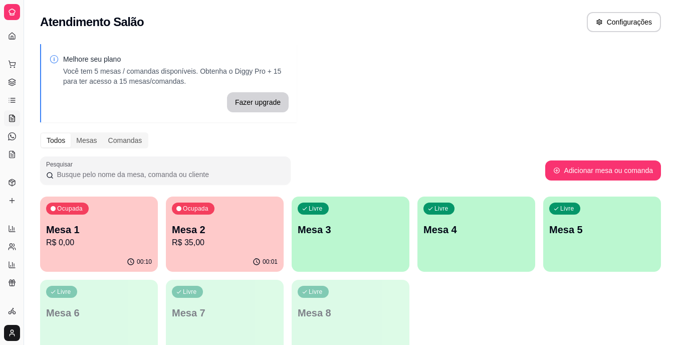
click at [30, 96] on div "Diggy Sistema de Gestão D Doner o Churr ... Loja fechada Diggy Pro até 06/10 Ac…" at bounding box center [338, 198] width 677 height 396
drag, startPoint x: 24, startPoint y: 9, endPoint x: 30, endPoint y: 14, distance: 8.2
click at [30, 14] on div "Diggy Sistema de Gestão D Doner o Churr ... Loja fechada Diggy Pro até 06/10 Ac…" at bounding box center [338, 198] width 677 height 396
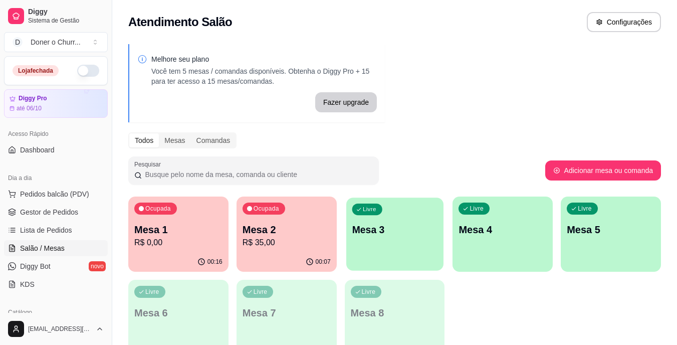
click at [394, 229] on p "Mesa 3" at bounding box center [395, 230] width 86 height 14
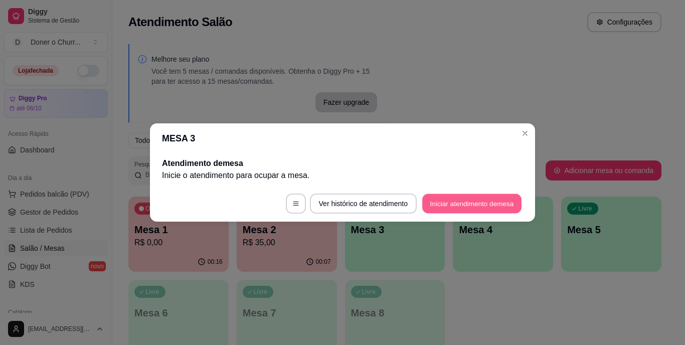
click at [439, 203] on button "Iniciar atendimento de mesa" at bounding box center [471, 204] width 99 height 20
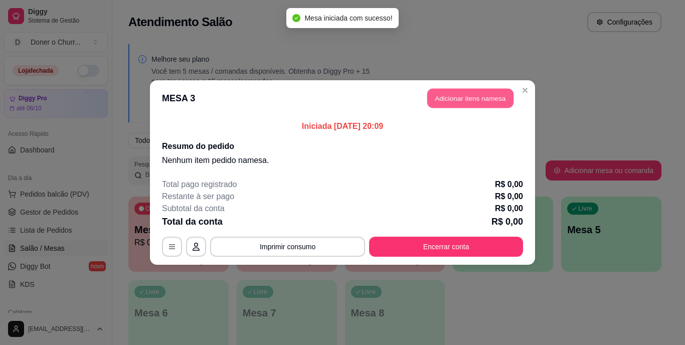
click at [462, 103] on button "Adicionar itens na mesa" at bounding box center [470, 99] width 86 height 20
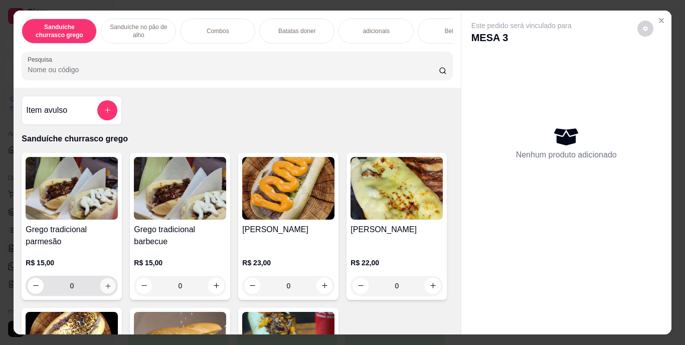
click at [105, 289] on icon "increase-product-quantity" at bounding box center [108, 286] width 8 height 8
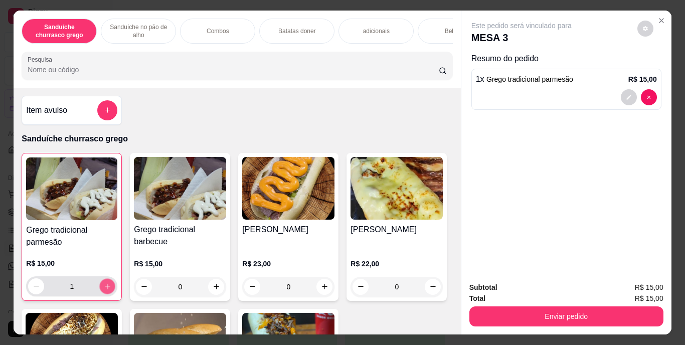
click at [105, 290] on icon "increase-product-quantity" at bounding box center [108, 286] width 8 height 8
type input "2"
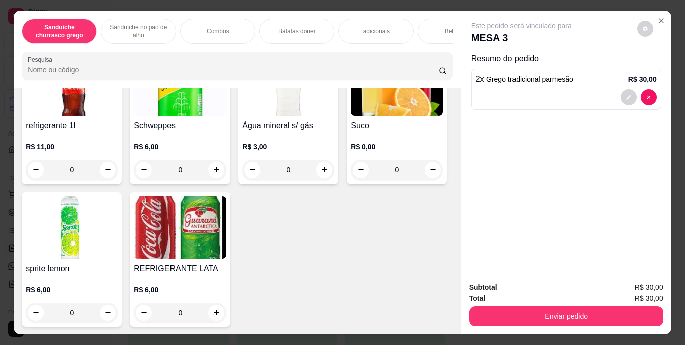
scroll to position [1806, 0]
click at [219, 315] on icon "increase-product-quantity" at bounding box center [216, 312] width 5 height 5
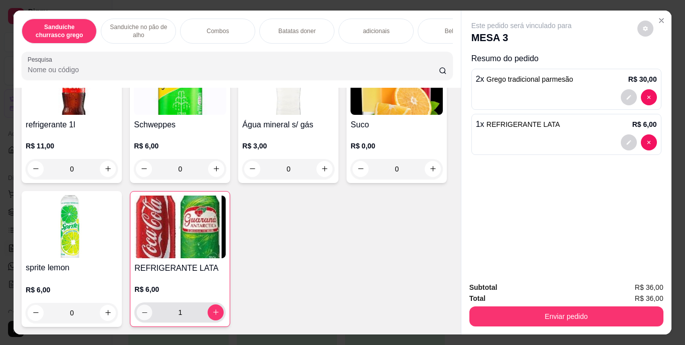
click at [148, 316] on icon "decrease-product-quantity" at bounding box center [145, 312] width 8 height 8
type input "0"
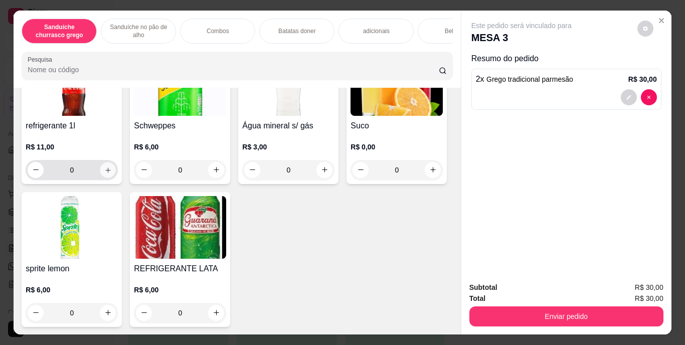
click at [104, 173] on icon "increase-product-quantity" at bounding box center [108, 170] width 8 height 8
type input "1"
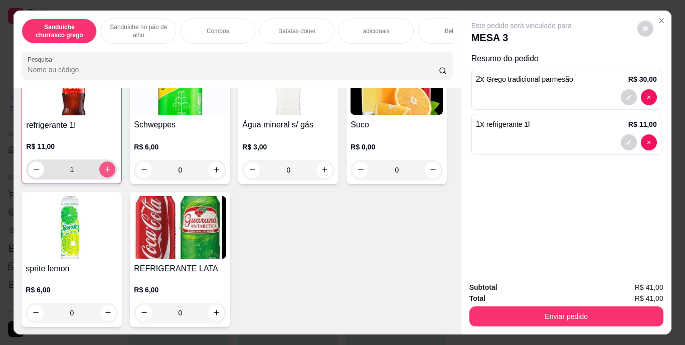
scroll to position [1806, 0]
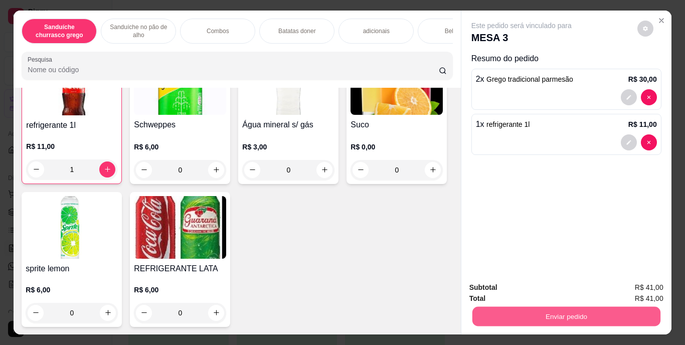
click at [544, 310] on button "Enviar pedido" at bounding box center [566, 317] width 188 height 20
click at [629, 290] on button "Enviar pedido" at bounding box center [637, 288] width 55 height 19
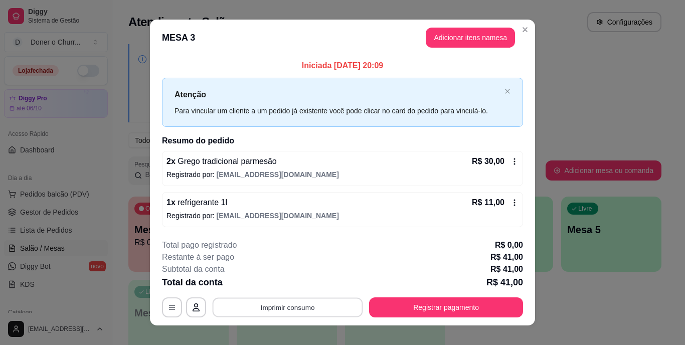
click at [278, 306] on button "Imprimir consumo" at bounding box center [288, 307] width 150 height 20
click at [289, 282] on button "IMPRESSORA" at bounding box center [287, 284] width 70 height 16
click at [284, 305] on button "Imprimir consumo" at bounding box center [288, 307] width 150 height 20
click at [377, 250] on div "Total pago registrado R$ 0,00" at bounding box center [342, 245] width 361 height 12
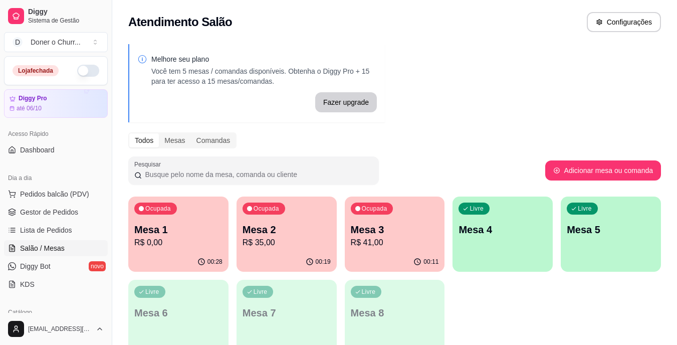
click at [500, 231] on p "Mesa 4" at bounding box center [503, 230] width 88 height 14
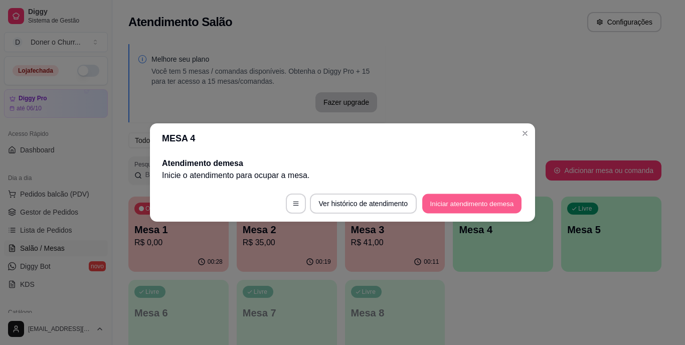
click at [467, 201] on button "Iniciar atendimento de mesa" at bounding box center [471, 204] width 99 height 20
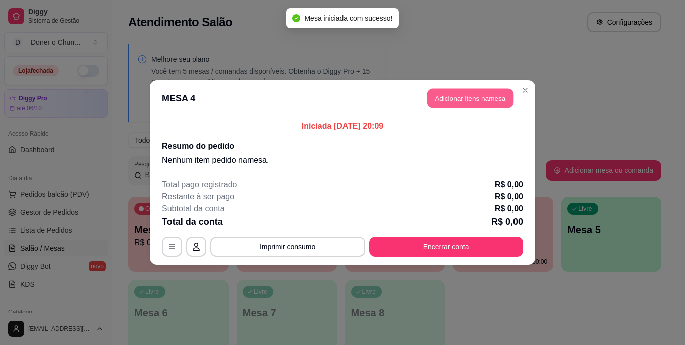
click at [449, 91] on button "Adicionar itens na mesa" at bounding box center [470, 99] width 86 height 20
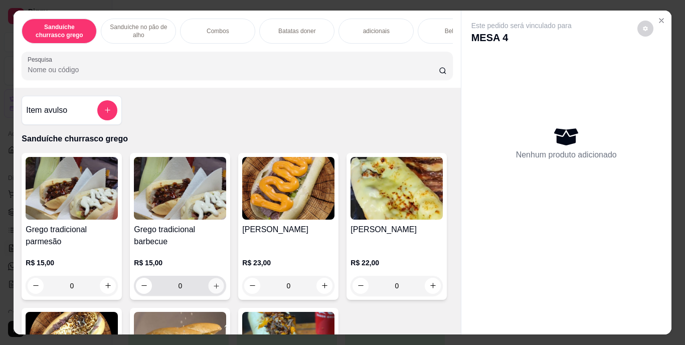
click at [214, 288] on icon "increase-product-quantity" at bounding box center [216, 285] width 5 height 5
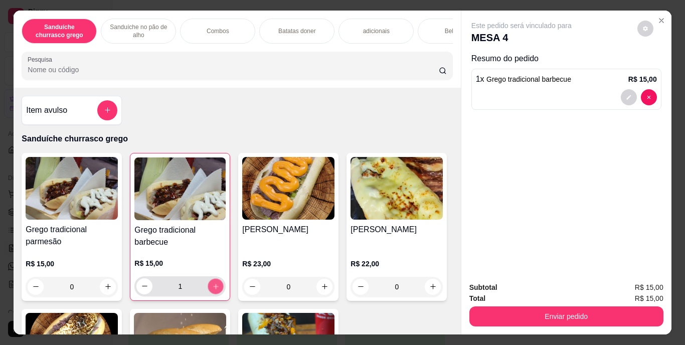
click at [213, 290] on icon "increase-product-quantity" at bounding box center [216, 286] width 8 height 8
type input "2"
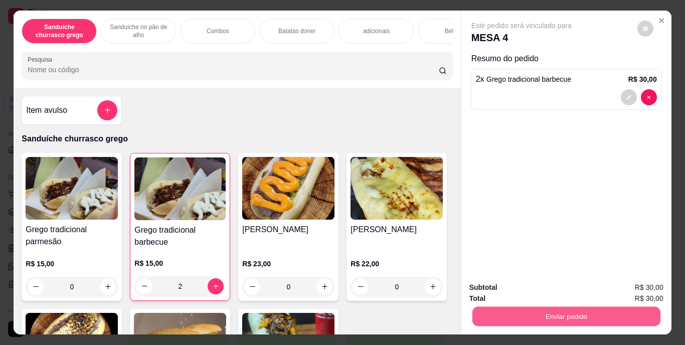
click at [499, 307] on button "Enviar pedido" at bounding box center [566, 317] width 188 height 20
click at [648, 283] on button "Enviar pedido" at bounding box center [637, 288] width 55 height 19
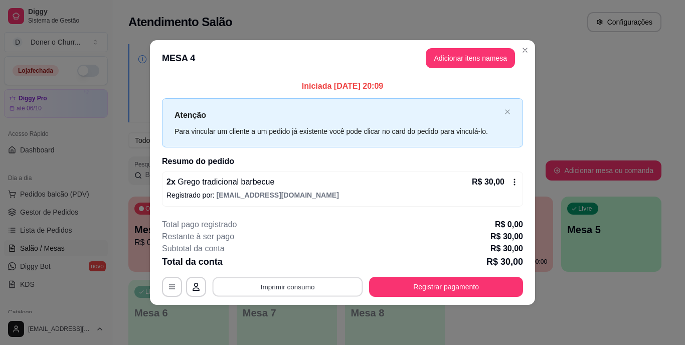
click at [283, 289] on button "Imprimir consumo" at bounding box center [288, 287] width 150 height 20
click at [297, 267] on button "IMPRESSORA" at bounding box center [291, 264] width 70 height 16
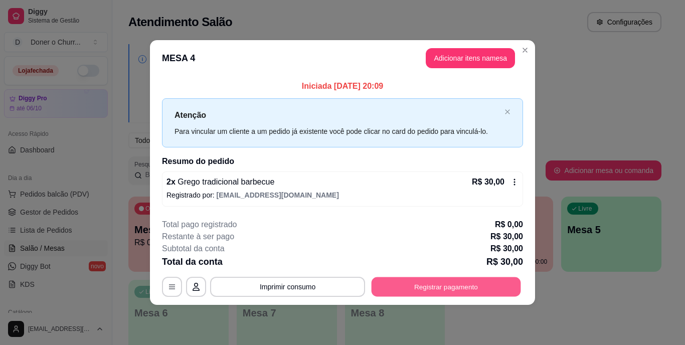
click at [445, 284] on button "Registrar pagamento" at bounding box center [445, 287] width 149 height 20
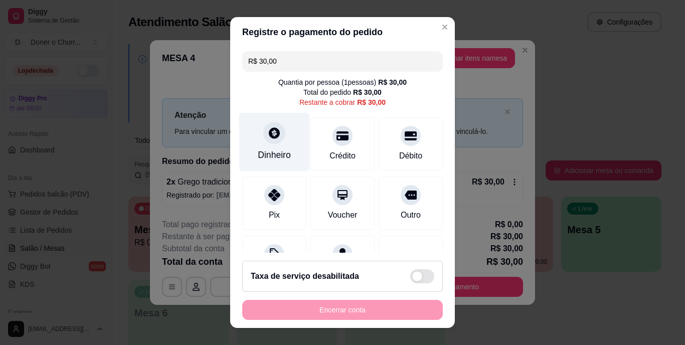
click at [270, 145] on div "Dinheiro" at bounding box center [274, 142] width 71 height 59
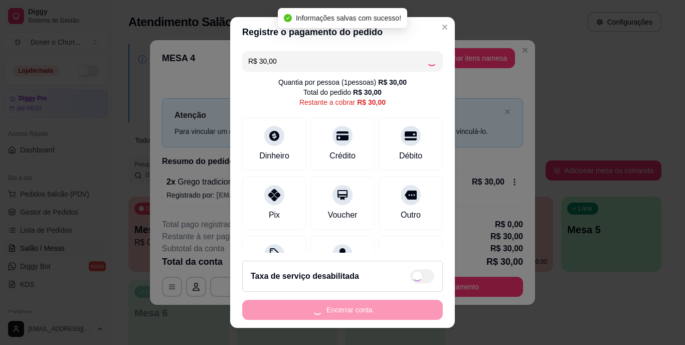
type input "R$ 0,00"
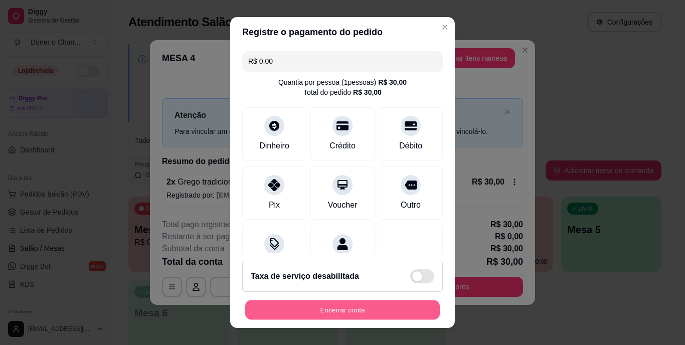
click at [348, 304] on button "Encerrar conta" at bounding box center [342, 310] width 195 height 20
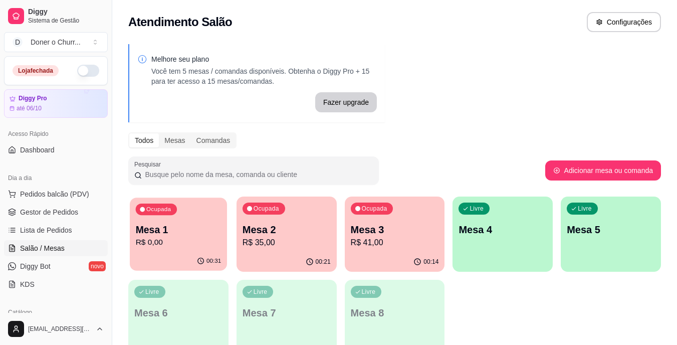
click at [155, 244] on p "R$ 0,00" at bounding box center [179, 243] width 86 height 12
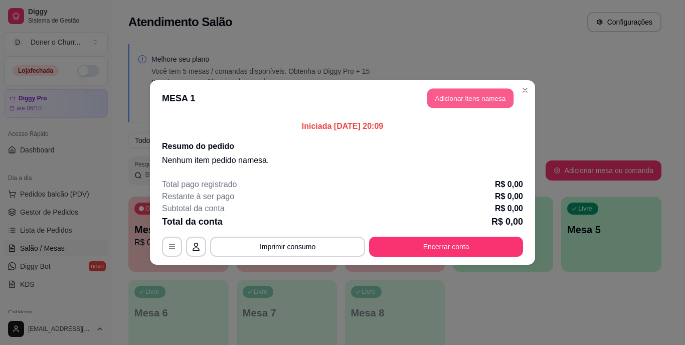
click at [473, 104] on button "Adicionar itens na mesa" at bounding box center [470, 99] width 86 height 20
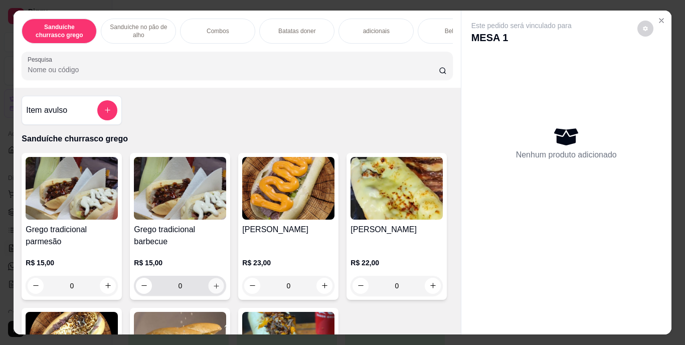
click at [214, 289] on icon "increase-product-quantity" at bounding box center [217, 286] width 8 height 8
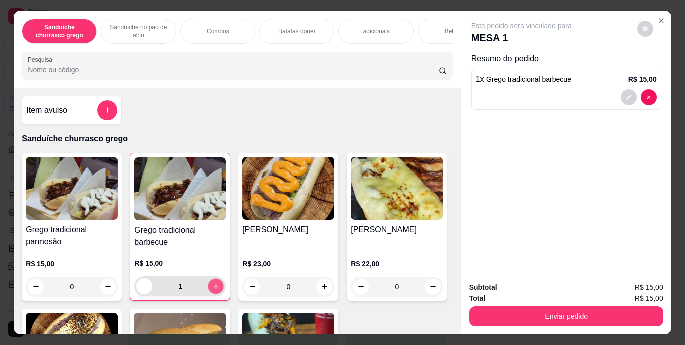
click at [214, 290] on icon "increase-product-quantity" at bounding box center [216, 286] width 8 height 8
type input "2"
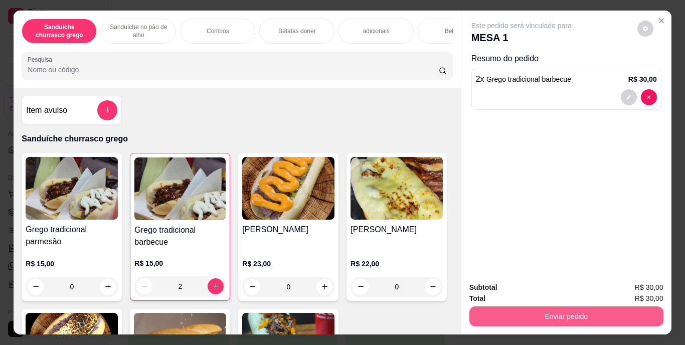
click at [521, 307] on button "Enviar pedido" at bounding box center [566, 316] width 194 height 20
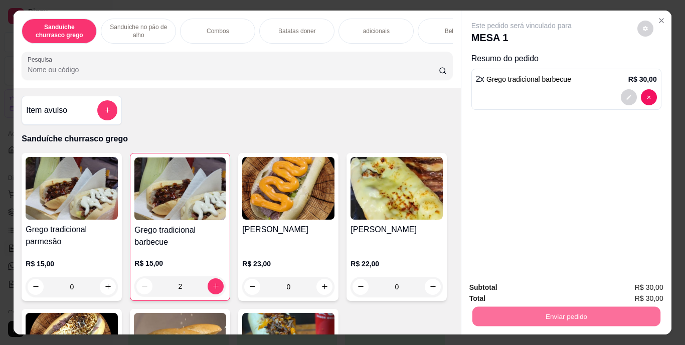
click at [575, 286] on button "Registrar cliente" at bounding box center [570, 288] width 64 height 19
click at [555, 307] on button "Enviar pedido" at bounding box center [566, 317] width 188 height 20
click at [652, 287] on button "Enviar pedido" at bounding box center [637, 288] width 55 height 19
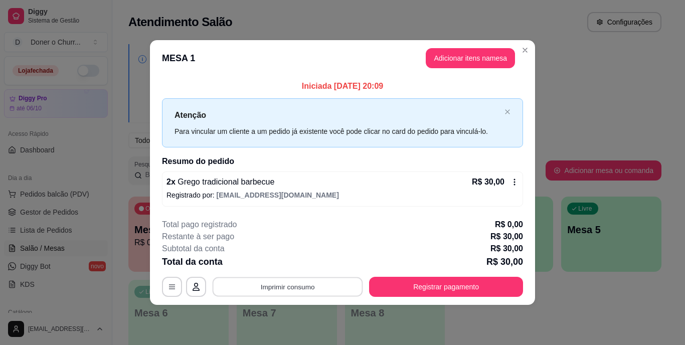
click at [305, 283] on button "Imprimir consumo" at bounding box center [288, 287] width 150 height 20
click at [290, 257] on button "IMPRESSORA" at bounding box center [291, 264] width 70 height 16
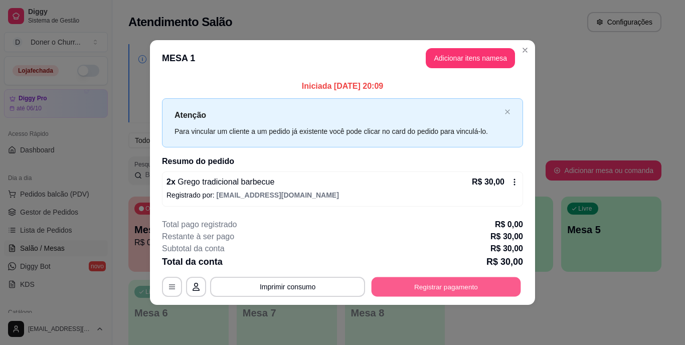
click at [400, 289] on button "Registrar pagamento" at bounding box center [445, 287] width 149 height 20
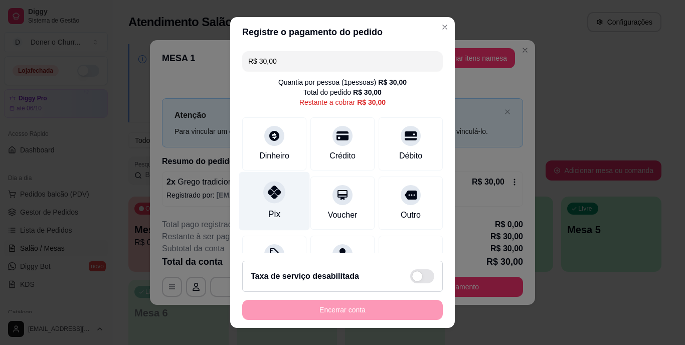
click at [268, 196] on icon at bounding box center [274, 192] width 13 height 13
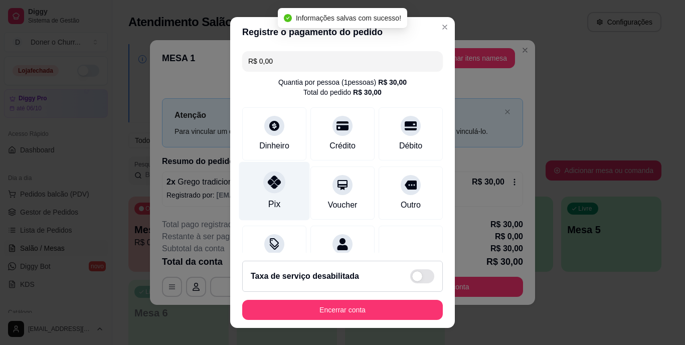
type input "R$ 0,00"
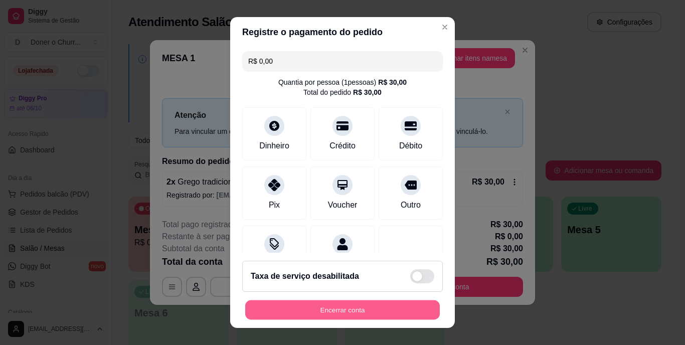
click at [316, 304] on button "Encerrar conta" at bounding box center [342, 310] width 195 height 20
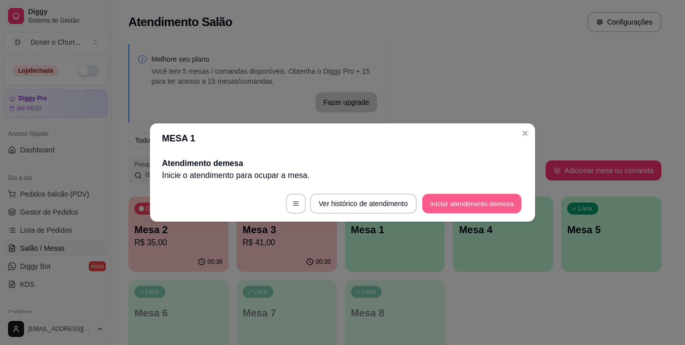
click at [449, 209] on button "Iniciar atendimento de mesa" at bounding box center [471, 204] width 99 height 20
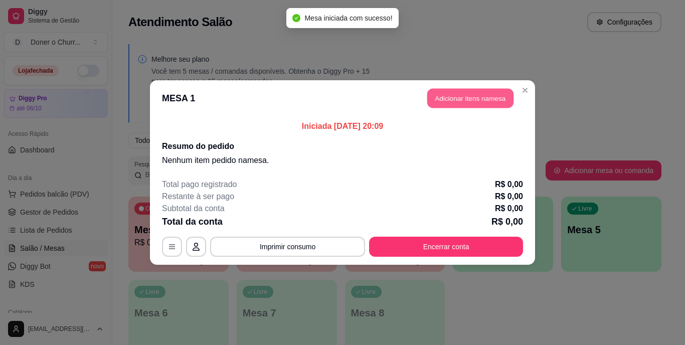
click at [471, 99] on button "Adicionar itens na mesa" at bounding box center [470, 99] width 86 height 20
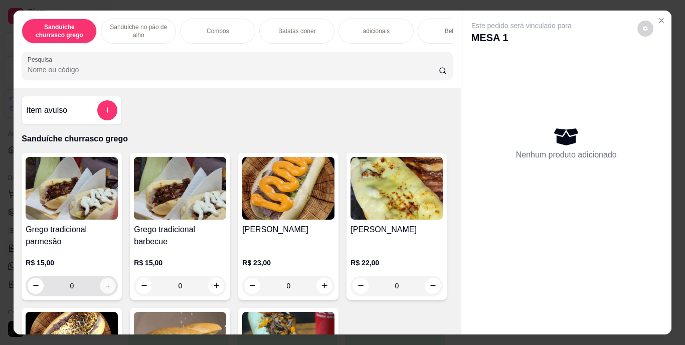
click at [106, 288] on icon "increase-product-quantity" at bounding box center [108, 286] width 8 height 8
type input "1"
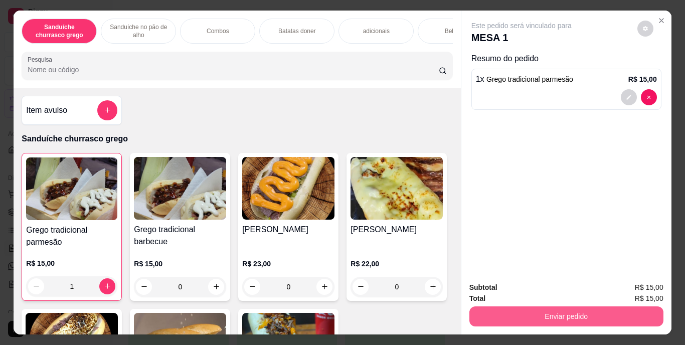
click at [539, 309] on button "Enviar pedido" at bounding box center [566, 316] width 194 height 20
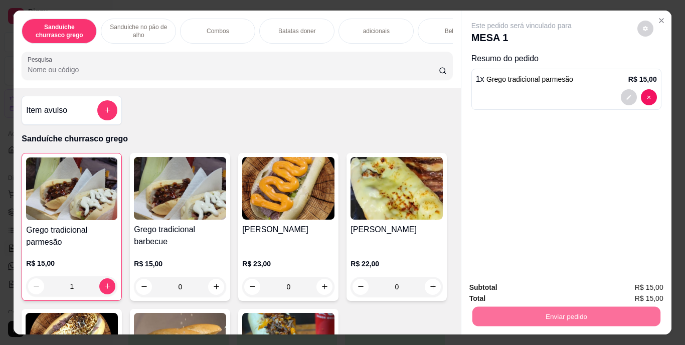
click at [644, 290] on button "Enviar pedido" at bounding box center [637, 288] width 57 height 19
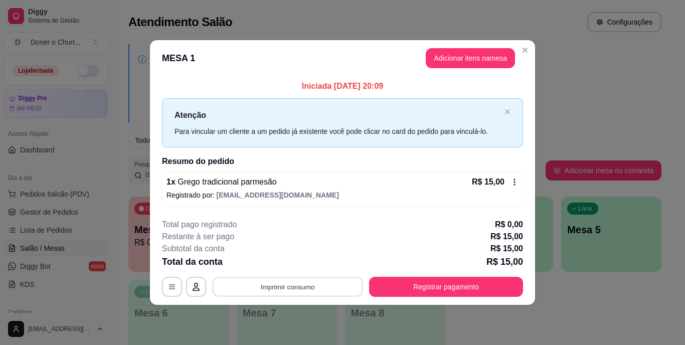
click at [293, 285] on button "Imprimir consumo" at bounding box center [288, 287] width 150 height 20
click at [298, 256] on button "IMPRESSORA" at bounding box center [291, 264] width 70 height 16
click at [466, 59] on button "Adicionar itens na mesa" at bounding box center [470, 59] width 86 height 20
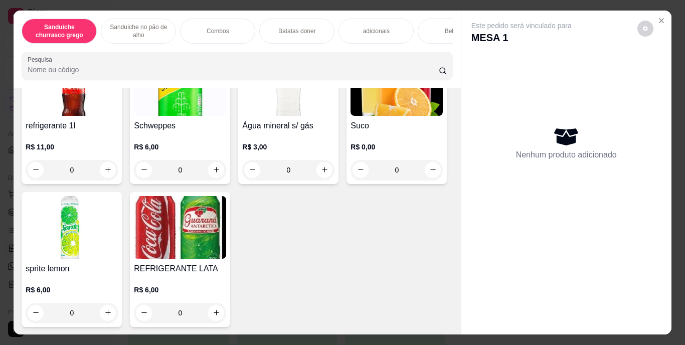
scroll to position [1802, 0]
click at [220, 316] on icon "increase-product-quantity" at bounding box center [217, 313] width 8 height 8
type input "1"
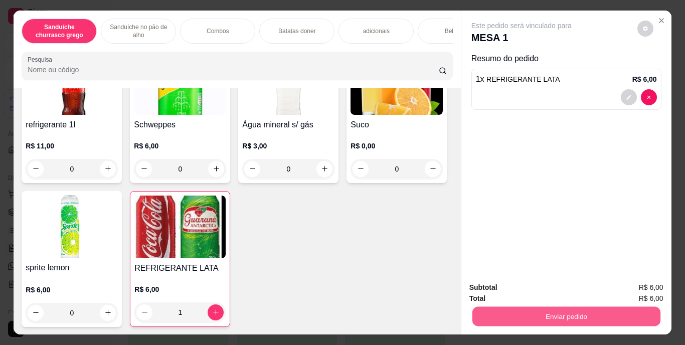
click at [518, 307] on button "Enviar pedido" at bounding box center [566, 317] width 188 height 20
click at [632, 285] on button "Enviar pedido" at bounding box center [637, 288] width 55 height 19
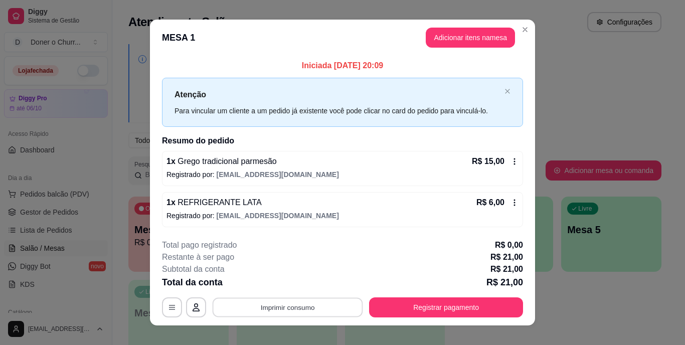
click at [296, 308] on button "Imprimir consumo" at bounding box center [288, 307] width 150 height 20
click at [288, 284] on button "IMPRESSORA" at bounding box center [287, 284] width 70 height 16
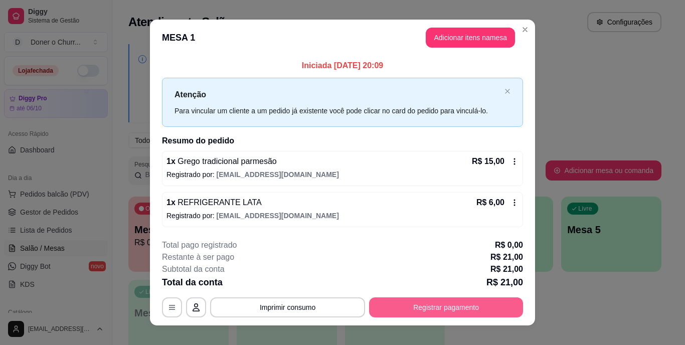
click at [426, 302] on button "Registrar pagamento" at bounding box center [446, 307] width 154 height 20
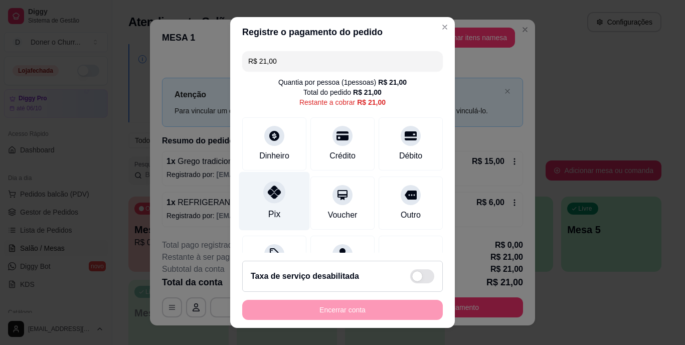
click at [263, 199] on div at bounding box center [274, 192] width 22 height 22
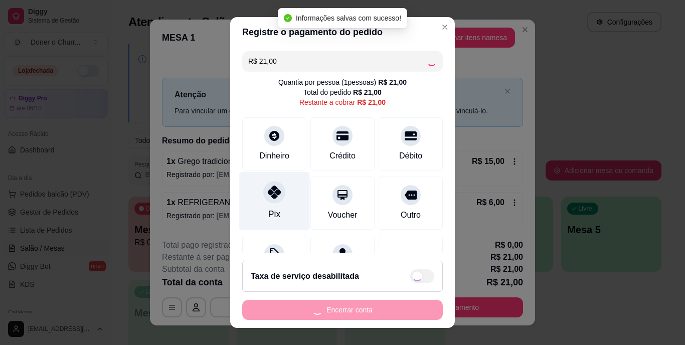
type input "R$ 0,00"
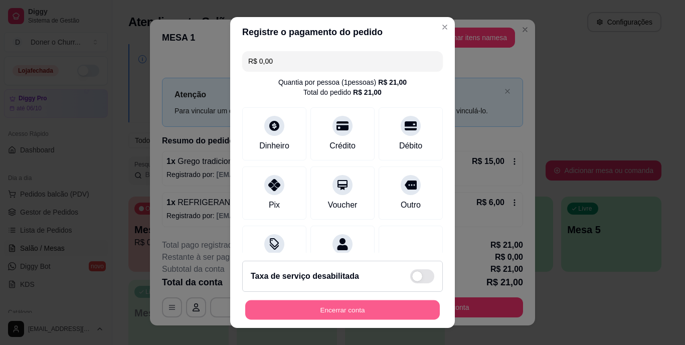
click at [329, 300] on div "Encerrar conta" at bounding box center [342, 310] width 201 height 20
click at [332, 315] on button "Encerrar conta" at bounding box center [342, 310] width 195 height 20
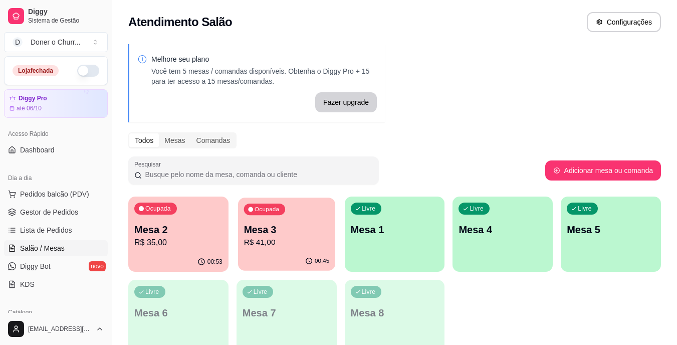
click at [269, 227] on p "Mesa 3" at bounding box center [287, 230] width 86 height 14
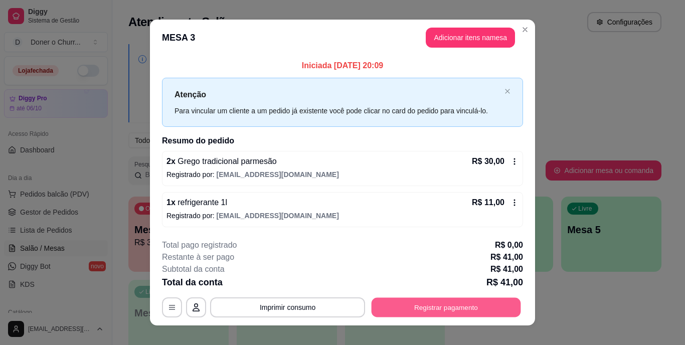
click at [422, 303] on button "Registrar pagamento" at bounding box center [445, 307] width 149 height 20
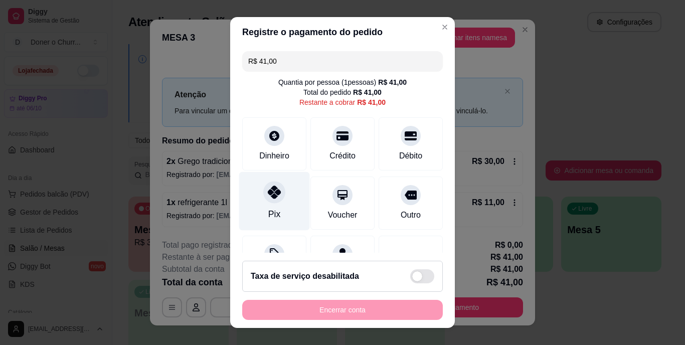
click at [260, 204] on div "Pix" at bounding box center [274, 201] width 71 height 59
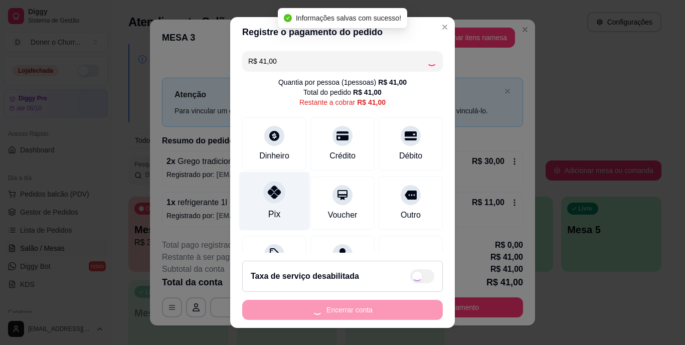
type input "R$ 0,00"
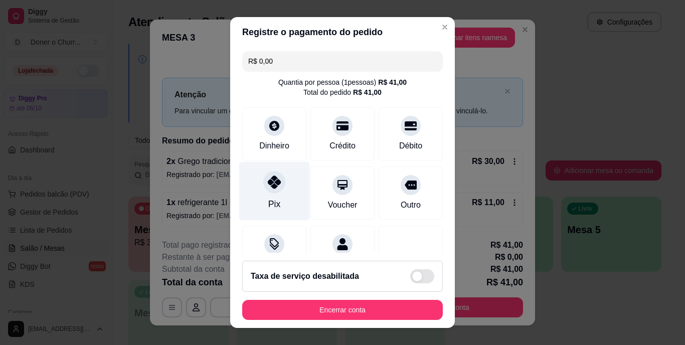
click at [263, 188] on div at bounding box center [274, 182] width 22 height 22
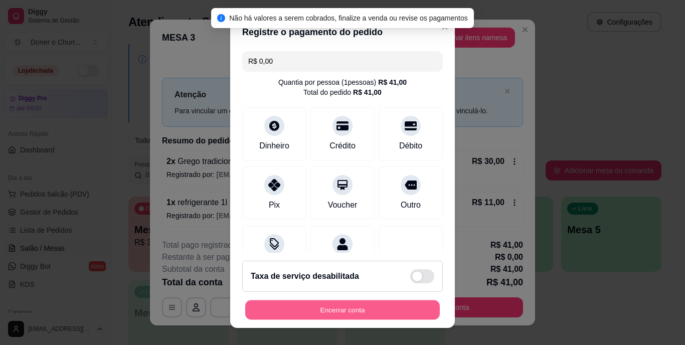
click at [339, 313] on button "Encerrar conta" at bounding box center [342, 310] width 195 height 20
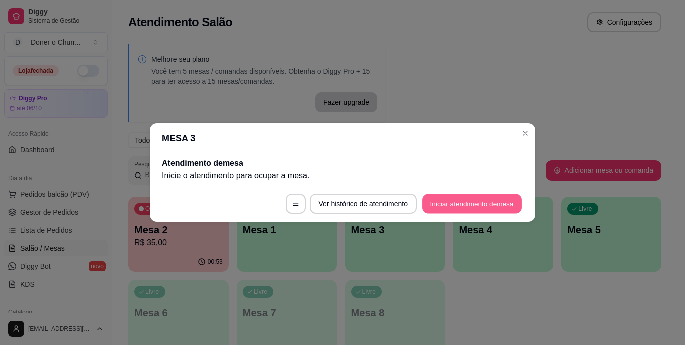
click at [445, 204] on button "Iniciar atendimento de mesa" at bounding box center [471, 204] width 99 height 20
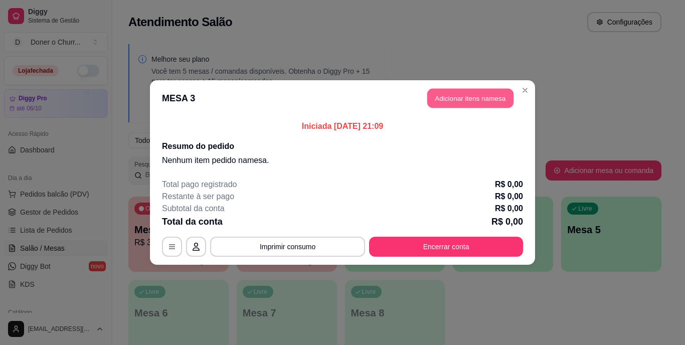
click at [473, 96] on button "Adicionar itens na mesa" at bounding box center [470, 99] width 86 height 20
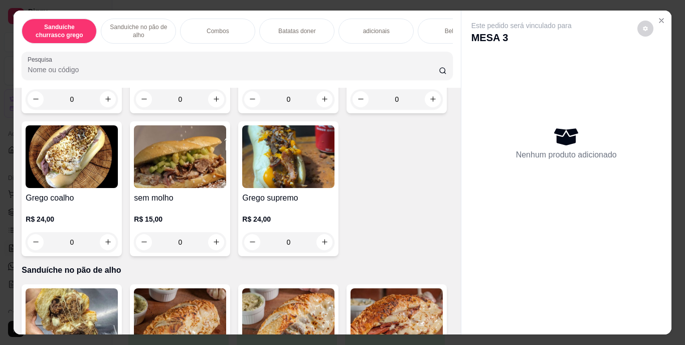
scroll to position [187, 0]
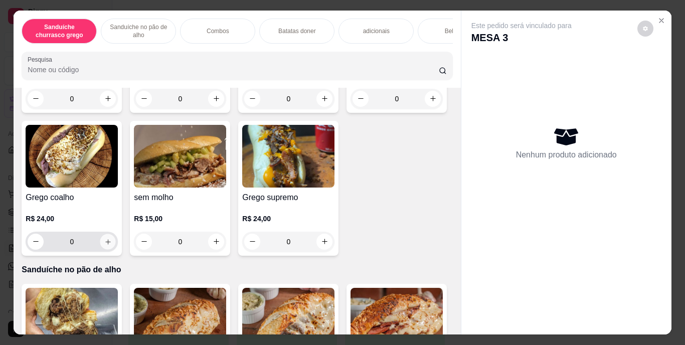
click at [112, 245] on icon "increase-product-quantity" at bounding box center [108, 242] width 8 height 8
type input "1"
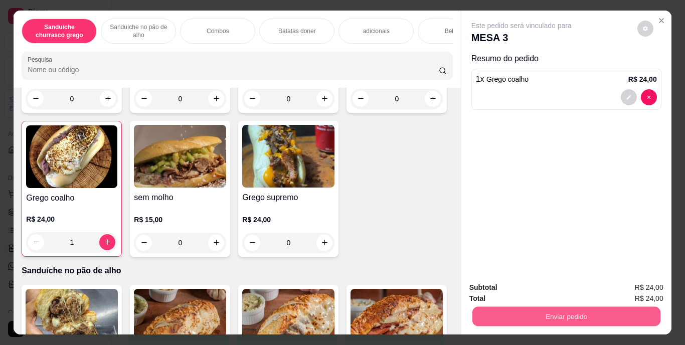
click at [564, 316] on button "Enviar pedido" at bounding box center [566, 317] width 188 height 20
click at [625, 295] on button "Enviar pedido" at bounding box center [637, 288] width 55 height 19
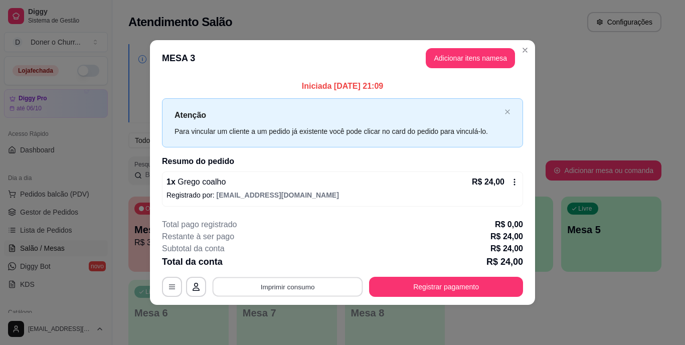
click at [280, 282] on button "Imprimir consumo" at bounding box center [288, 287] width 150 height 20
click at [299, 260] on button "IMPRESSORA" at bounding box center [291, 264] width 70 height 16
click at [469, 57] on button "Adicionar itens na mesa" at bounding box center [470, 59] width 86 height 20
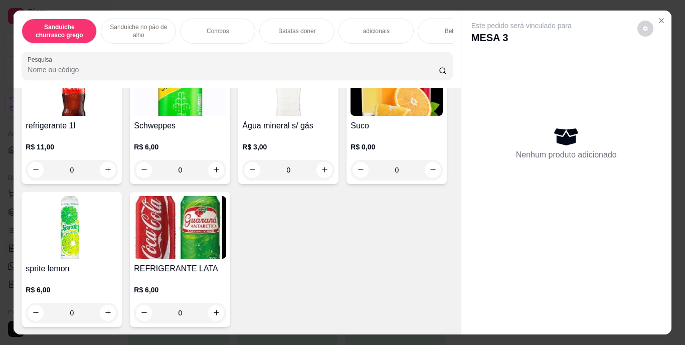
scroll to position [1529, 0]
click at [430, 10] on icon "increase-product-quantity" at bounding box center [433, 7] width 6 height 6
type input "1"
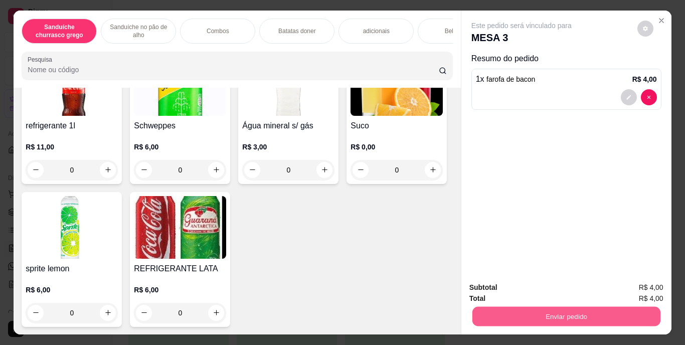
click at [531, 307] on button "Enviar pedido" at bounding box center [566, 317] width 188 height 20
click at [631, 286] on button "Enviar pedido" at bounding box center [637, 288] width 55 height 19
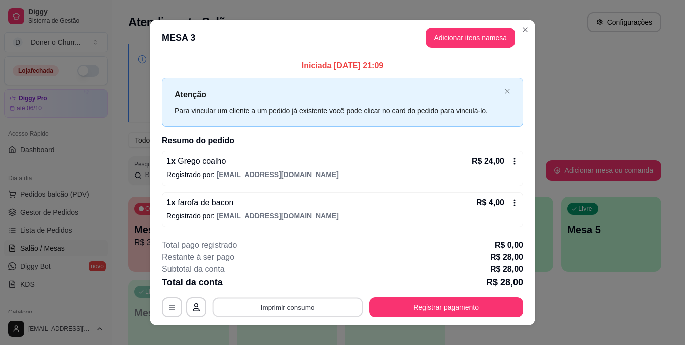
click at [293, 302] on button "Imprimir consumo" at bounding box center [288, 307] width 150 height 20
click at [283, 286] on button "IMPRESSORA" at bounding box center [287, 284] width 70 height 16
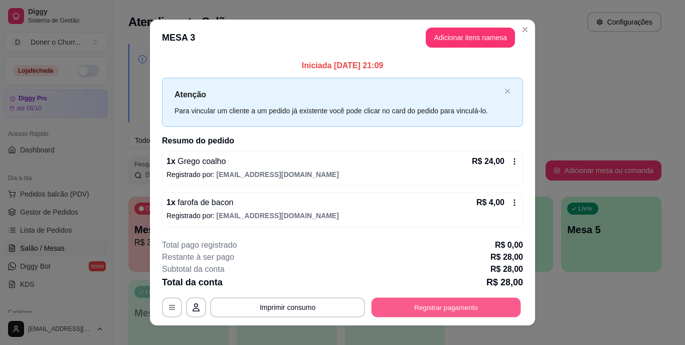
click at [402, 315] on button "Registrar pagamento" at bounding box center [445, 307] width 149 height 20
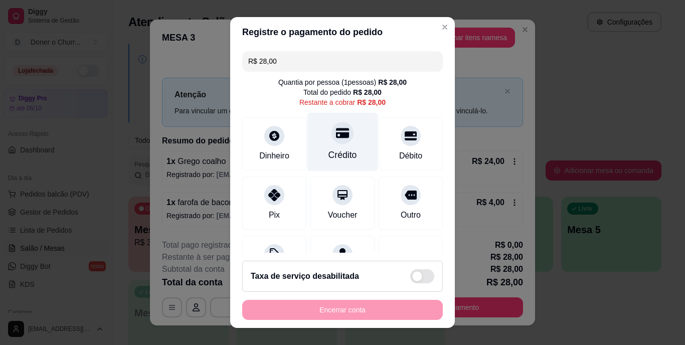
click at [336, 128] on icon at bounding box center [342, 133] width 13 height 10
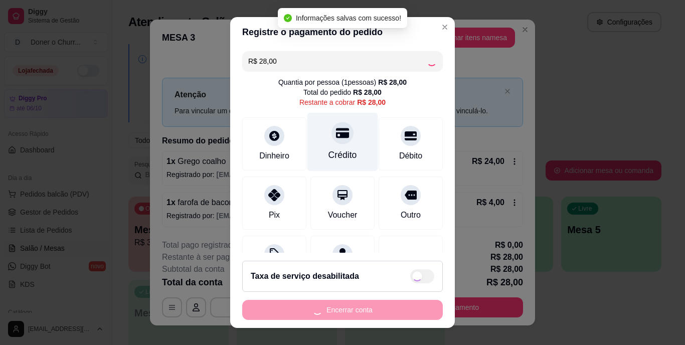
type input "R$ 0,00"
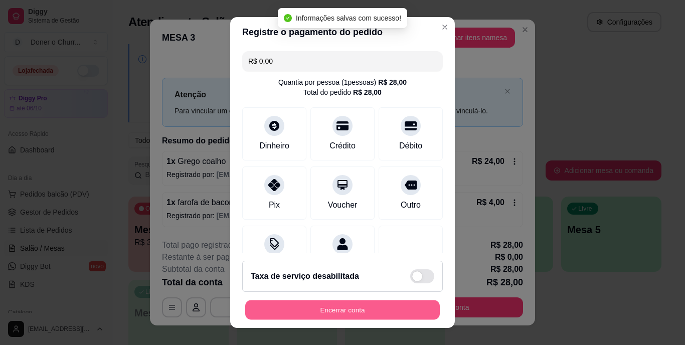
click at [349, 312] on button "Encerrar conta" at bounding box center [342, 310] width 195 height 20
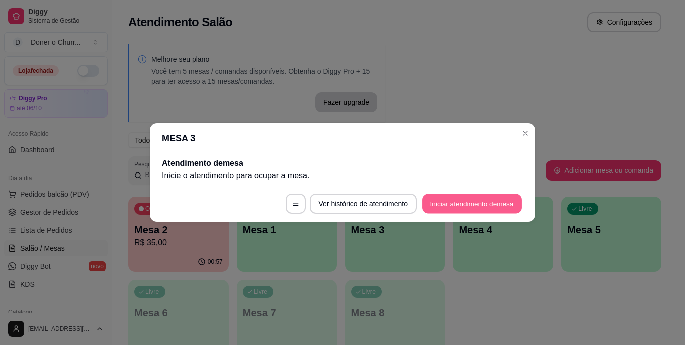
click at [492, 206] on button "Iniciar atendimento de mesa" at bounding box center [471, 204] width 99 height 20
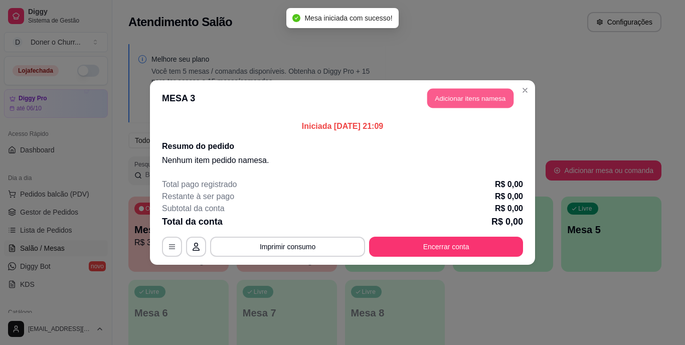
click at [462, 100] on button "Adicionar itens na mesa" at bounding box center [470, 99] width 86 height 20
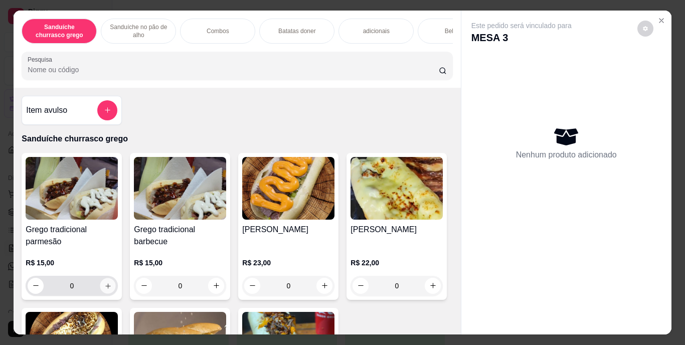
click at [106, 289] on icon "increase-product-quantity" at bounding box center [108, 286] width 8 height 8
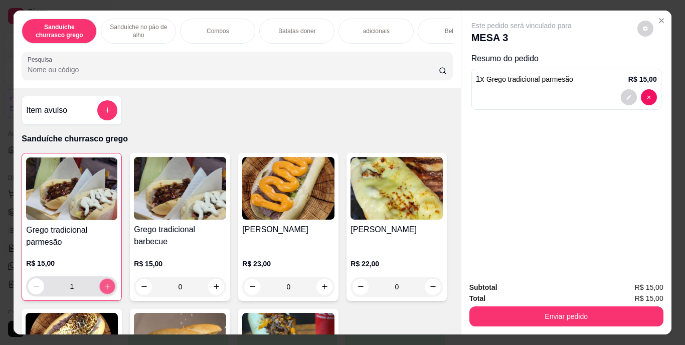
click at [106, 289] on icon "increase-product-quantity" at bounding box center [108, 286] width 8 height 8
type input "2"
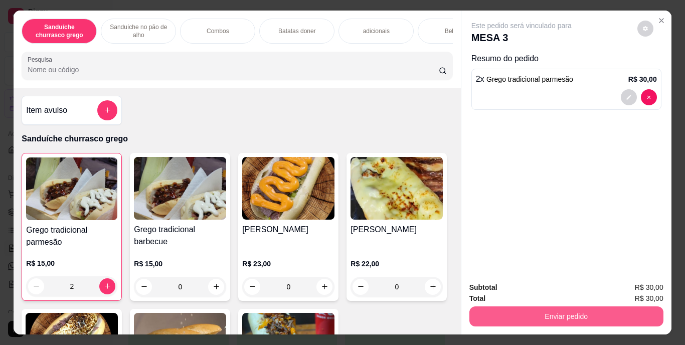
click at [517, 316] on button "Enviar pedido" at bounding box center [566, 316] width 194 height 20
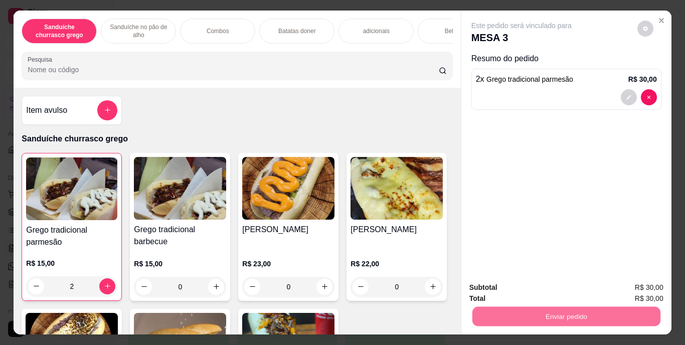
click at [636, 285] on button "Enviar pedido" at bounding box center [637, 288] width 55 height 19
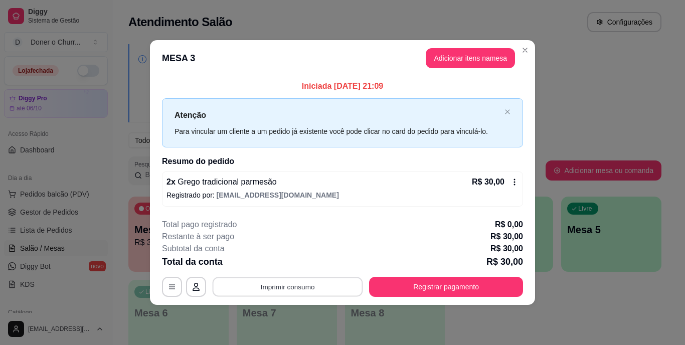
click at [280, 289] on button "Imprimir consumo" at bounding box center [288, 287] width 150 height 20
click at [301, 261] on button "IMPRESSORA" at bounding box center [291, 264] width 70 height 16
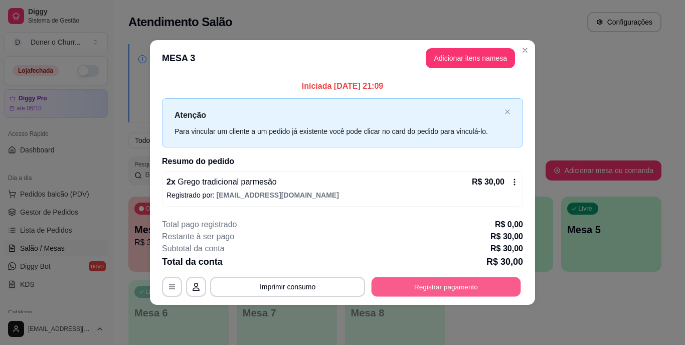
click at [412, 286] on button "Registrar pagamento" at bounding box center [445, 287] width 149 height 20
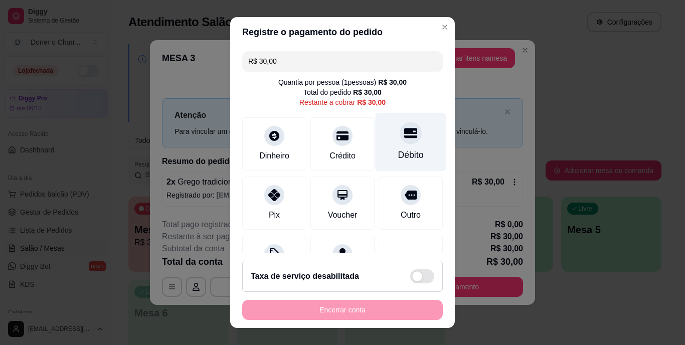
click at [400, 143] on div "Débito" at bounding box center [411, 142] width 71 height 59
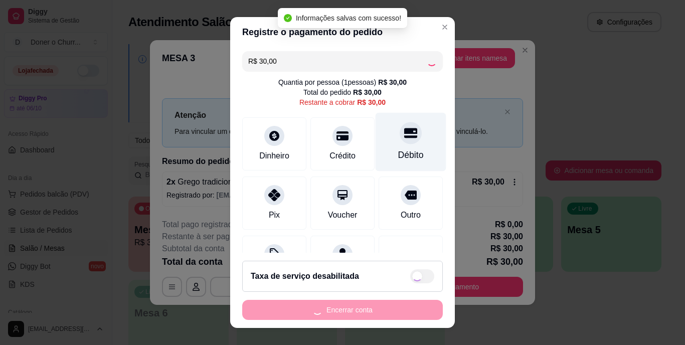
type input "R$ 0,00"
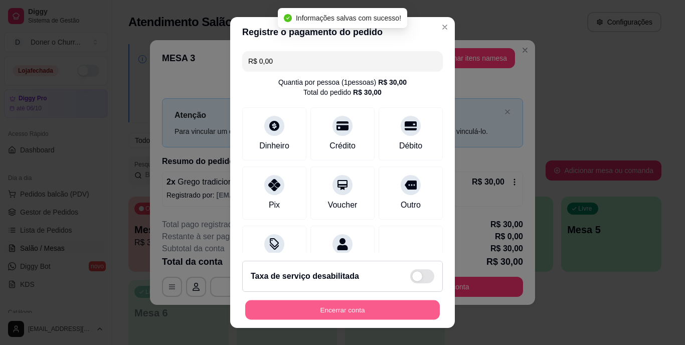
click at [337, 306] on button "Encerrar conta" at bounding box center [342, 310] width 195 height 20
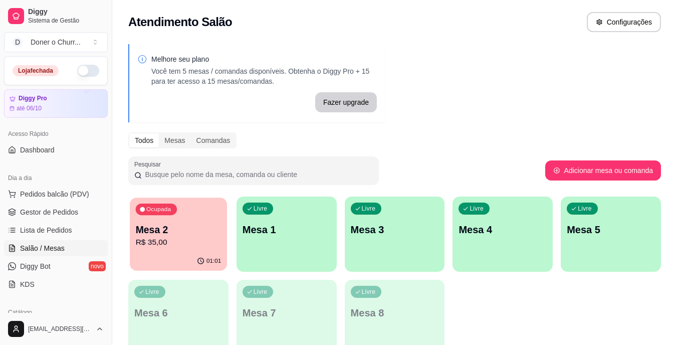
click at [206, 239] on p "R$ 35,00" at bounding box center [179, 243] width 86 height 12
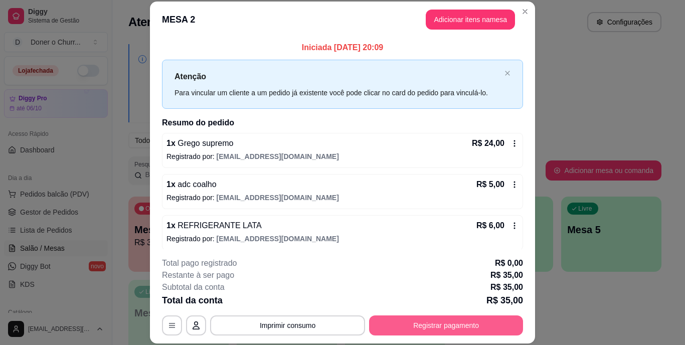
click at [420, 320] on button "Registrar pagamento" at bounding box center [446, 325] width 154 height 20
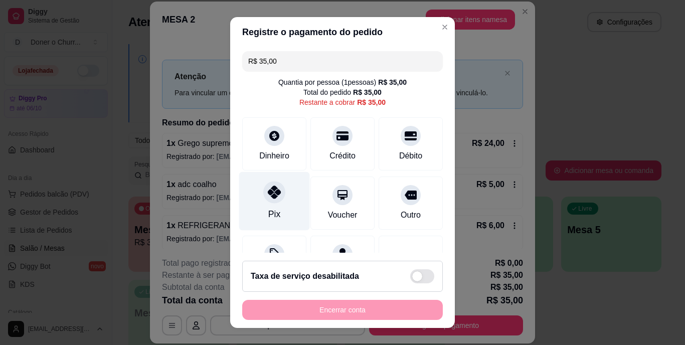
click at [268, 188] on icon at bounding box center [274, 192] width 13 height 13
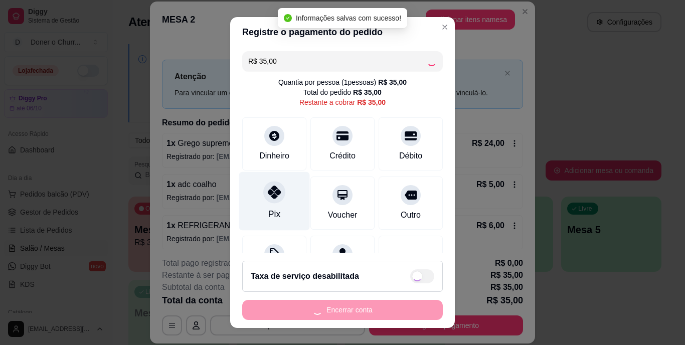
type input "R$ 0,00"
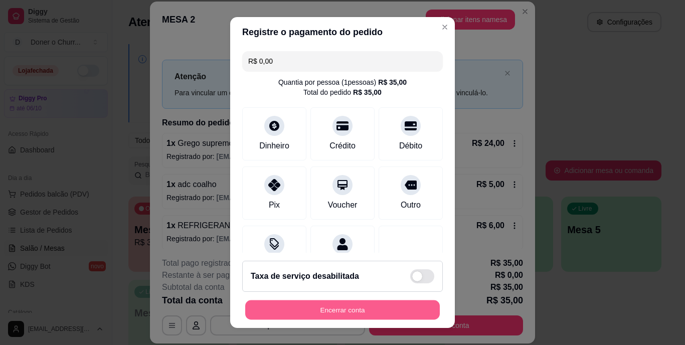
click at [355, 301] on button "Encerrar conta" at bounding box center [342, 310] width 195 height 20
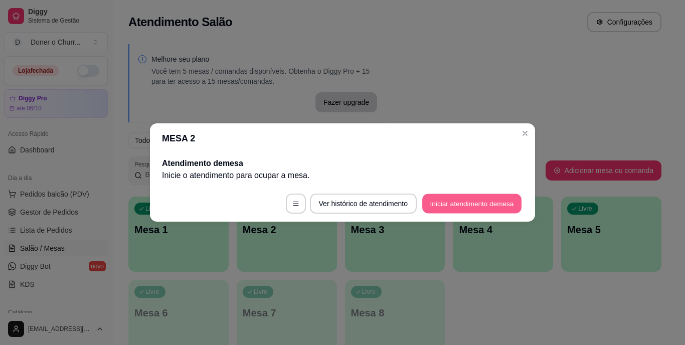
click at [460, 200] on button "Iniciar atendimento de mesa" at bounding box center [471, 204] width 99 height 20
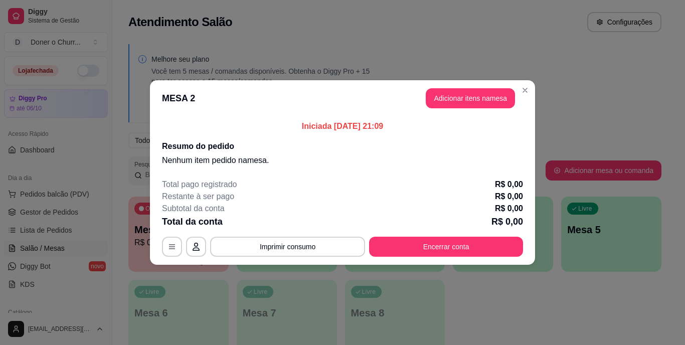
click at [479, 128] on p "Iniciada 22/09/2025 às 21:09" at bounding box center [342, 126] width 361 height 12
click at [483, 98] on button "Adicionar itens na mesa" at bounding box center [470, 99] width 86 height 20
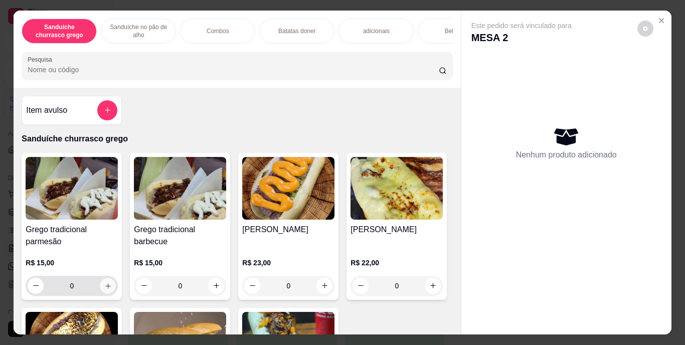
click at [104, 289] on icon "increase-product-quantity" at bounding box center [108, 286] width 8 height 8
type input "1"
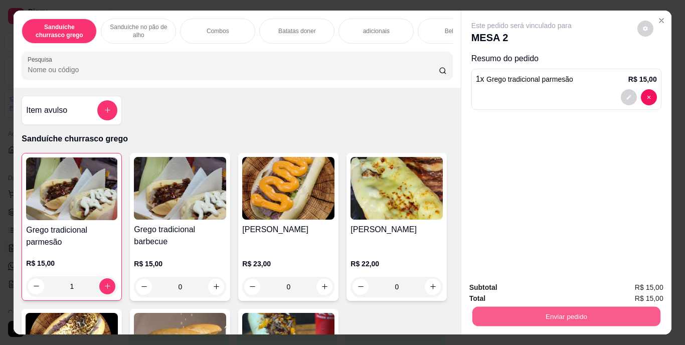
click at [528, 315] on button "Enviar pedido" at bounding box center [566, 317] width 188 height 20
click at [634, 288] on button "Enviar pedido" at bounding box center [637, 288] width 55 height 19
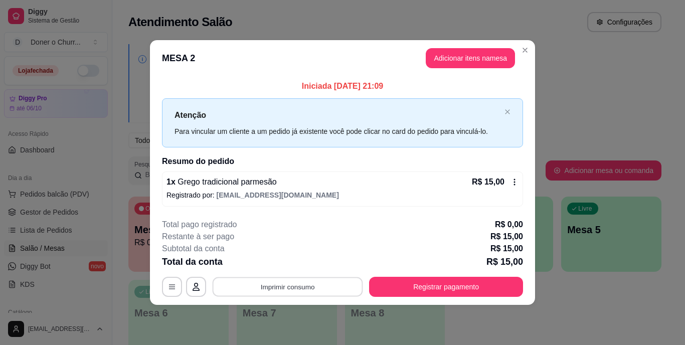
click at [289, 277] on button "Imprimir consumo" at bounding box center [288, 287] width 150 height 20
click at [292, 262] on button "IMPRESSORA" at bounding box center [290, 264] width 73 height 16
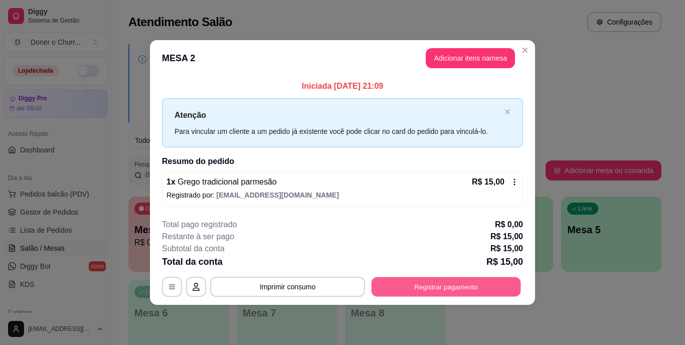
click at [448, 293] on button "Registrar pagamento" at bounding box center [445, 287] width 149 height 20
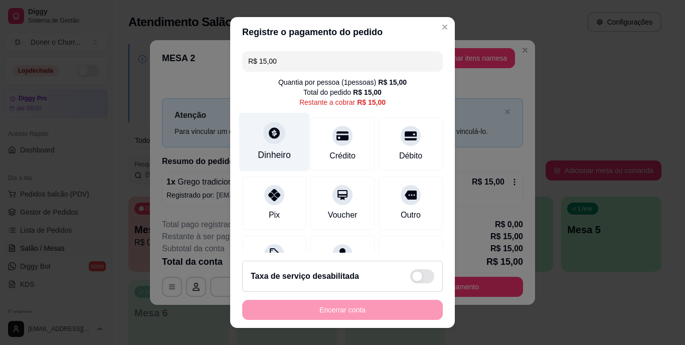
click at [273, 147] on div "Dinheiro" at bounding box center [274, 142] width 71 height 59
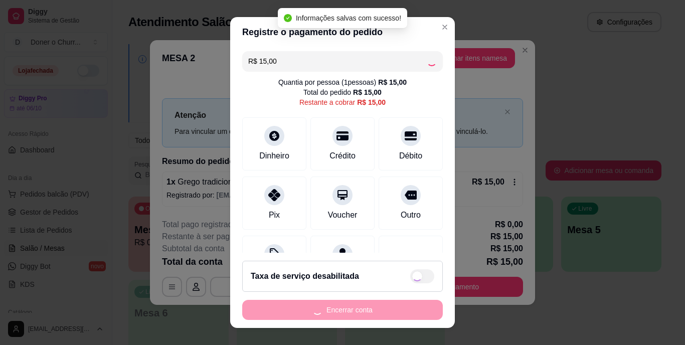
type input "R$ 0,00"
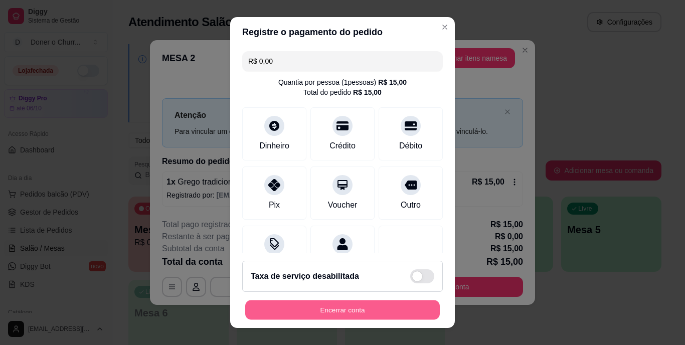
click at [339, 306] on button "Encerrar conta" at bounding box center [342, 310] width 195 height 20
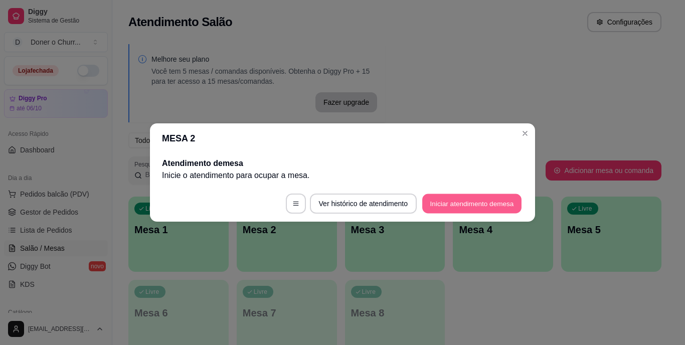
click at [486, 207] on button "Iniciar atendimento de mesa" at bounding box center [471, 204] width 99 height 20
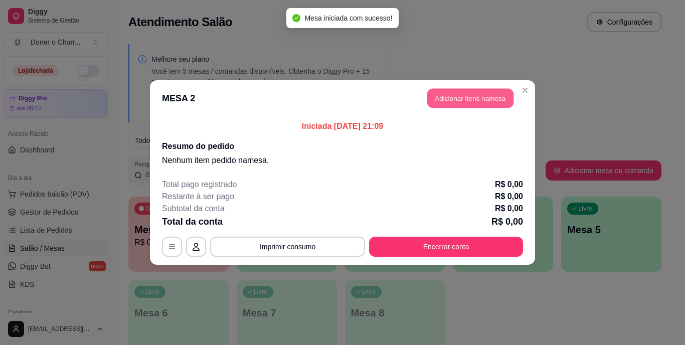
click at [461, 95] on button "Adicionar itens na mesa" at bounding box center [470, 99] width 86 height 20
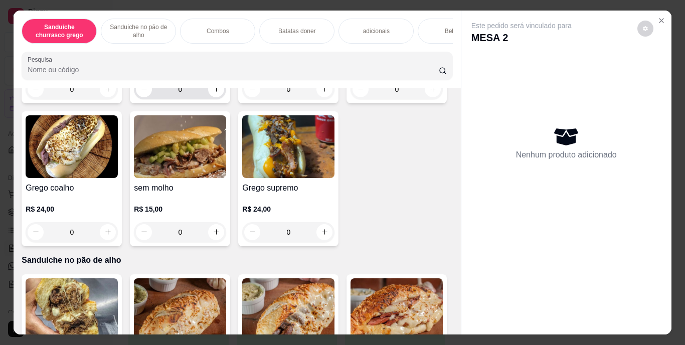
scroll to position [197, 0]
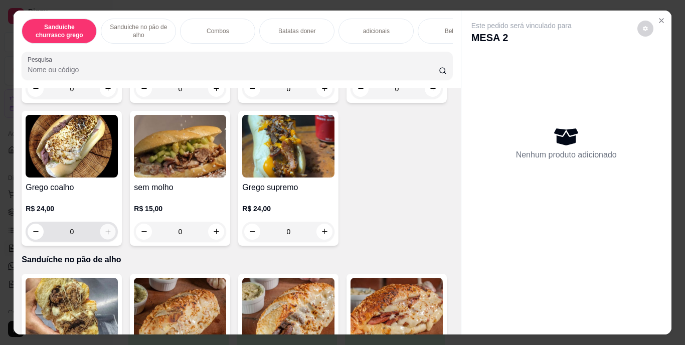
click at [110, 234] on icon "increase-product-quantity" at bounding box center [107, 231] width 5 height 5
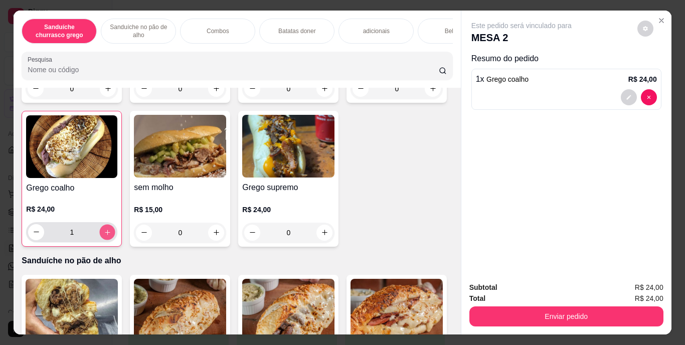
click at [111, 236] on icon "increase-product-quantity" at bounding box center [108, 232] width 8 height 8
type input "2"
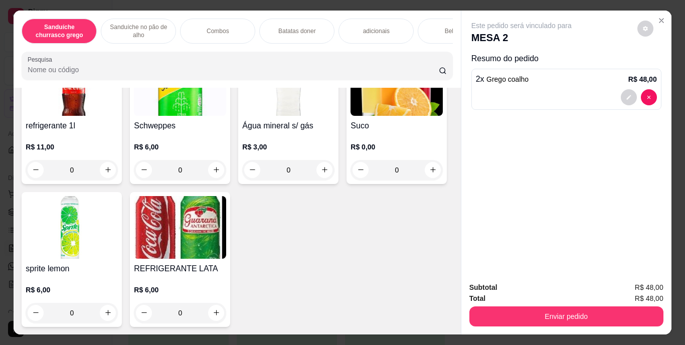
scroll to position [1820, 0]
click at [219, 310] on icon "increase-product-quantity" at bounding box center [216, 312] width 5 height 5
type input "1"
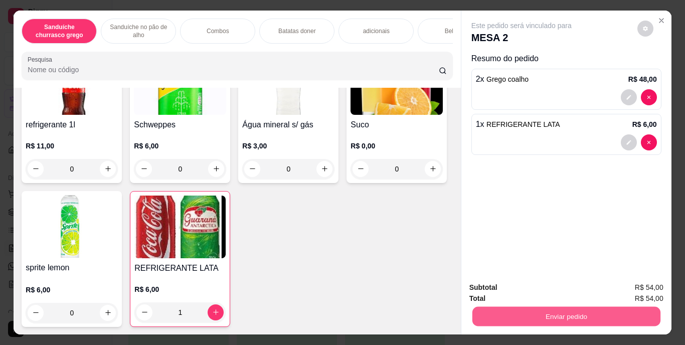
click at [549, 313] on button "Enviar pedido" at bounding box center [566, 317] width 188 height 20
click at [622, 290] on button "Enviar pedido" at bounding box center [637, 288] width 55 height 19
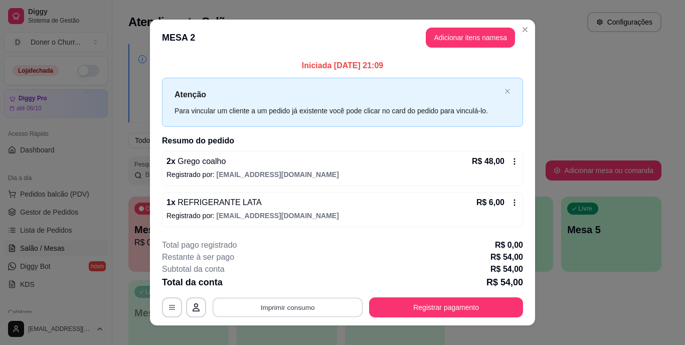
click at [296, 305] on button "Imprimir consumo" at bounding box center [288, 307] width 150 height 20
click at [314, 277] on button "IMPRESSORA" at bounding box center [287, 284] width 73 height 16
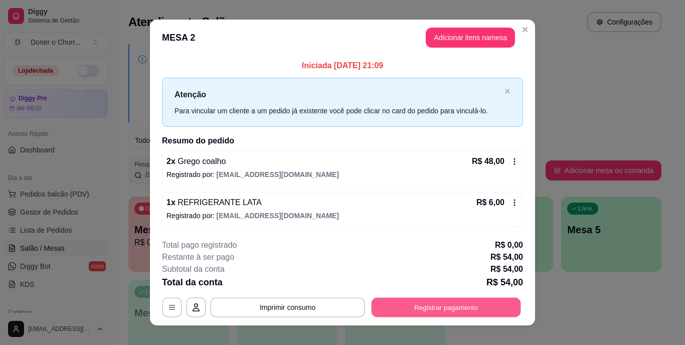
click at [437, 308] on button "Registrar pagamento" at bounding box center [445, 307] width 149 height 20
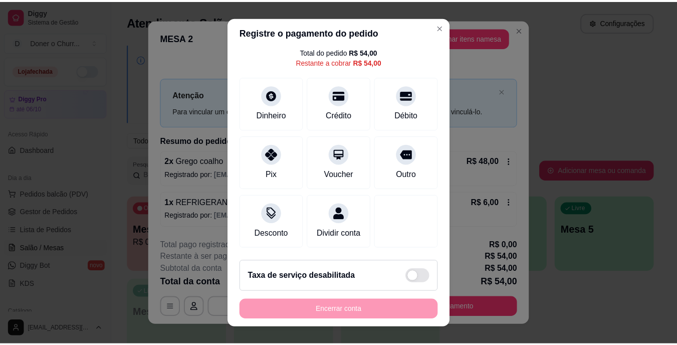
scroll to position [52, 0]
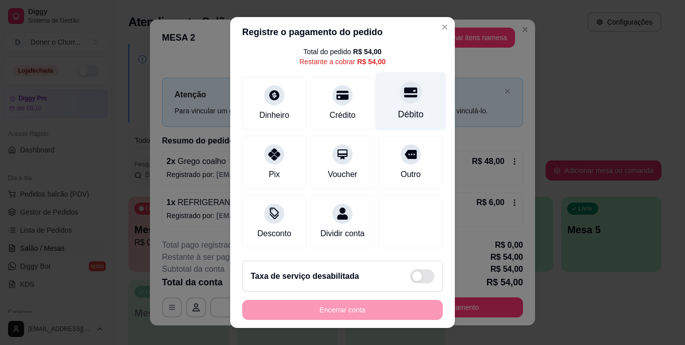
click at [400, 88] on div at bounding box center [411, 93] width 22 height 22
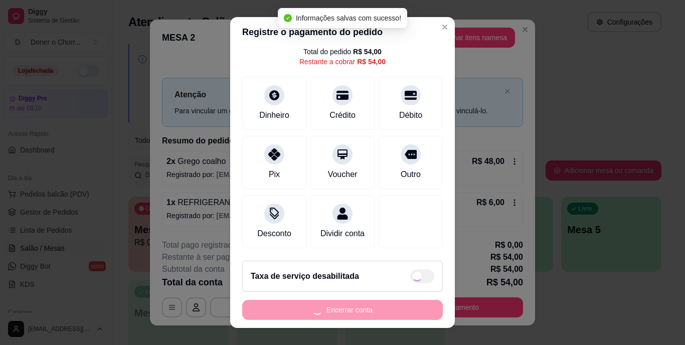
type input "R$ 0,00"
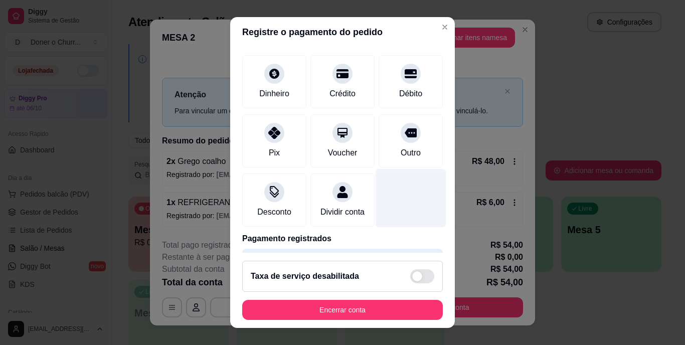
click at [415, 199] on div at bounding box center [411, 198] width 71 height 59
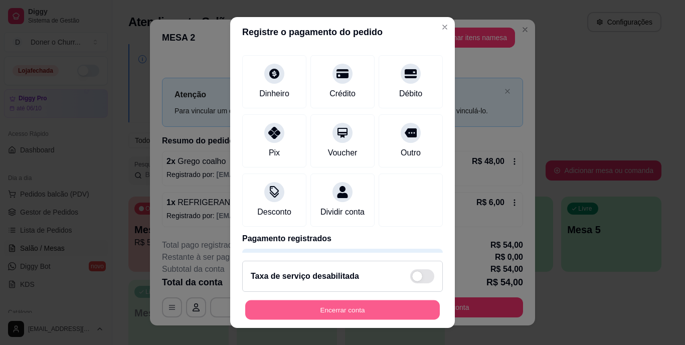
click at [374, 307] on button "Encerrar conta" at bounding box center [342, 310] width 195 height 20
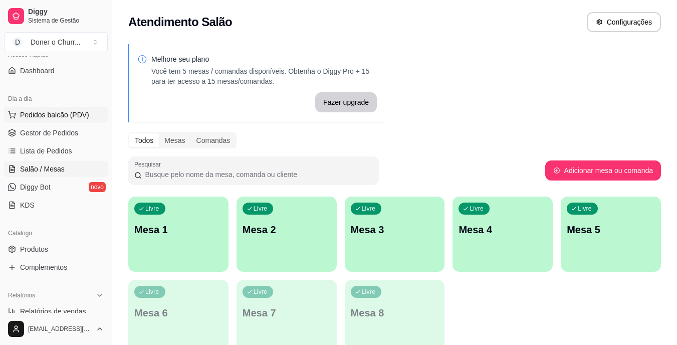
scroll to position [80, 0]
click at [40, 249] on span "Produtos" at bounding box center [34, 249] width 28 height 10
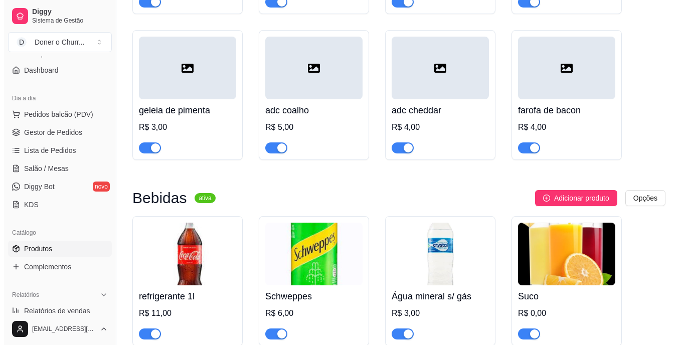
scroll to position [1454, 0]
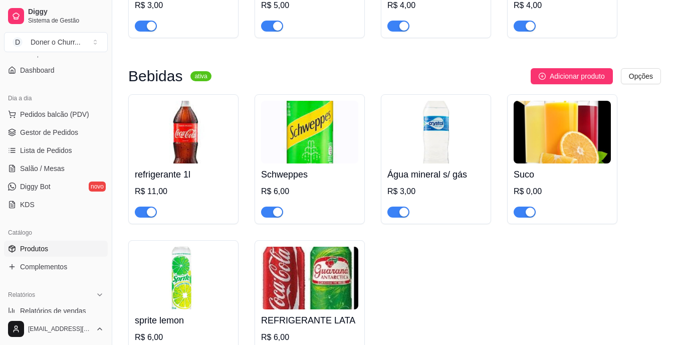
click at [572, 196] on div "R$ 0,00" at bounding box center [562, 191] width 97 height 12
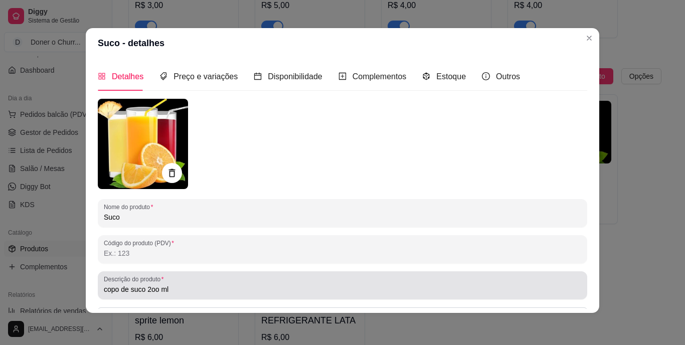
scroll to position [0, 0]
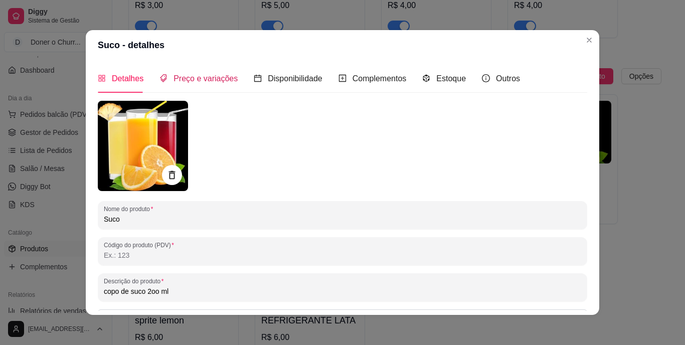
click at [214, 78] on span "Preço e variações" at bounding box center [205, 78] width 64 height 9
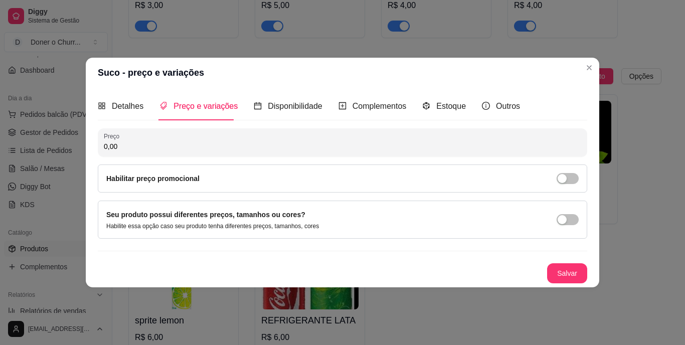
click at [157, 144] on input "0,00" at bounding box center [342, 146] width 477 height 10
type input "3,00"
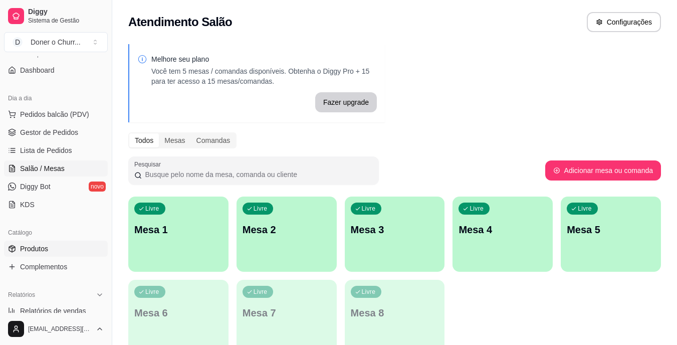
click at [44, 252] on span "Produtos" at bounding box center [34, 249] width 28 height 10
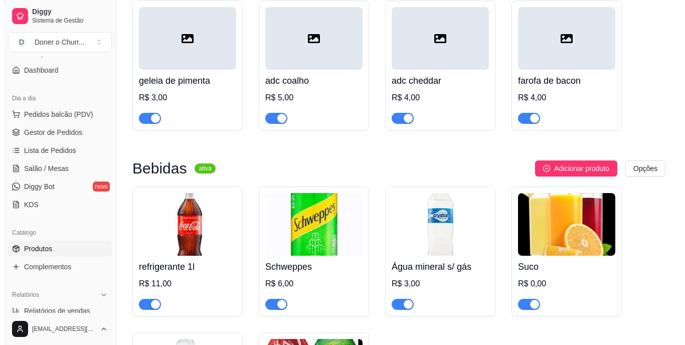
scroll to position [1517, 0]
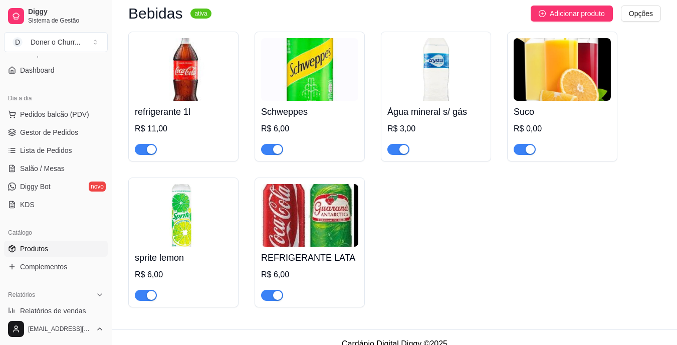
click at [569, 87] on img at bounding box center [562, 69] width 97 height 63
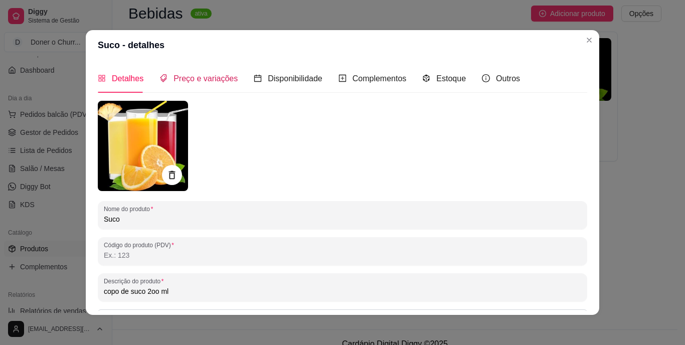
click at [202, 79] on span "Preço e variações" at bounding box center [205, 78] width 64 height 9
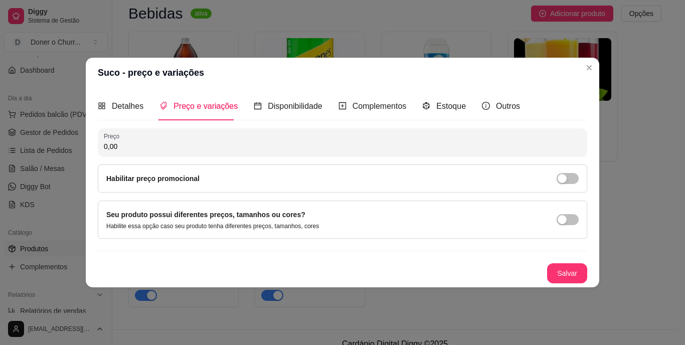
click at [163, 157] on div "Preço 0,00 Habilitar preço promocional" at bounding box center [342, 160] width 489 height 64
click at [159, 142] on input "0,00" at bounding box center [342, 146] width 477 height 10
type input "3,00"
click at [279, 109] on span "Disponibilidade" at bounding box center [295, 106] width 55 height 9
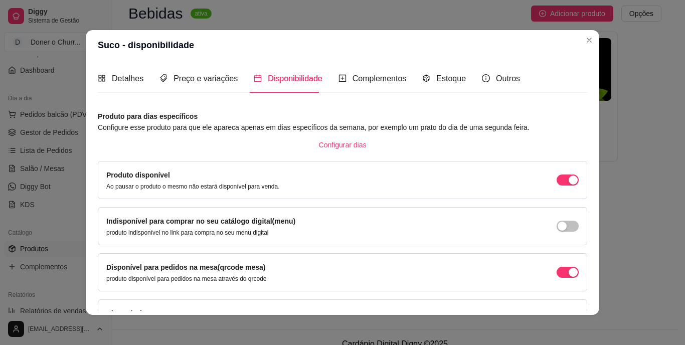
scroll to position [67, 0]
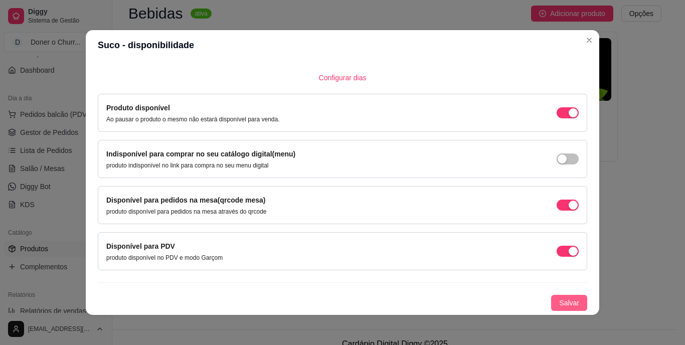
click at [559, 300] on span "Salvar" at bounding box center [569, 302] width 20 height 11
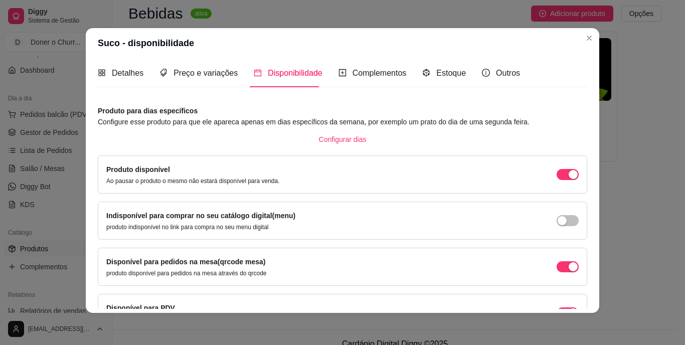
scroll to position [0, 0]
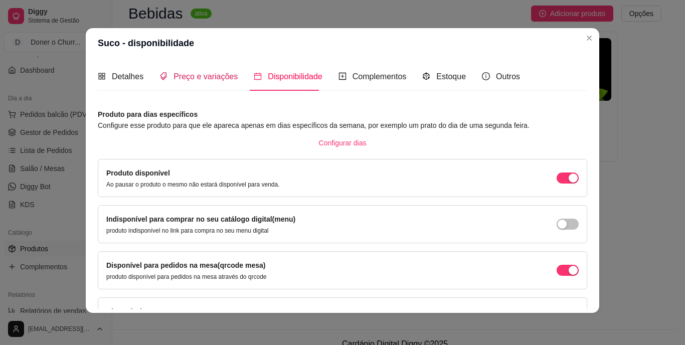
click at [211, 73] on span "Preço e variações" at bounding box center [205, 76] width 64 height 9
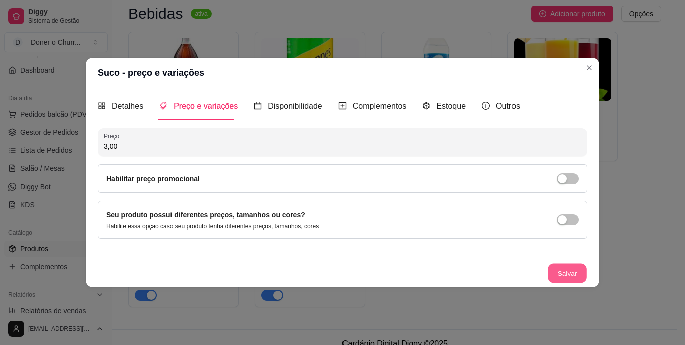
click at [563, 265] on button "Salvar" at bounding box center [566, 274] width 39 height 20
click at [566, 275] on button "Salvar" at bounding box center [567, 273] width 40 height 20
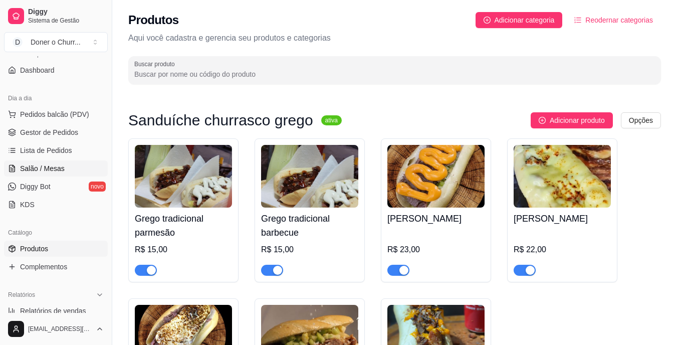
click at [58, 168] on span "Salão / Mesas" at bounding box center [42, 168] width 45 height 10
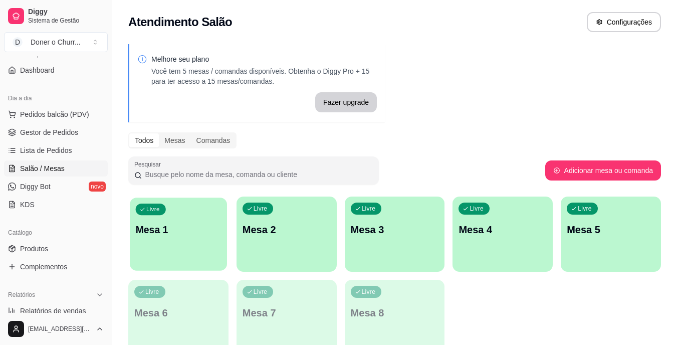
click at [209, 221] on div "Livre Mesa 1" at bounding box center [178, 228] width 97 height 61
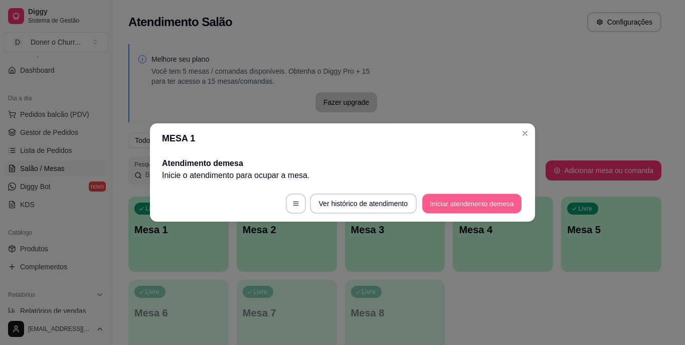
click at [456, 203] on button "Iniciar atendimento de mesa" at bounding box center [471, 204] width 99 height 20
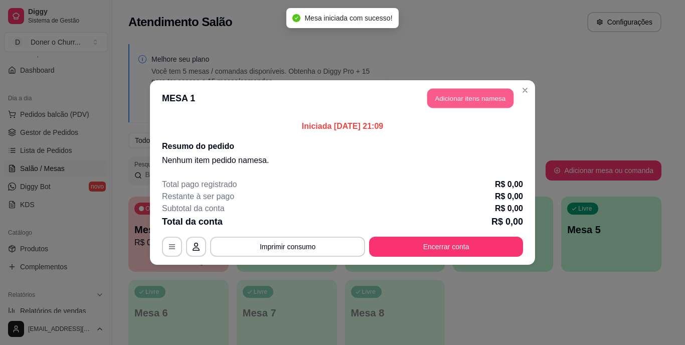
click at [475, 98] on button "Adicionar itens na mesa" at bounding box center [470, 99] width 86 height 20
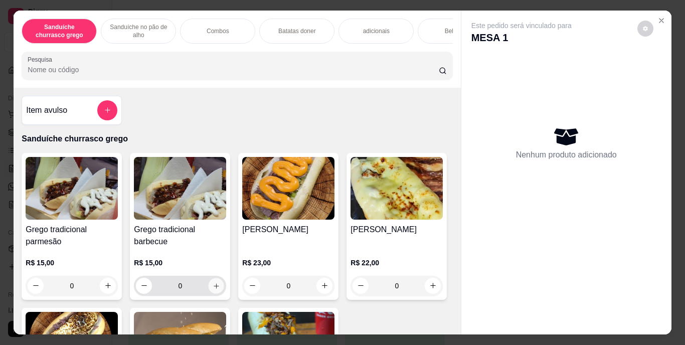
click at [215, 289] on icon "increase-product-quantity" at bounding box center [217, 286] width 8 height 8
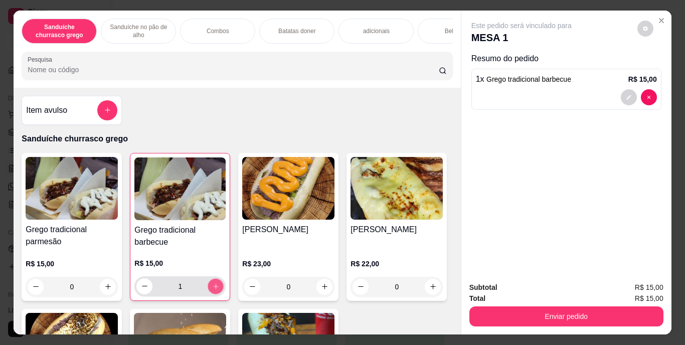
click at [215, 290] on icon "increase-product-quantity" at bounding box center [216, 286] width 8 height 8
type input "2"
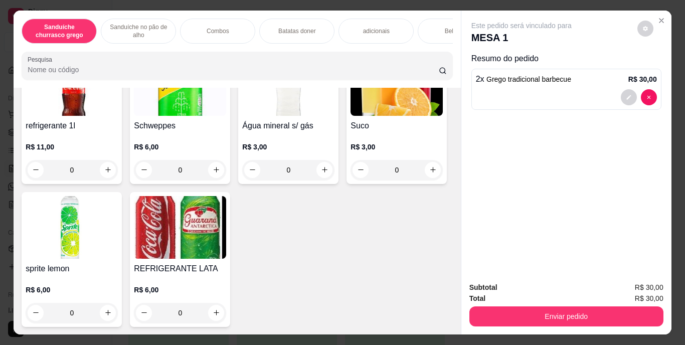
scroll to position [1820, 0]
click at [104, 166] on icon "increase-product-quantity" at bounding box center [108, 170] width 8 height 8
type input "1"
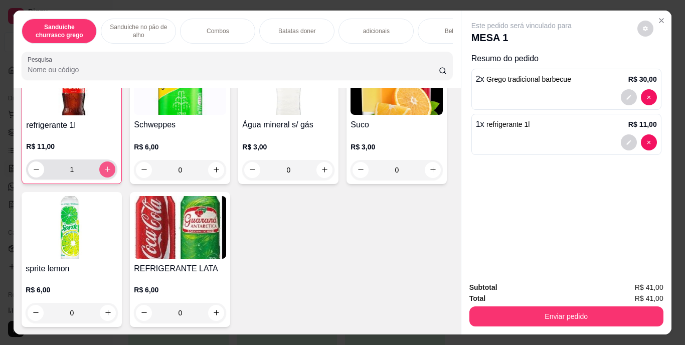
scroll to position [1821, 0]
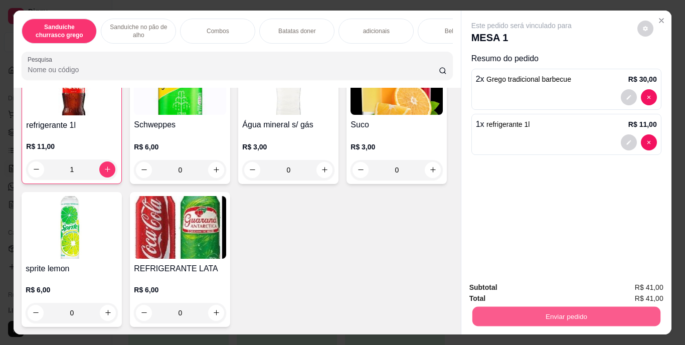
click at [547, 320] on button "Enviar pedido" at bounding box center [566, 317] width 188 height 20
click at [644, 283] on button "Enviar pedido" at bounding box center [637, 288] width 55 height 19
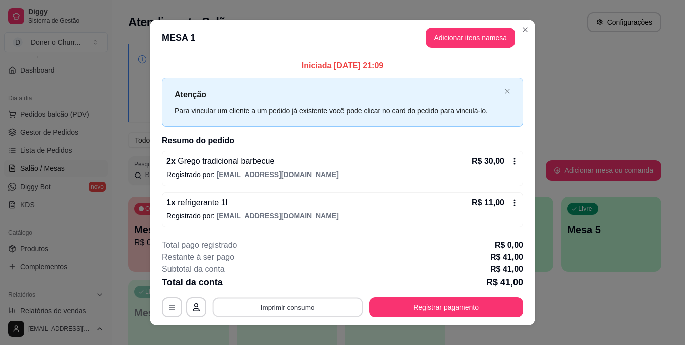
click at [294, 311] on button "Imprimir consumo" at bounding box center [288, 307] width 150 height 20
click at [287, 284] on button "IMPRESSORA" at bounding box center [287, 284] width 70 height 16
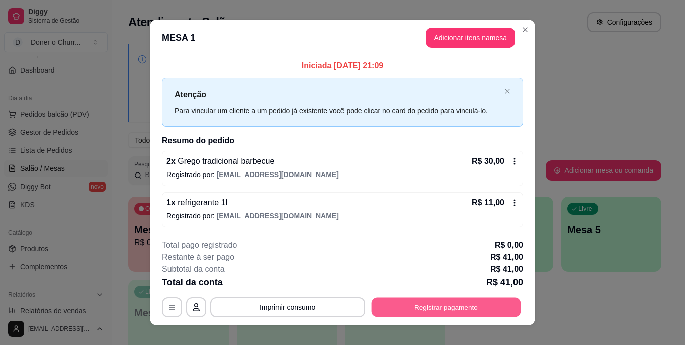
click at [444, 312] on button "Registrar pagamento" at bounding box center [445, 307] width 149 height 20
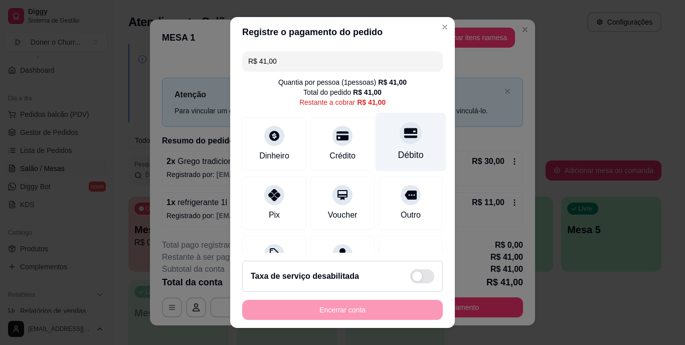
click at [404, 139] on icon at bounding box center [410, 133] width 13 height 13
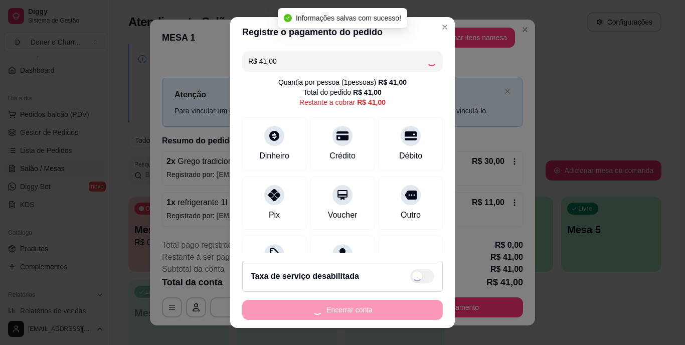
type input "R$ 0,00"
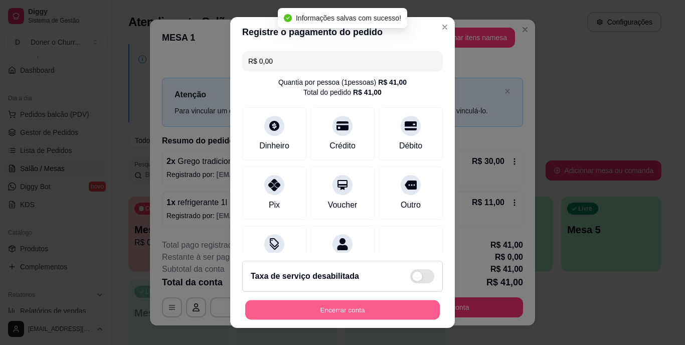
click at [333, 316] on button "Encerrar conta" at bounding box center [342, 310] width 195 height 20
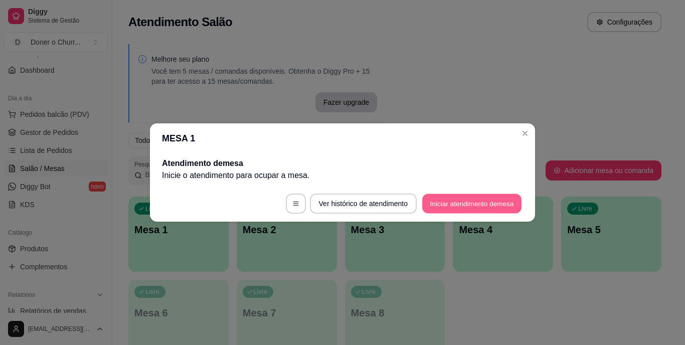
click at [490, 195] on button "Iniciar atendimento de mesa" at bounding box center [471, 204] width 99 height 20
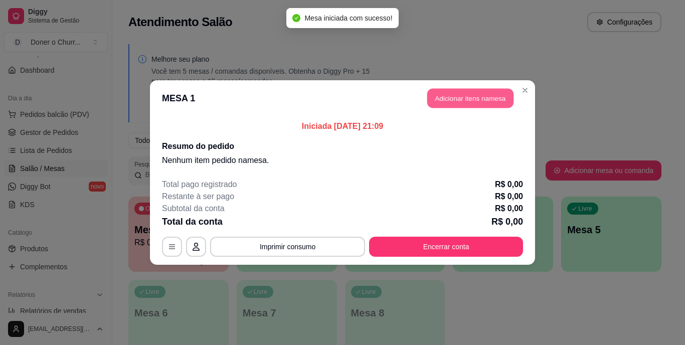
click at [471, 102] on button "Adicionar itens na mesa" at bounding box center [470, 99] width 86 height 20
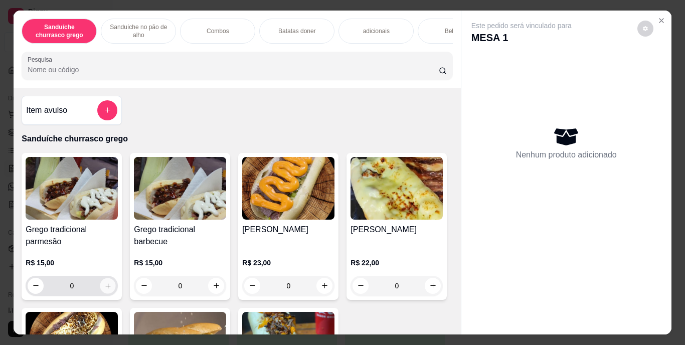
click at [104, 289] on icon "increase-product-quantity" at bounding box center [108, 286] width 8 height 8
type input "1"
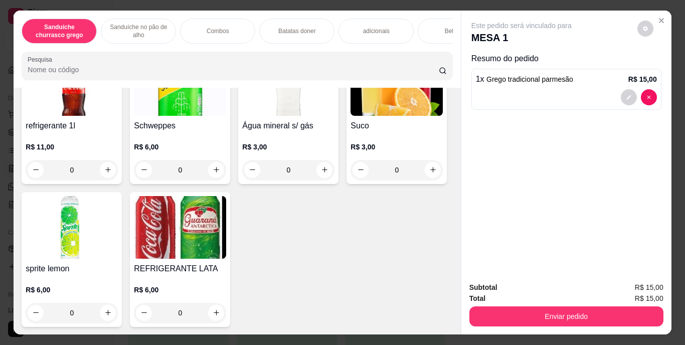
scroll to position [1820, 0]
click at [220, 309] on icon "increase-product-quantity" at bounding box center [217, 313] width 8 height 8
type input "1"
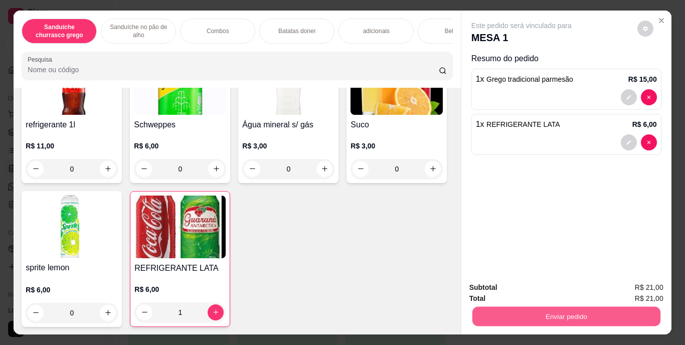
click at [545, 307] on button "Enviar pedido" at bounding box center [566, 317] width 188 height 20
click at [617, 286] on button "Enviar pedido" at bounding box center [637, 288] width 55 height 19
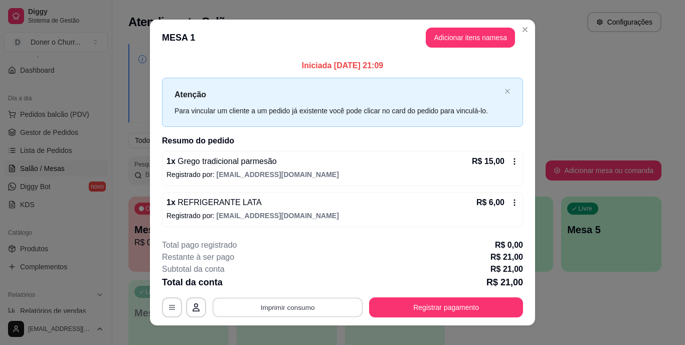
click at [291, 305] on button "Imprimir consumo" at bounding box center [288, 307] width 150 height 20
click at [292, 284] on button "IMPRESSORA" at bounding box center [287, 284] width 73 height 16
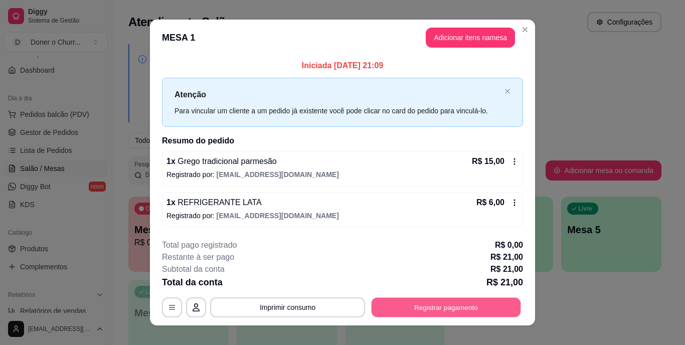
click at [406, 305] on button "Registrar pagamento" at bounding box center [445, 307] width 149 height 20
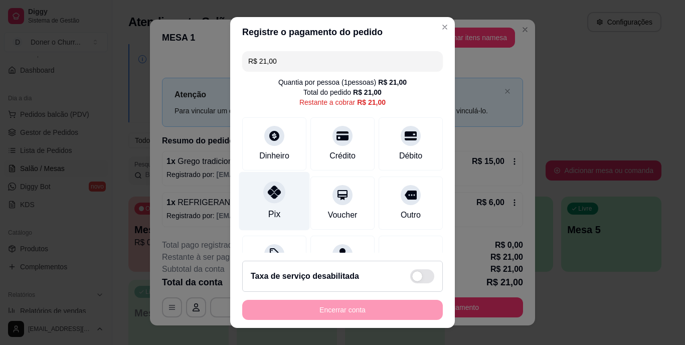
click at [273, 206] on div "Pix" at bounding box center [274, 201] width 71 height 59
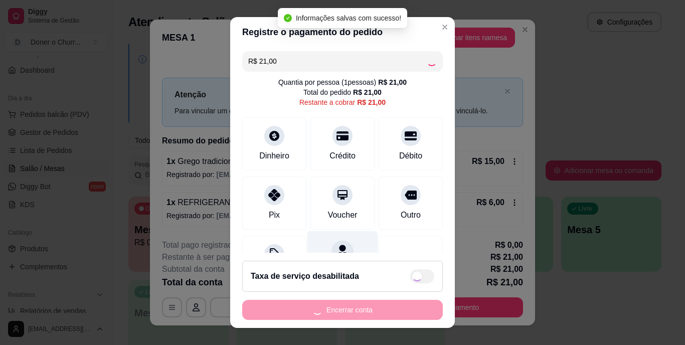
type input "R$ 0,00"
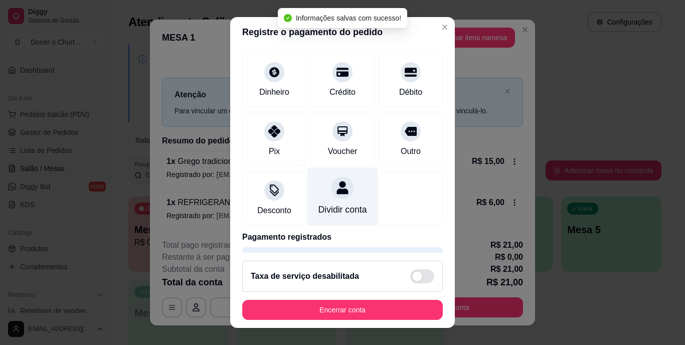
scroll to position [55, 0]
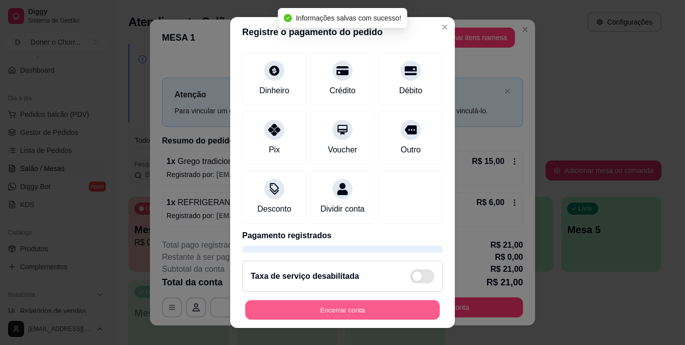
click at [343, 312] on button "Encerrar conta" at bounding box center [342, 310] width 195 height 20
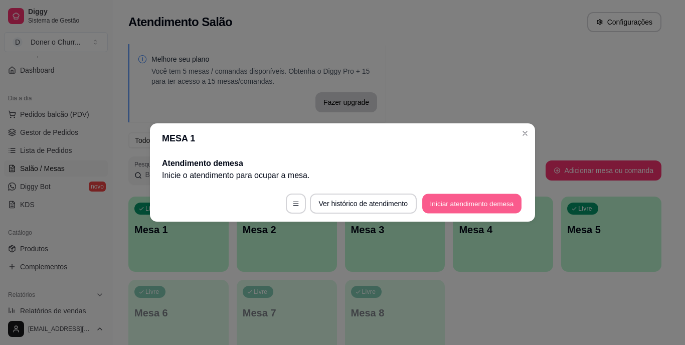
click at [488, 202] on button "Iniciar atendimento de mesa" at bounding box center [471, 204] width 99 height 20
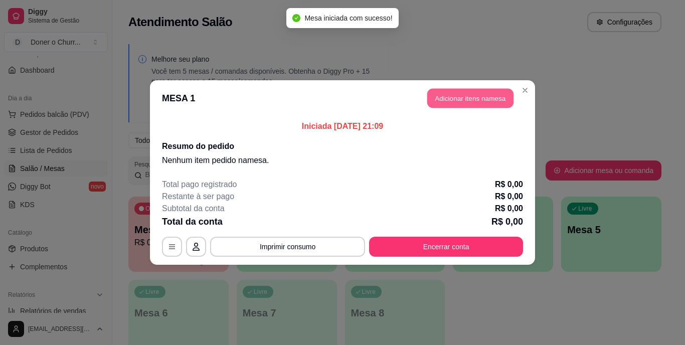
click at [469, 94] on button "Adicionar itens na mesa" at bounding box center [470, 99] width 86 height 20
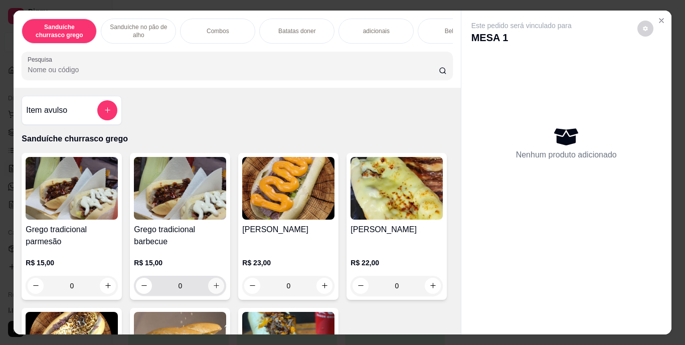
click at [214, 288] on icon "increase-product-quantity" at bounding box center [217, 286] width 8 height 8
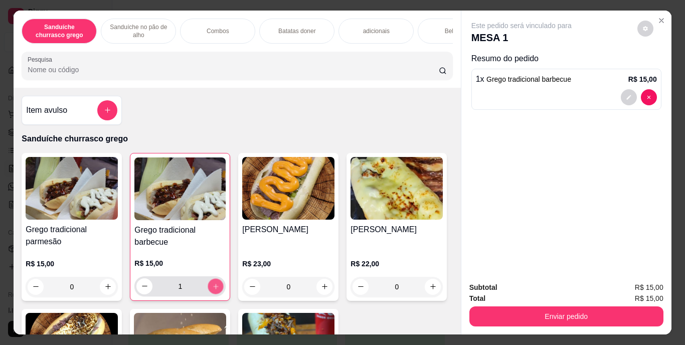
click at [214, 288] on icon "increase-product-quantity" at bounding box center [216, 286] width 8 height 8
type input "2"
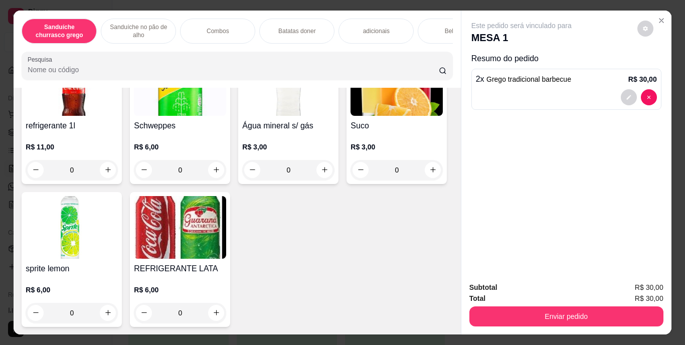
scroll to position [1669, 0]
click at [214, 172] on icon "increase-product-quantity" at bounding box center [216, 169] width 5 height 5
type input "1"
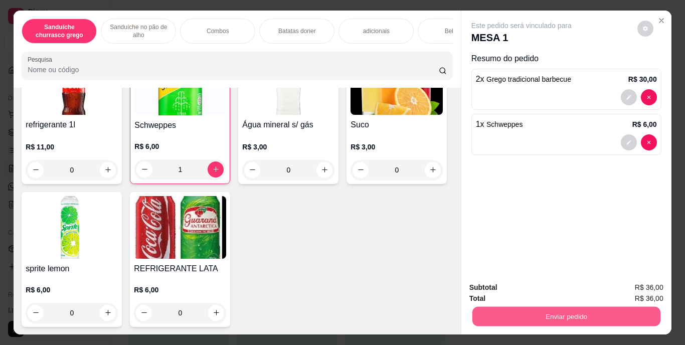
click at [525, 309] on button "Enviar pedido" at bounding box center [566, 317] width 188 height 20
click at [628, 283] on button "Enviar pedido" at bounding box center [637, 288] width 55 height 19
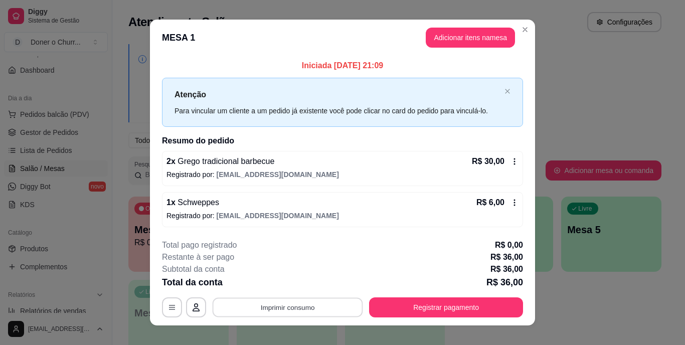
click at [282, 311] on button "Imprimir consumo" at bounding box center [288, 307] width 150 height 20
click at [299, 283] on button "IMPRESSORA" at bounding box center [287, 284] width 70 height 16
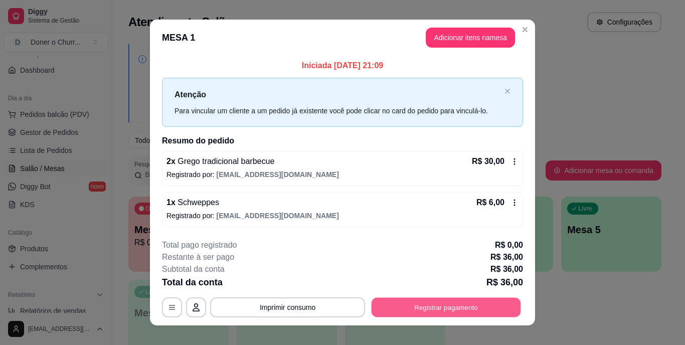
click at [406, 310] on button "Registrar pagamento" at bounding box center [445, 307] width 149 height 20
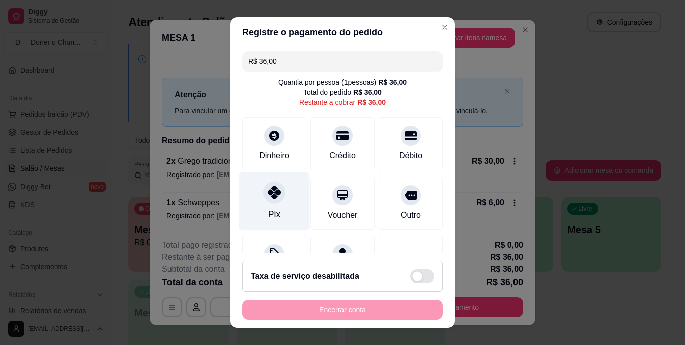
click at [259, 201] on div "Pix" at bounding box center [274, 201] width 71 height 59
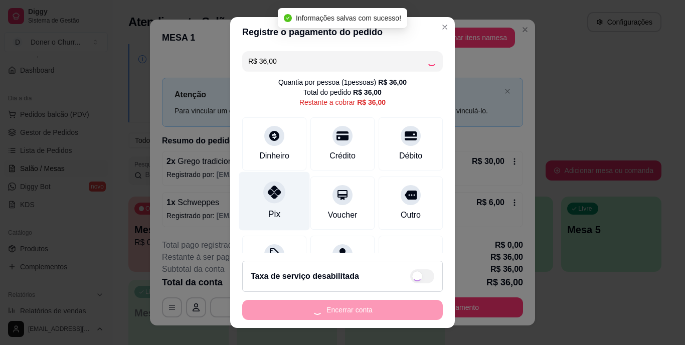
type input "R$ 0,00"
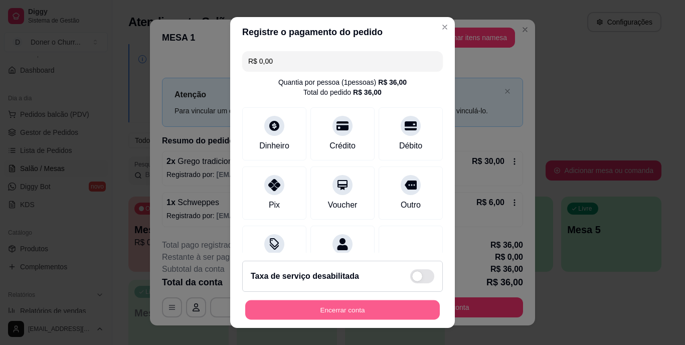
click at [332, 300] on button "Encerrar conta" at bounding box center [342, 310] width 195 height 20
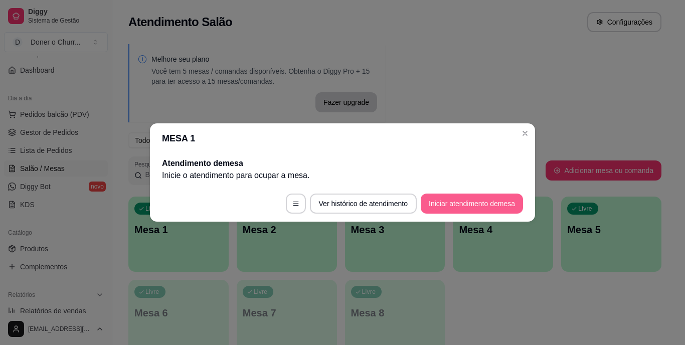
click at [469, 203] on button "Iniciar atendimento de mesa" at bounding box center [472, 204] width 102 height 20
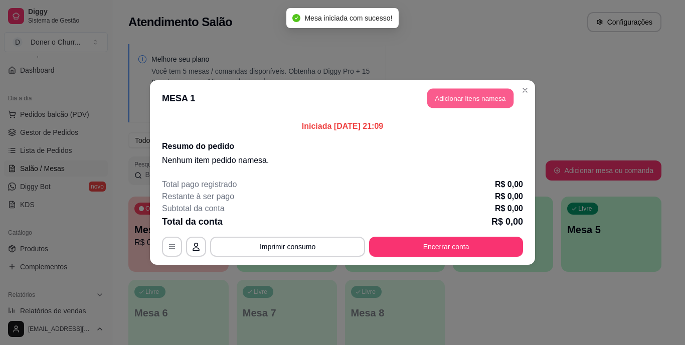
click at [457, 101] on button "Adicionar itens na mesa" at bounding box center [470, 99] width 86 height 20
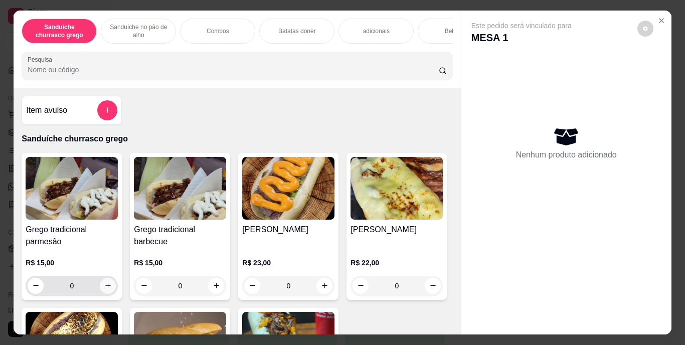
click at [104, 287] on icon "increase-product-quantity" at bounding box center [108, 286] width 8 height 8
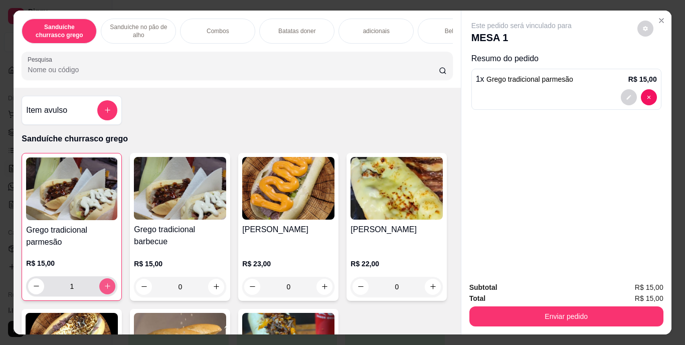
type input "1"
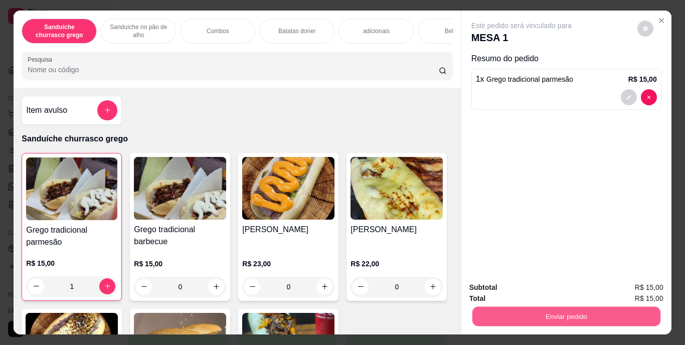
click at [534, 313] on button "Enviar pedido" at bounding box center [566, 317] width 188 height 20
click at [640, 286] on button "Enviar pedido" at bounding box center [637, 288] width 55 height 19
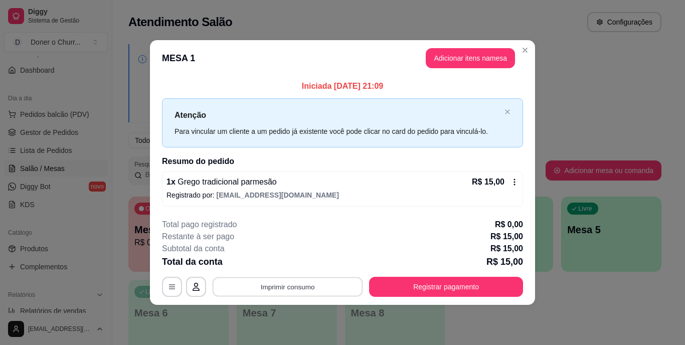
click at [296, 286] on button "Imprimir consumo" at bounding box center [288, 287] width 150 height 20
click at [292, 267] on button "IMPRESSORA" at bounding box center [291, 264] width 70 height 16
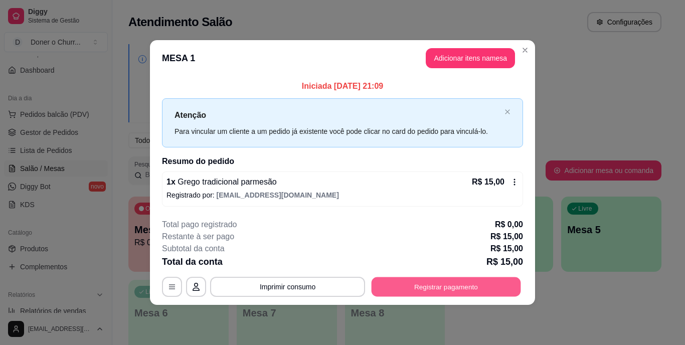
click at [447, 279] on button "Registrar pagamento" at bounding box center [445, 287] width 149 height 20
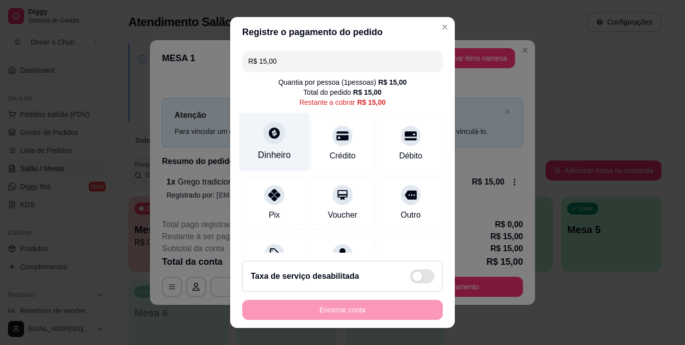
click at [264, 144] on div "Dinheiro" at bounding box center [274, 142] width 71 height 59
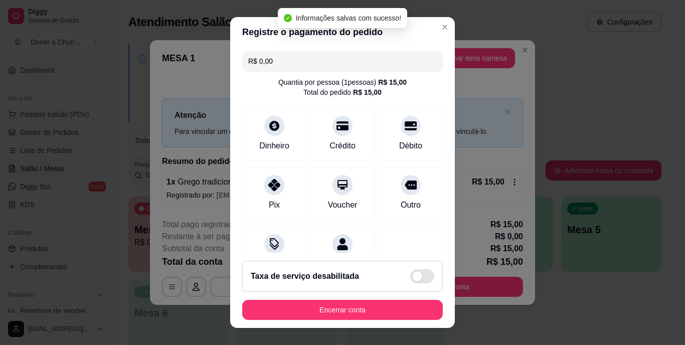
type input "R$ 0,00"
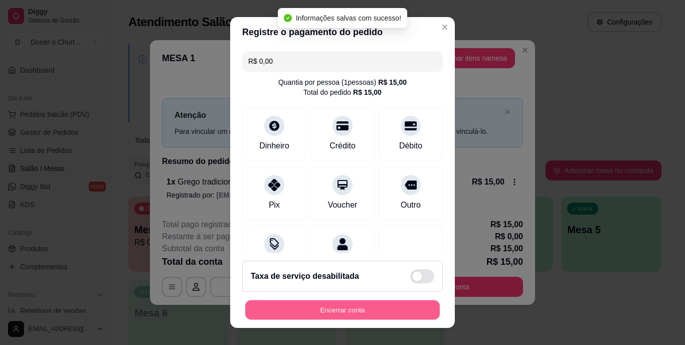
click at [371, 307] on button "Encerrar conta" at bounding box center [342, 310] width 195 height 20
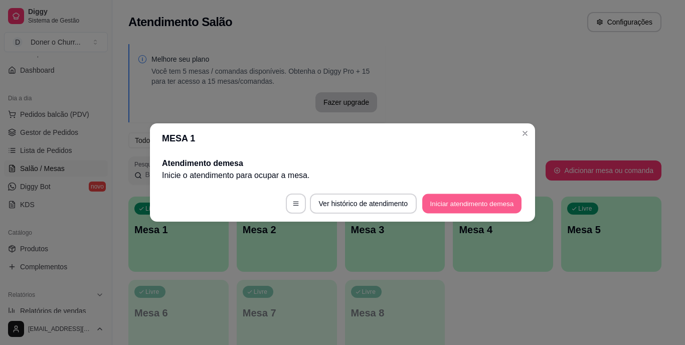
click at [457, 202] on button "Iniciar atendimento de mesa" at bounding box center [471, 204] width 99 height 20
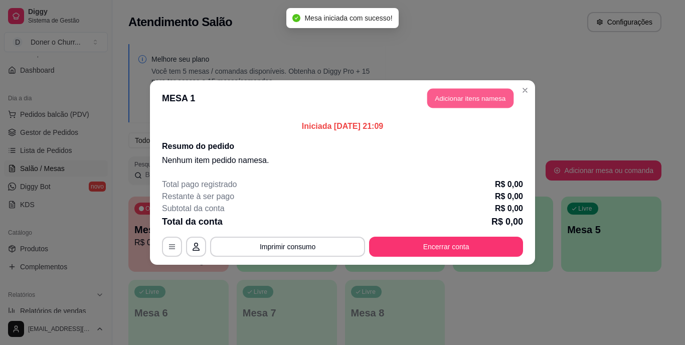
click at [469, 99] on button "Adicionar itens na mesa" at bounding box center [470, 99] width 86 height 20
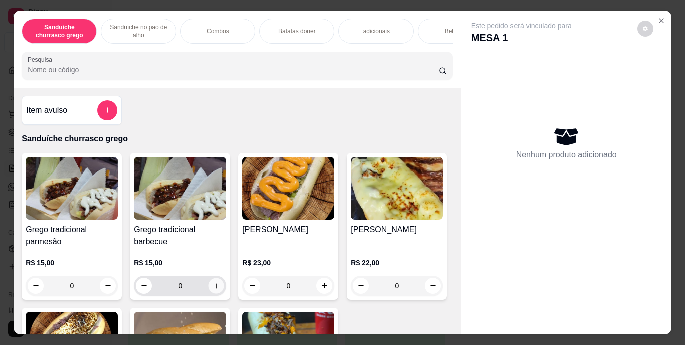
click at [213, 288] on icon "increase-product-quantity" at bounding box center [217, 286] width 8 height 8
type input "1"
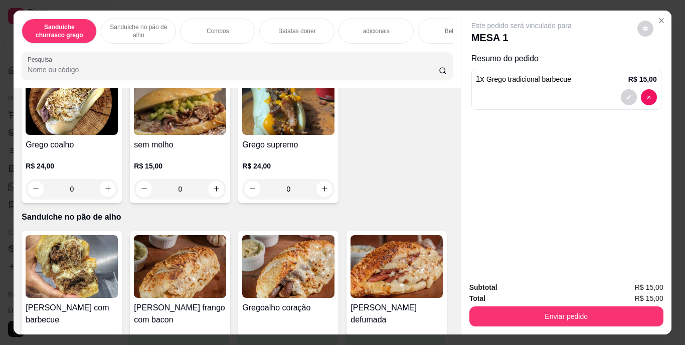
scroll to position [313, 0]
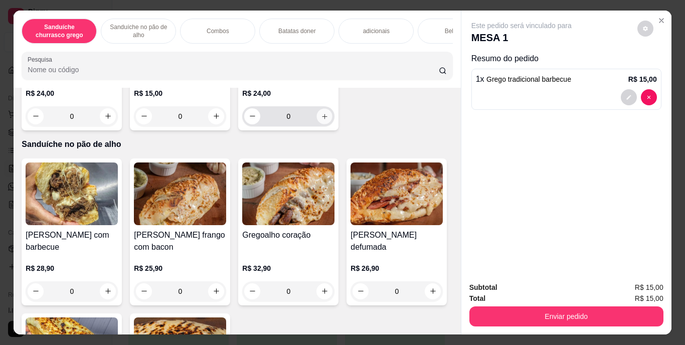
click at [317, 124] on button "increase-product-quantity" at bounding box center [325, 116] width 16 height 16
type input "1"
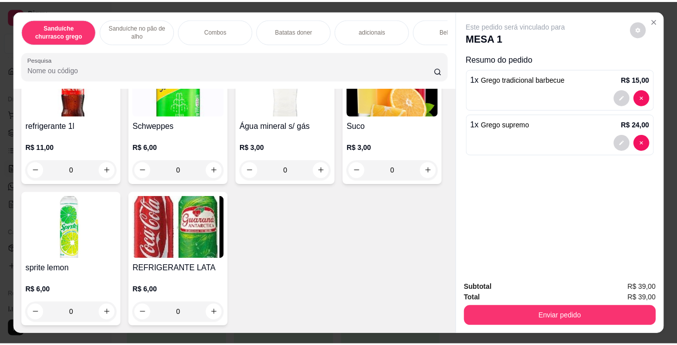
scroll to position [1821, 0]
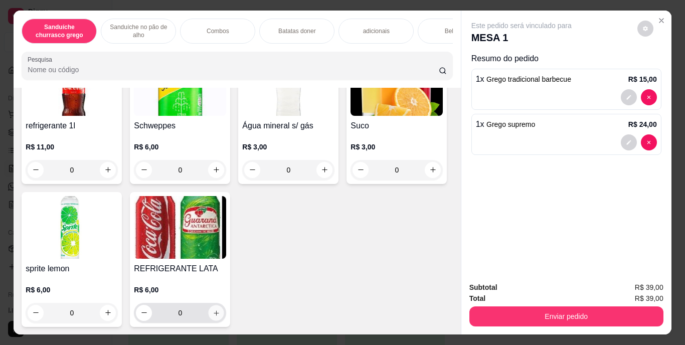
click at [220, 309] on icon "increase-product-quantity" at bounding box center [217, 313] width 8 height 8
type input "1"
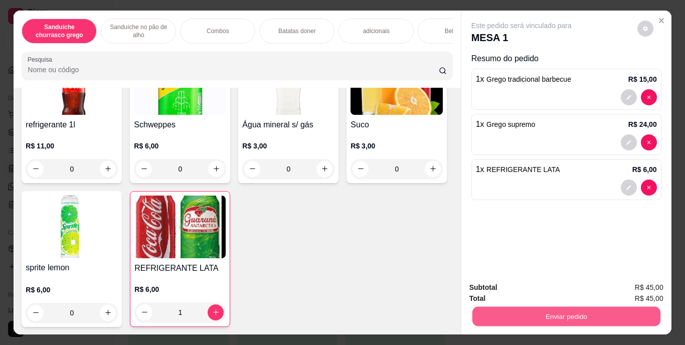
click at [563, 307] on button "Enviar pedido" at bounding box center [566, 317] width 188 height 20
click at [637, 283] on button "Enviar pedido" at bounding box center [637, 288] width 57 height 19
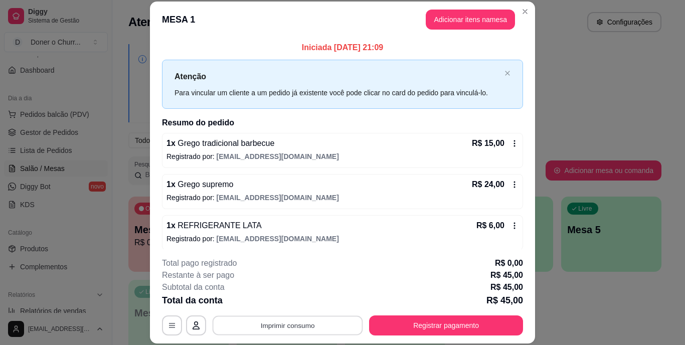
click at [293, 328] on button "Imprimir consumo" at bounding box center [288, 325] width 150 height 20
click at [285, 303] on button "IMPRESSORA" at bounding box center [287, 302] width 70 height 16
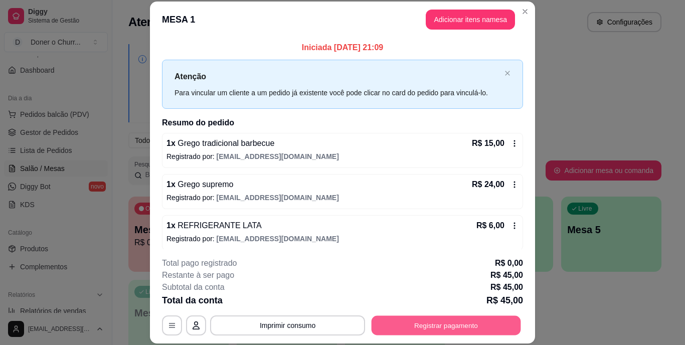
click at [432, 322] on button "Registrar pagamento" at bounding box center [445, 325] width 149 height 20
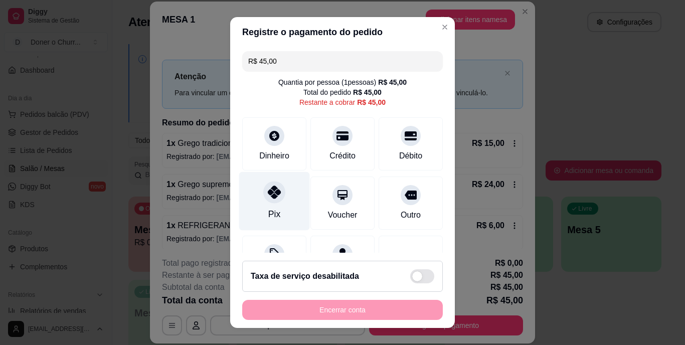
click at [268, 198] on icon at bounding box center [274, 192] width 13 height 13
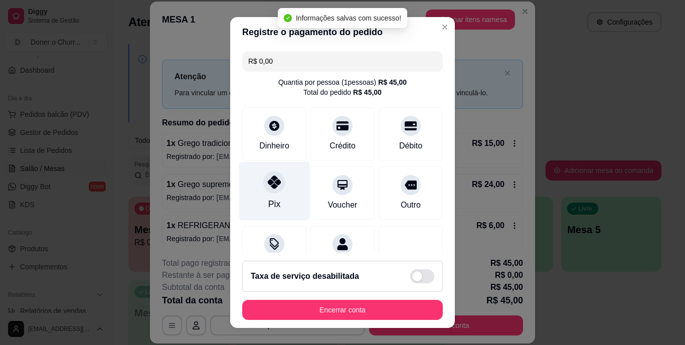
type input "R$ 0,00"
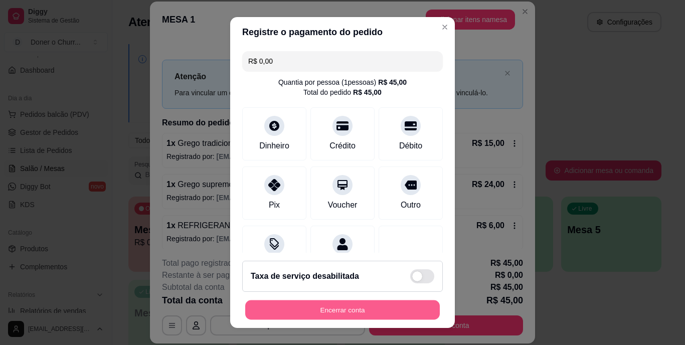
click at [347, 308] on button "Encerrar conta" at bounding box center [342, 310] width 195 height 20
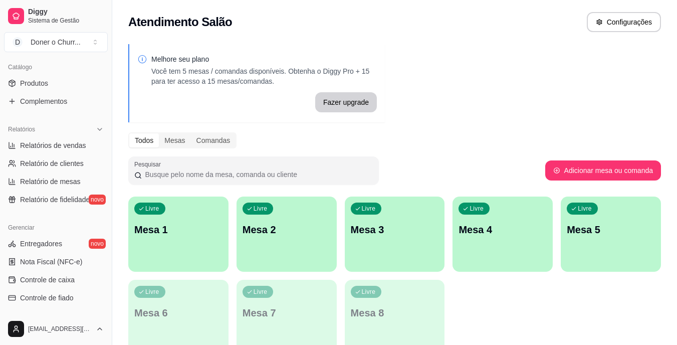
scroll to position [244, 0]
click at [56, 80] on link "Produtos" at bounding box center [56, 84] width 104 height 16
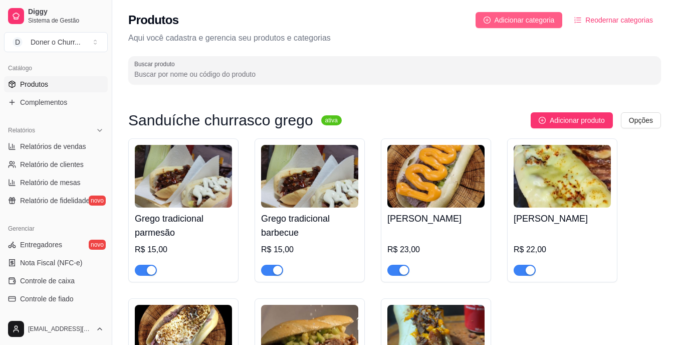
click at [532, 16] on span "Adicionar categoria" at bounding box center [525, 20] width 60 height 11
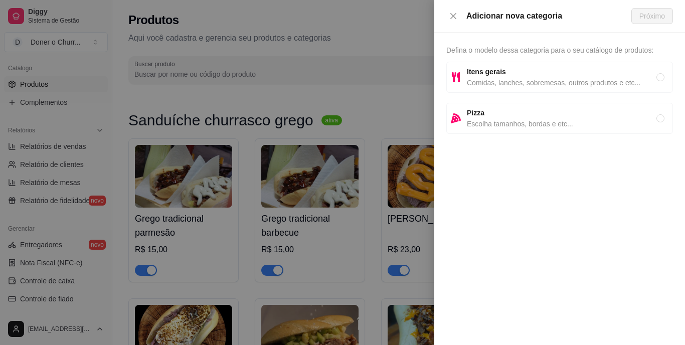
click at [511, 71] on span "Itens gerais" at bounding box center [562, 71] width 190 height 11
radio input "true"
click at [657, 17] on span "Próximo" at bounding box center [652, 16] width 26 height 11
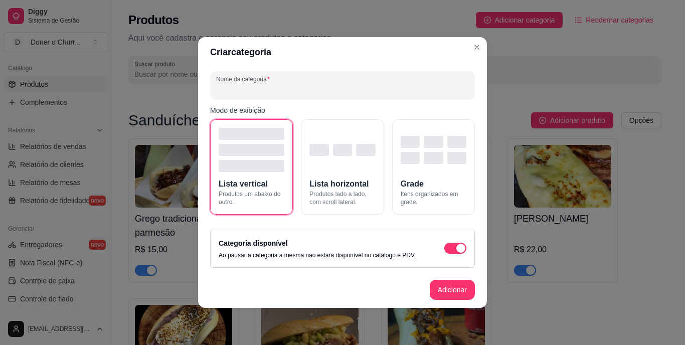
click at [302, 88] on input "Nome da categoria" at bounding box center [342, 89] width 253 height 10
type input "sobremesa"
click at [441, 281] on button "Adicionar" at bounding box center [452, 290] width 45 height 20
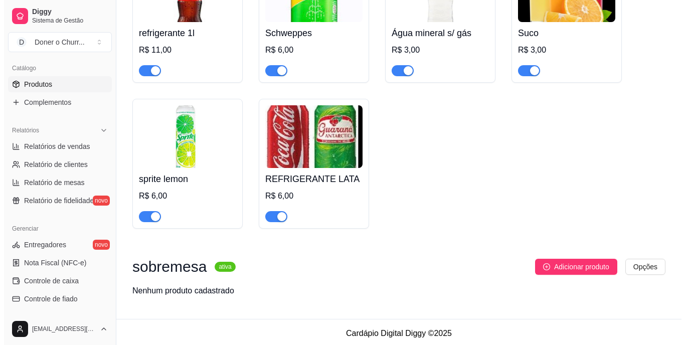
scroll to position [1603, 0]
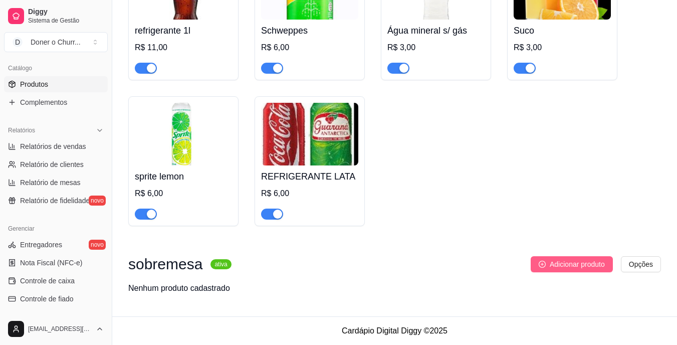
click at [570, 266] on span "Adicionar produto" at bounding box center [577, 264] width 55 height 11
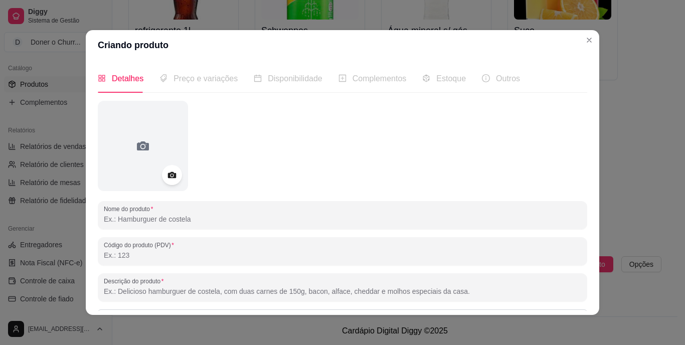
click at [158, 220] on input "Nome do produto" at bounding box center [342, 219] width 477 height 10
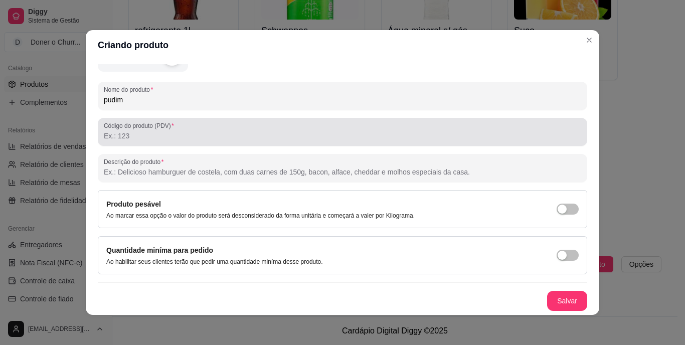
scroll to position [2, 0]
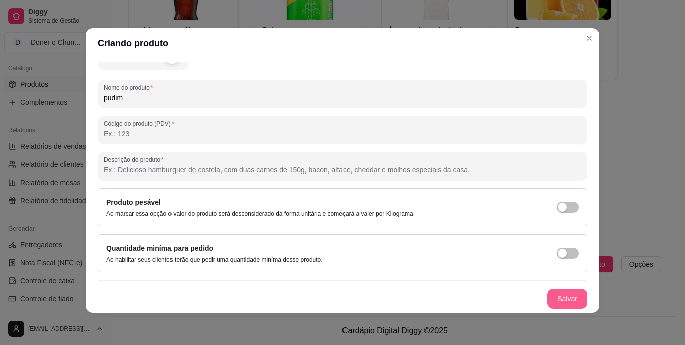
type input "pudim"
click at [551, 300] on button "Salvar" at bounding box center [566, 299] width 39 height 20
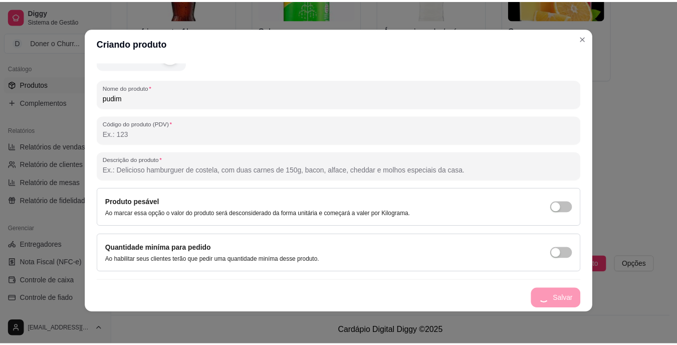
scroll to position [0, 0]
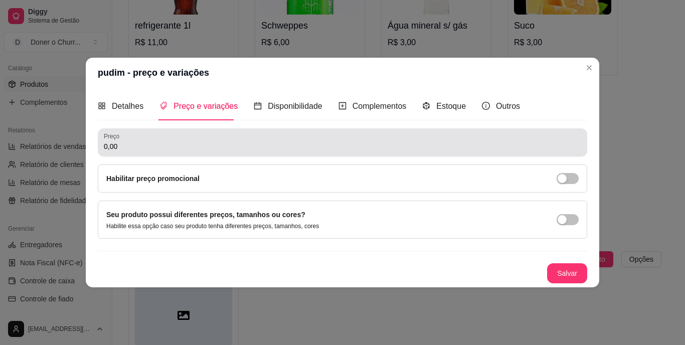
click at [228, 156] on div "Preço 0,00" at bounding box center [342, 142] width 489 height 28
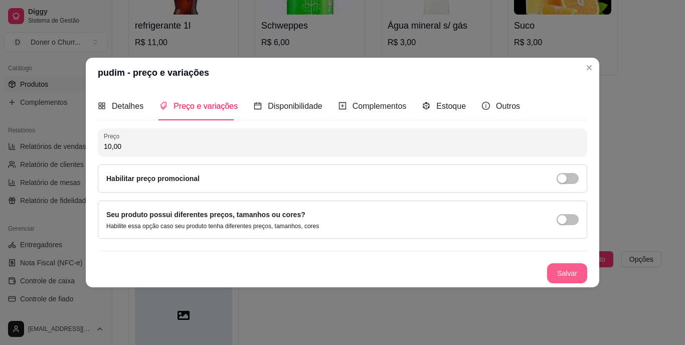
type input "10,00"
click at [564, 268] on button "Salvar" at bounding box center [566, 274] width 39 height 20
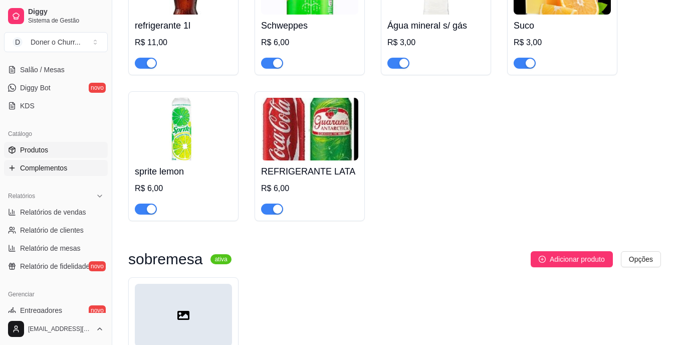
scroll to position [118, 0]
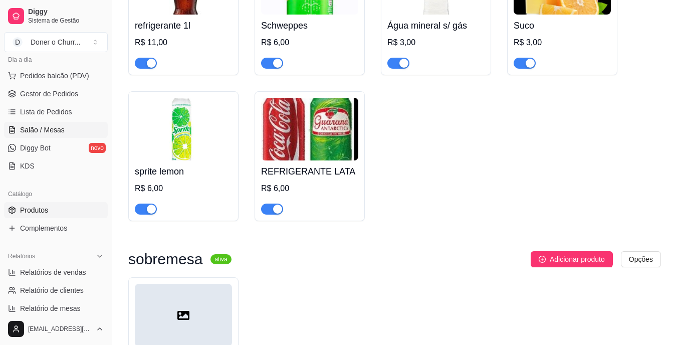
click at [50, 132] on span "Salão / Mesas" at bounding box center [42, 130] width 45 height 10
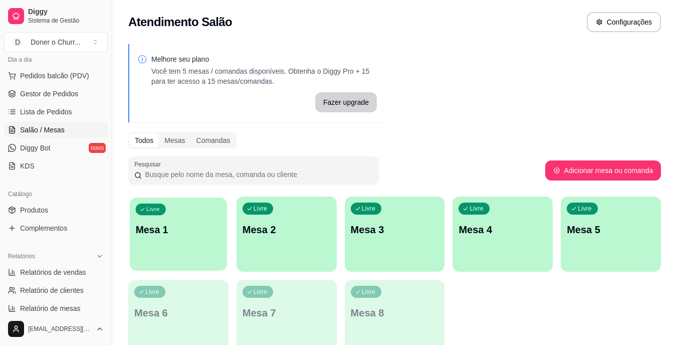
click at [200, 226] on p "Mesa 1" at bounding box center [179, 230] width 86 height 14
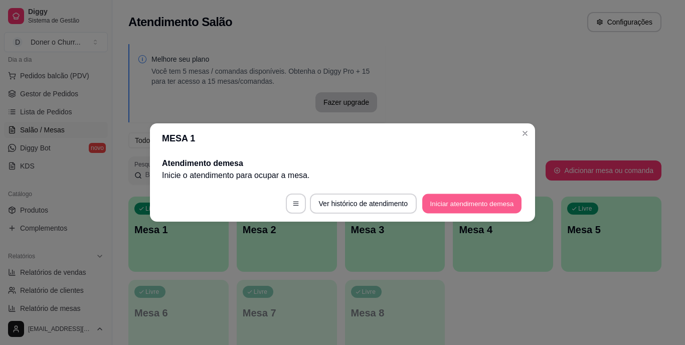
click at [458, 206] on button "Iniciar atendimento de mesa" at bounding box center [471, 204] width 99 height 20
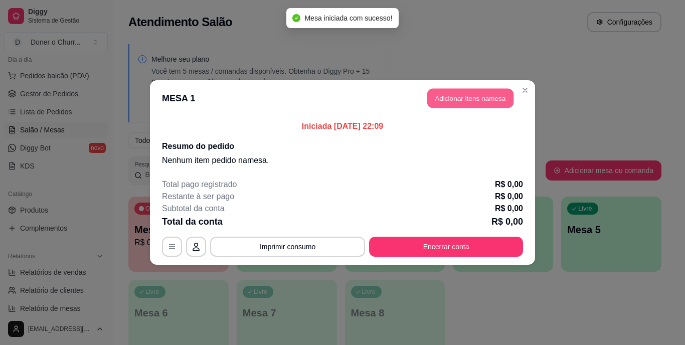
click at [466, 98] on button "Adicionar itens na mesa" at bounding box center [470, 99] width 86 height 20
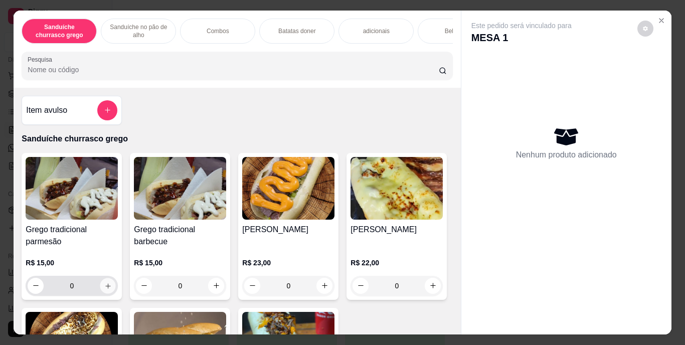
click at [100, 287] on button "increase-product-quantity" at bounding box center [108, 286] width 16 height 16
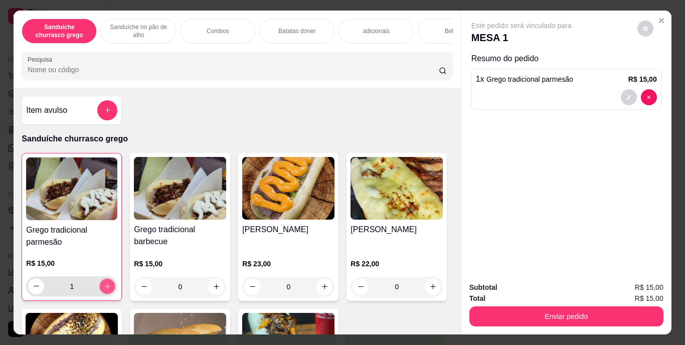
click at [100, 287] on button "increase-product-quantity" at bounding box center [108, 286] width 16 height 16
type input "2"
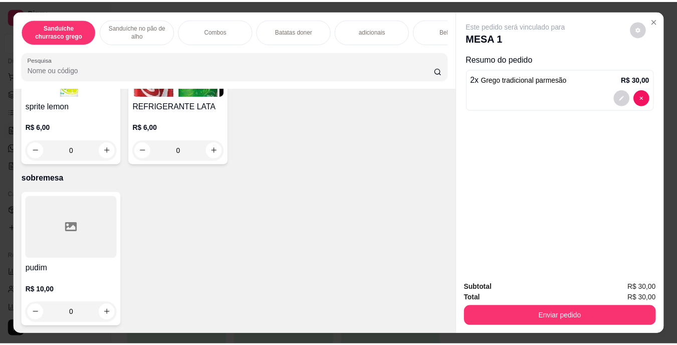
scroll to position [1701, 0]
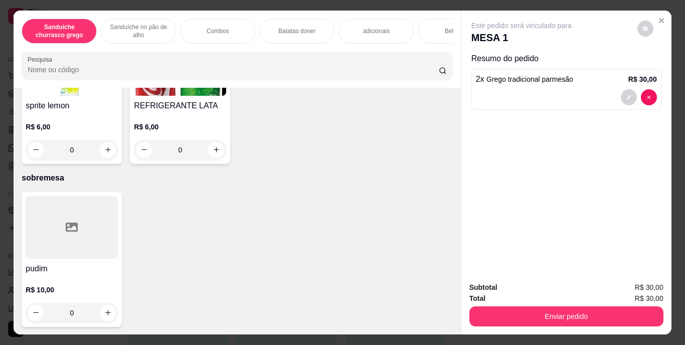
click at [104, 11] on icon "increase-product-quantity" at bounding box center [108, 7] width 8 height 8
type input "1"
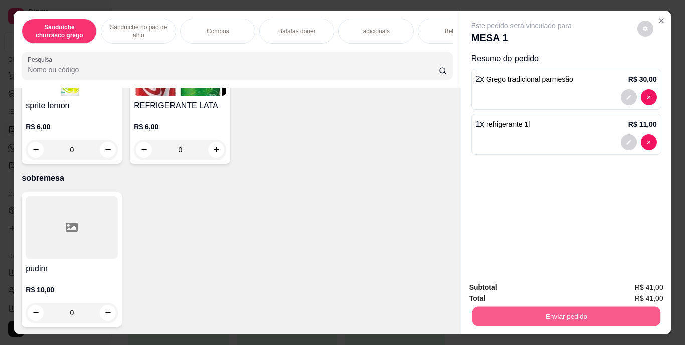
click at [562, 309] on button "Enviar pedido" at bounding box center [566, 317] width 188 height 20
click at [631, 290] on button "Enviar pedido" at bounding box center [637, 288] width 55 height 19
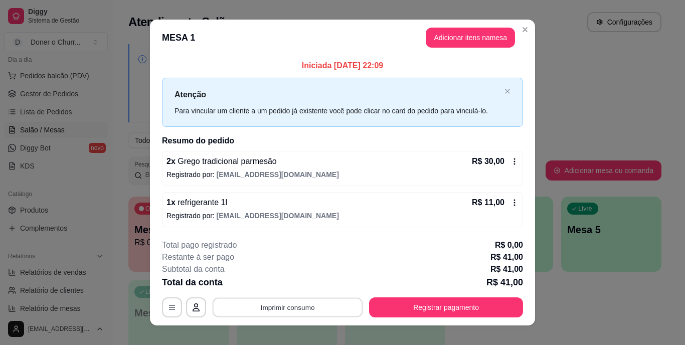
click at [287, 302] on button "Imprimir consumo" at bounding box center [288, 307] width 150 height 20
click at [288, 280] on button "IMPRESSORA" at bounding box center [287, 284] width 70 height 16
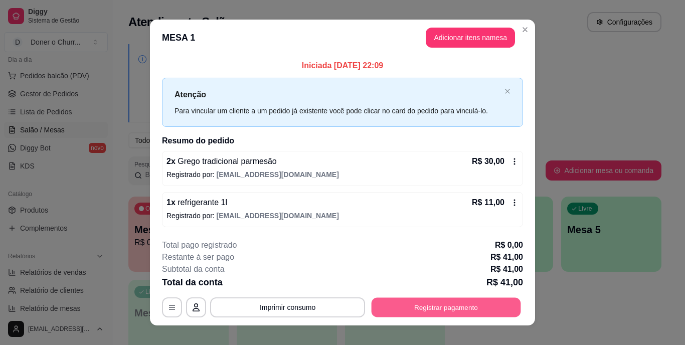
click at [418, 307] on button "Registrar pagamento" at bounding box center [445, 307] width 149 height 20
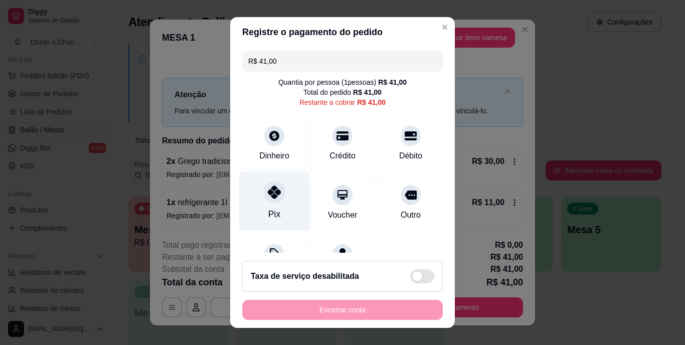
click at [270, 206] on div "Pix" at bounding box center [274, 201] width 71 height 59
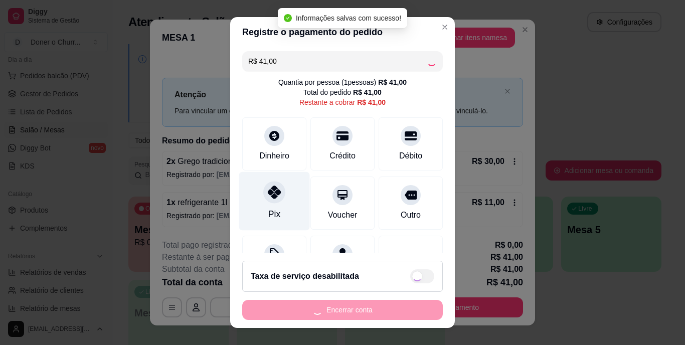
type input "R$ 0,00"
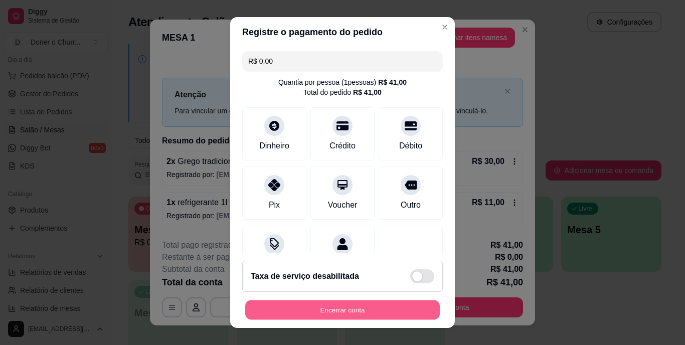
click at [352, 304] on button "Encerrar conta" at bounding box center [342, 310] width 195 height 20
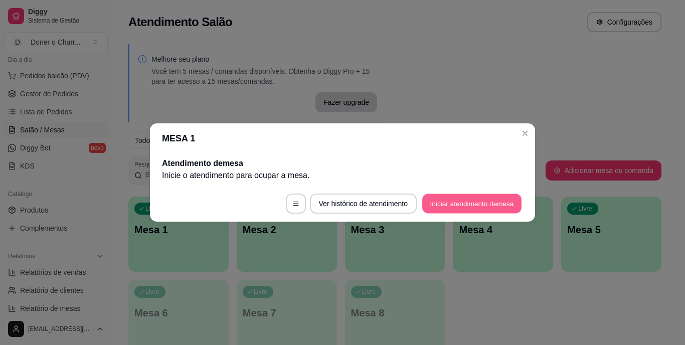
click at [450, 201] on button "Iniciar atendimento de mesa" at bounding box center [471, 204] width 99 height 20
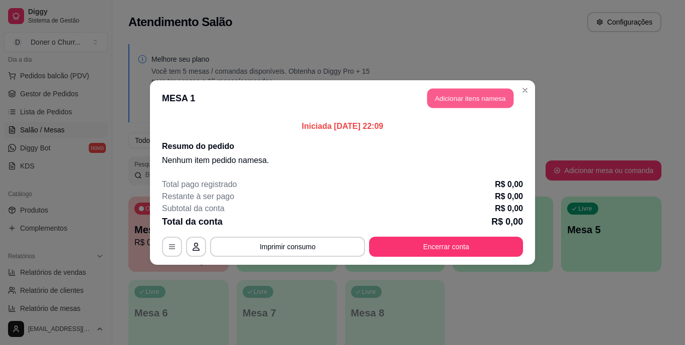
click at [461, 94] on button "Adicionar itens na mesa" at bounding box center [470, 99] width 86 height 20
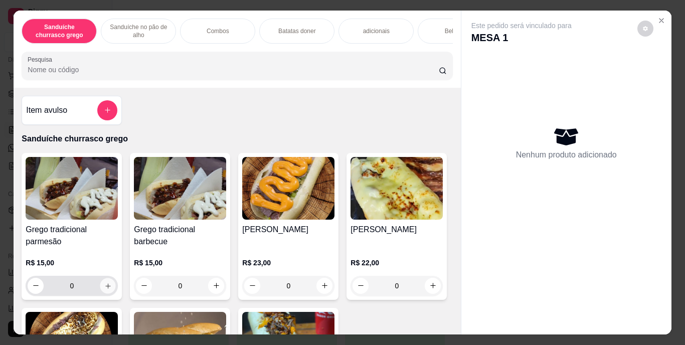
click at [105, 289] on icon "increase-product-quantity" at bounding box center [108, 286] width 8 height 8
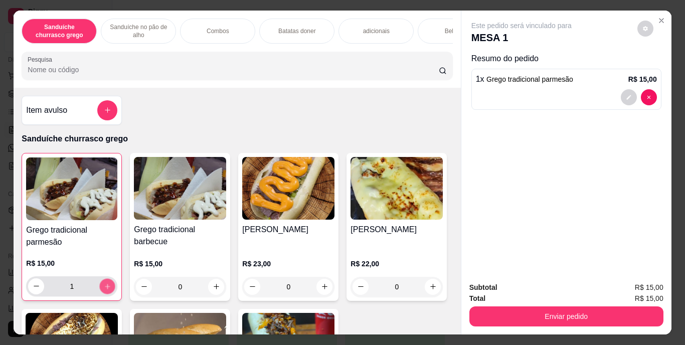
click at [105, 290] on icon "increase-product-quantity" at bounding box center [108, 286] width 8 height 8
type input "2"
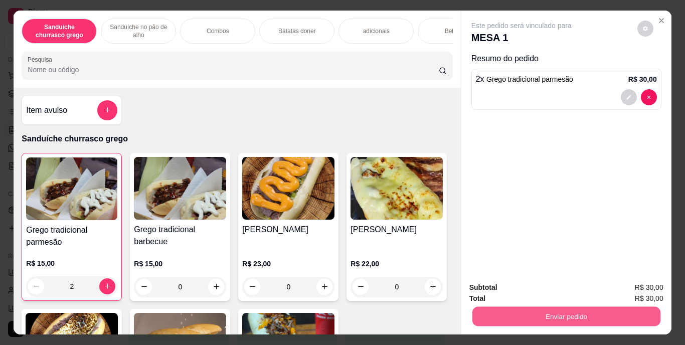
click at [532, 307] on button "Enviar pedido" at bounding box center [566, 317] width 188 height 20
click at [638, 283] on button "Enviar pedido" at bounding box center [637, 288] width 55 height 19
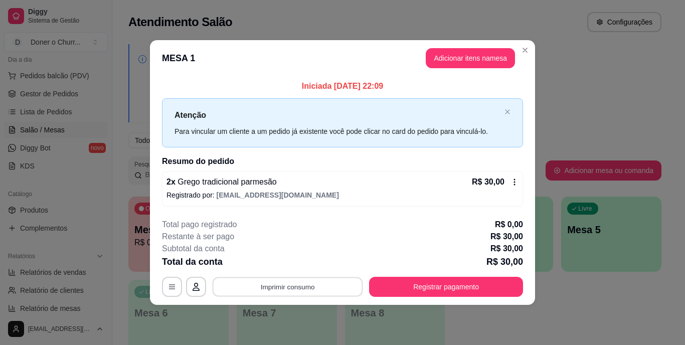
click at [280, 284] on button "Imprimir consumo" at bounding box center [288, 287] width 150 height 20
click at [296, 266] on button "IMPRESSORA" at bounding box center [291, 264] width 70 height 16
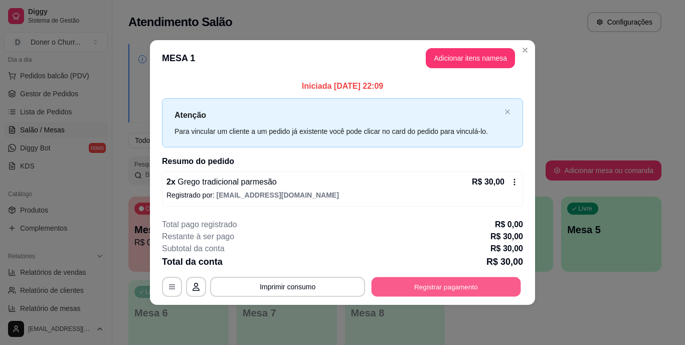
click at [418, 288] on button "Registrar pagamento" at bounding box center [445, 287] width 149 height 20
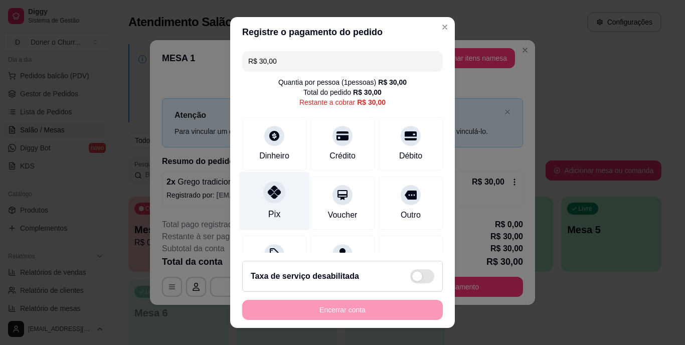
click at [270, 196] on icon at bounding box center [274, 192] width 13 height 13
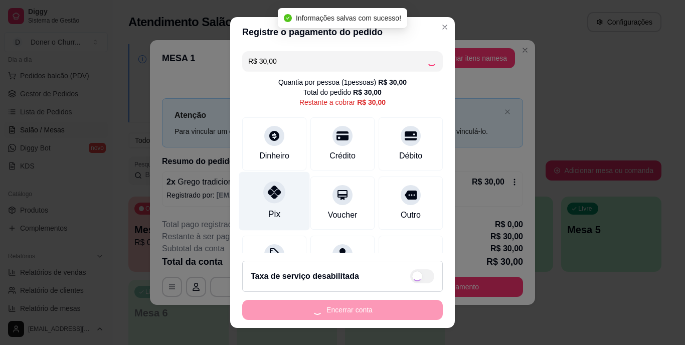
type input "R$ 0,00"
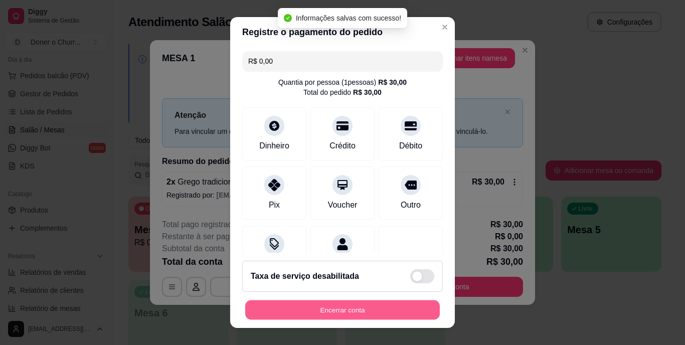
click at [327, 312] on button "Encerrar conta" at bounding box center [342, 310] width 195 height 20
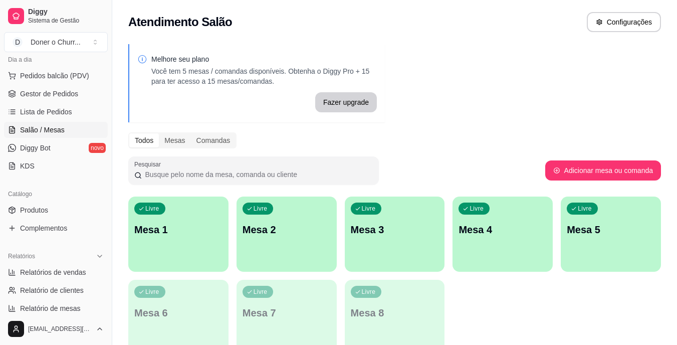
click at [483, 315] on div "Livre Mesa 1 Livre Mesa 2 Livre Mesa 3 Livre Mesa 4 Livre Mesa 5 Livre Mesa 6 L…" at bounding box center [394, 276] width 533 height 158
click at [486, 321] on div "Livre Mesa 1 Livre Mesa 2 Livre Mesa 3 Livre Mesa 4 Livre Mesa 5 Livre Mesa 6 L…" at bounding box center [394, 276] width 533 height 158
click at [31, 213] on span "Produtos" at bounding box center [34, 210] width 28 height 10
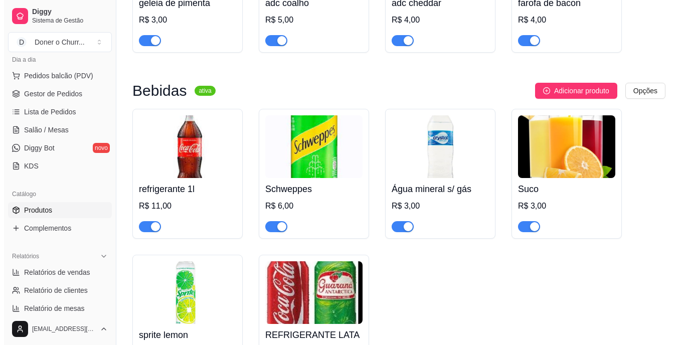
scroll to position [1469, 0]
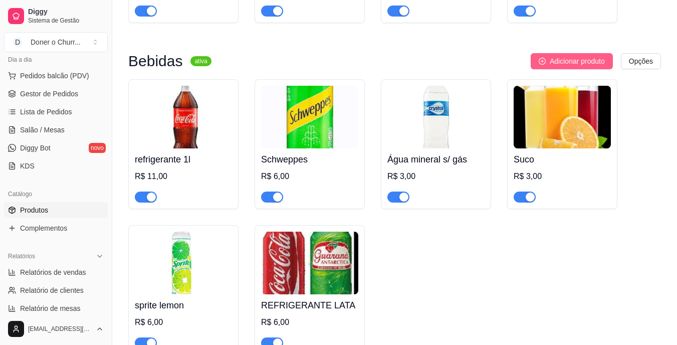
click at [574, 67] on span "Adicionar produto" at bounding box center [577, 61] width 55 height 11
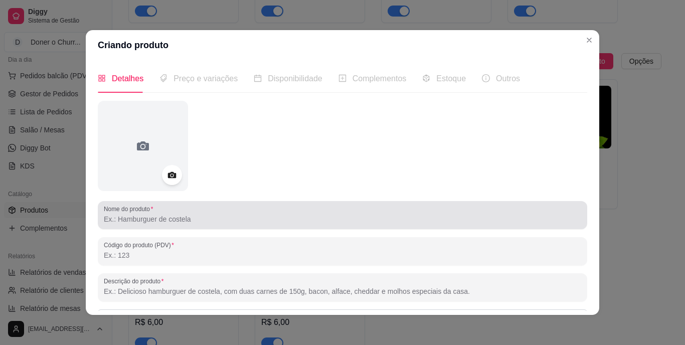
click at [235, 227] on div "Nome do produto" at bounding box center [342, 215] width 489 height 28
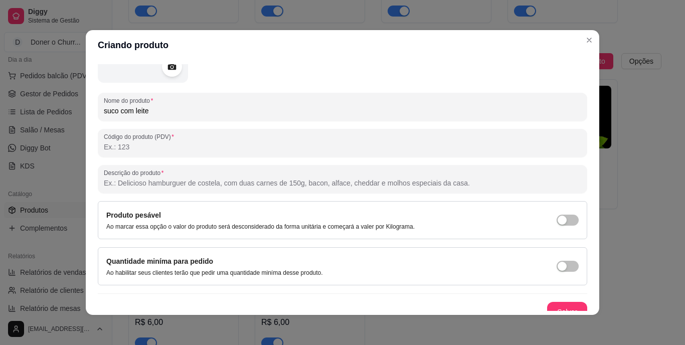
scroll to position [119, 0]
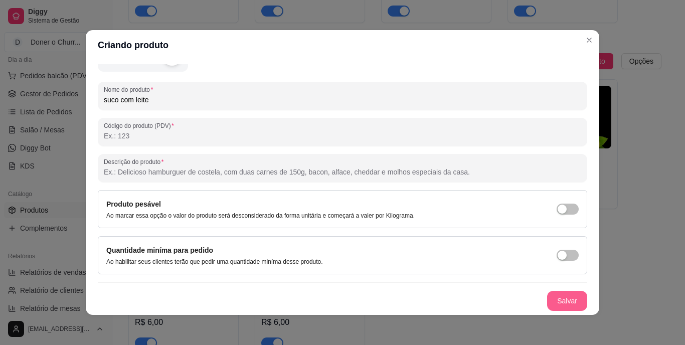
type input "suco com leite"
click at [553, 300] on button "Salvar" at bounding box center [566, 301] width 39 height 20
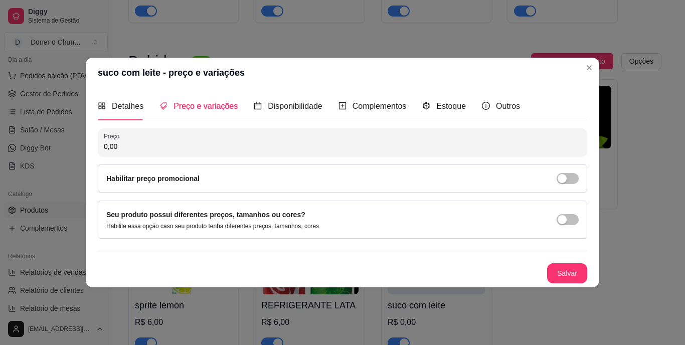
scroll to position [0, 0]
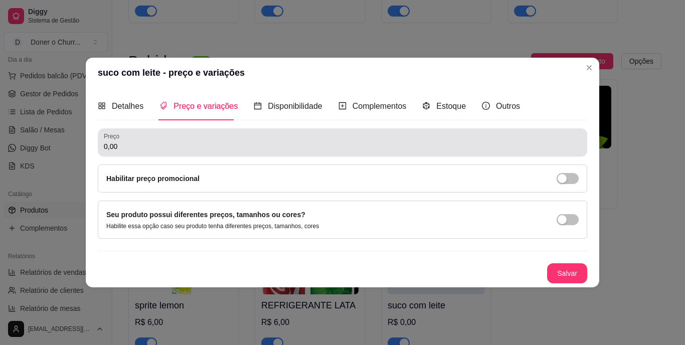
click at [260, 155] on div "Preço 0,00" at bounding box center [342, 142] width 489 height 28
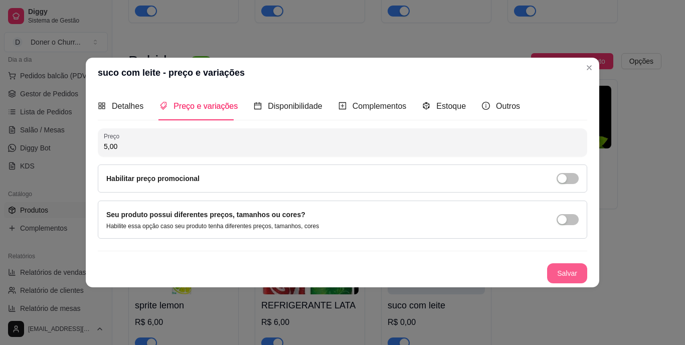
type input "5,00"
click at [573, 275] on button "Salvar" at bounding box center [566, 274] width 39 height 20
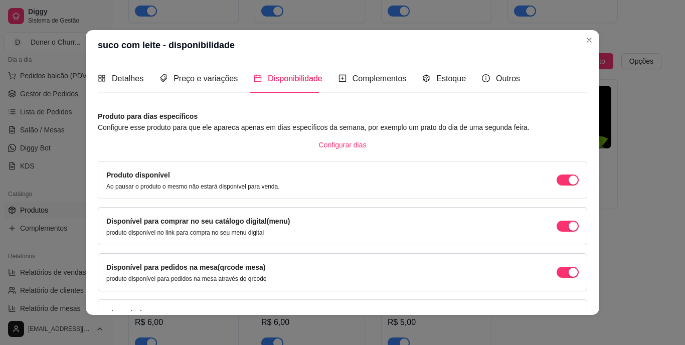
click at [557, 220] on div "Disponível para comprar no seu catálogo digital(menu) produto disponível no lin…" at bounding box center [342, 226] width 472 height 21
click at [556, 227] on button "button" at bounding box center [567, 226] width 22 height 11
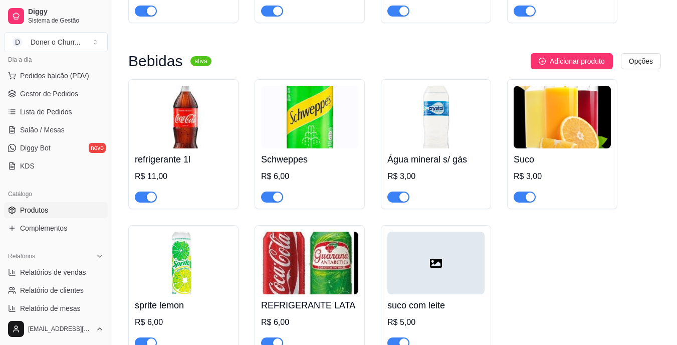
click at [576, 142] on img at bounding box center [562, 117] width 97 height 63
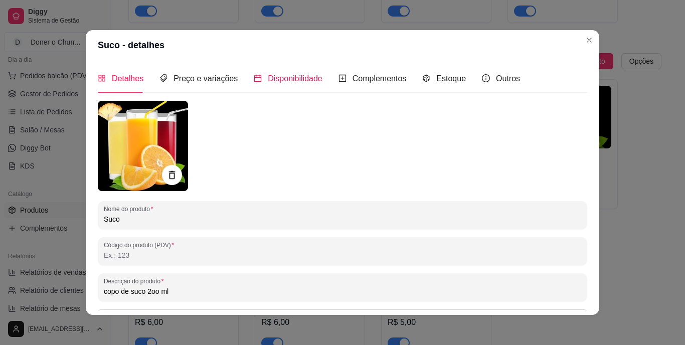
click at [312, 81] on span "Disponibilidade" at bounding box center [295, 78] width 55 height 9
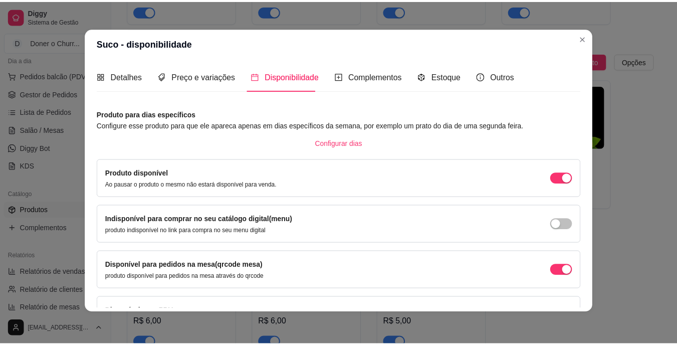
scroll to position [67, 0]
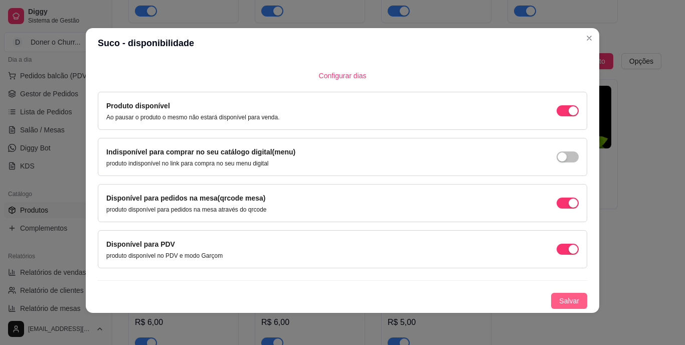
click at [559, 299] on span "Salvar" at bounding box center [569, 300] width 20 height 11
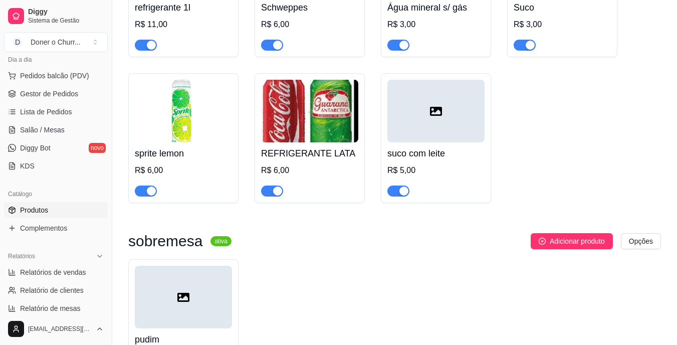
scroll to position [1721, 0]
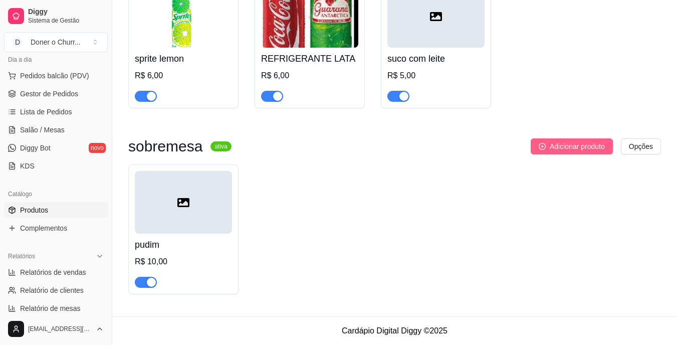
click at [578, 146] on span "Adicionar produto" at bounding box center [577, 146] width 55 height 11
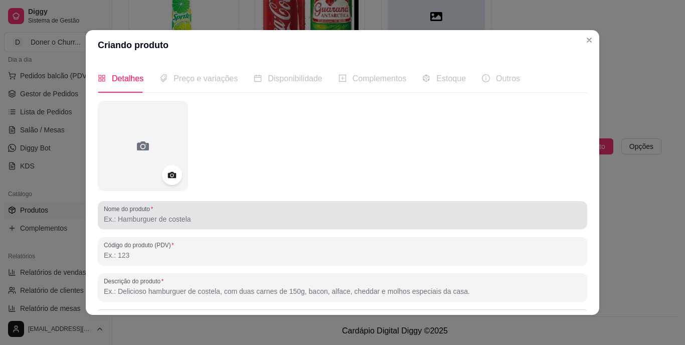
click at [217, 212] on div at bounding box center [342, 215] width 477 height 20
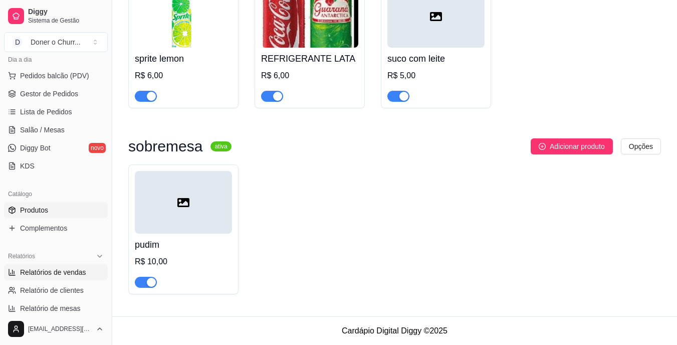
click at [41, 273] on span "Relatórios de vendas" at bounding box center [53, 272] width 66 height 10
select select "ALL"
select select "0"
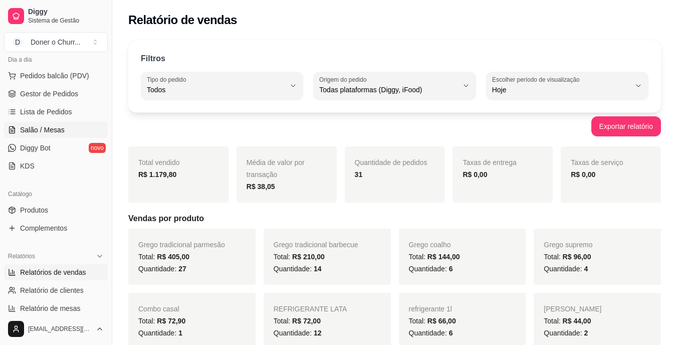
click at [49, 130] on span "Salão / Mesas" at bounding box center [42, 130] width 45 height 10
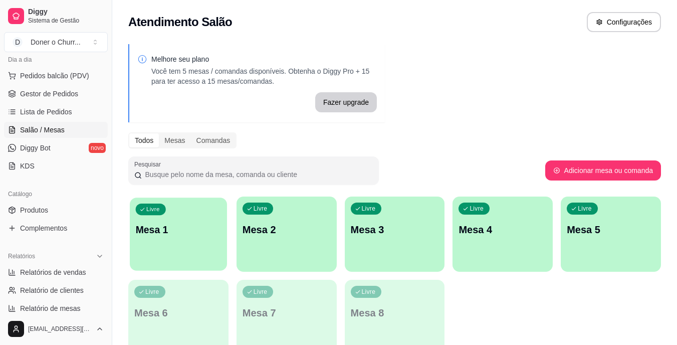
click at [192, 239] on div "Livre Mesa 1" at bounding box center [178, 228] width 97 height 61
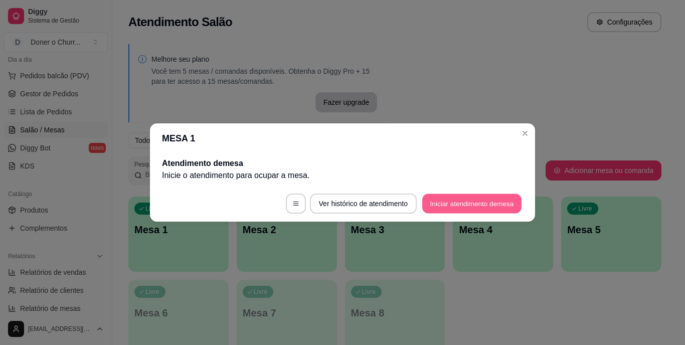
click at [468, 200] on button "Iniciar atendimento de mesa" at bounding box center [471, 204] width 99 height 20
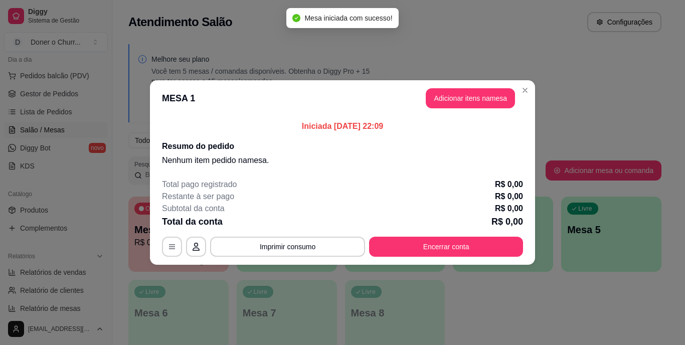
click at [474, 108] on header "MESA 1 Adicionar itens na mesa" at bounding box center [342, 98] width 385 height 36
click at [470, 97] on button "Adicionar itens na mesa" at bounding box center [470, 99] width 86 height 20
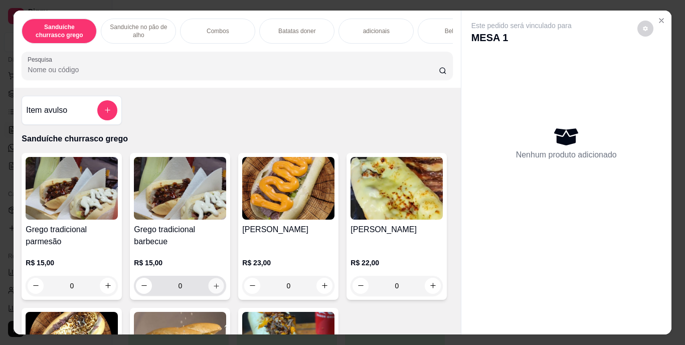
click at [216, 289] on icon "increase-product-quantity" at bounding box center [217, 286] width 8 height 8
type input "1"
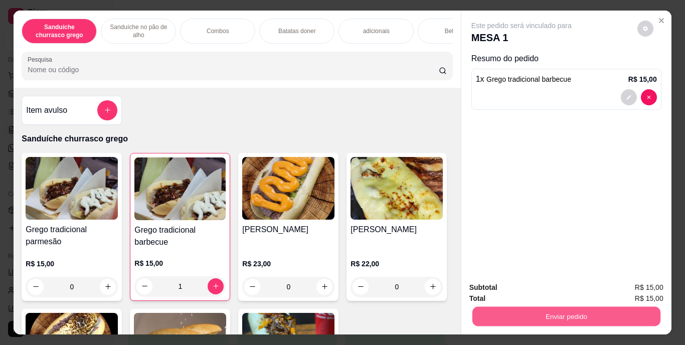
click at [502, 312] on button "Enviar pedido" at bounding box center [566, 317] width 188 height 20
click at [396, 204] on div "Grego tradicional parmesão R$ 15,00 0 Grego tradicional barbecue R$ 15,00 1 Gre…" at bounding box center [237, 298] width 431 height 291
click at [582, 311] on button "Enviar pedido" at bounding box center [566, 317] width 188 height 20
click at [636, 292] on button "Enviar pedido" at bounding box center [637, 288] width 57 height 19
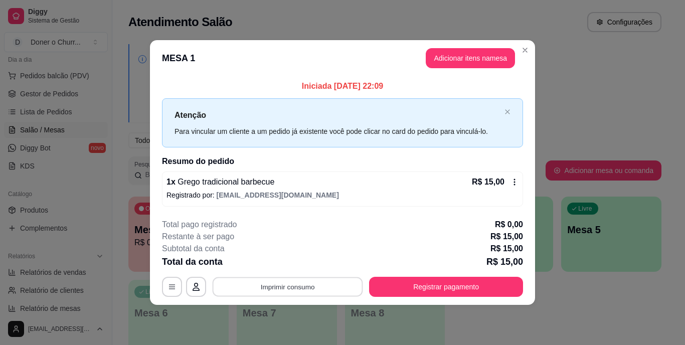
click at [281, 283] on button "Imprimir consumo" at bounding box center [288, 287] width 150 height 20
click at [298, 267] on button "IMPRESSORA" at bounding box center [291, 264] width 70 height 16
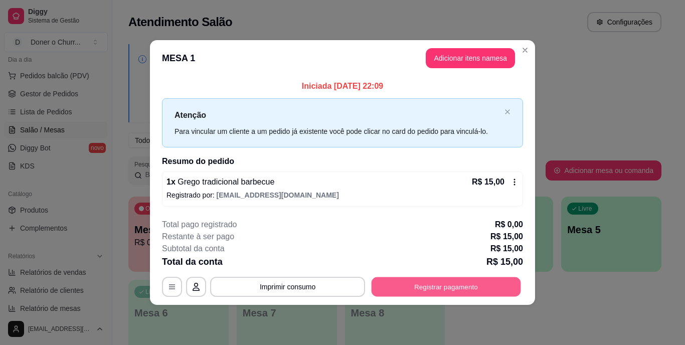
click at [426, 279] on button "Registrar pagamento" at bounding box center [445, 287] width 149 height 20
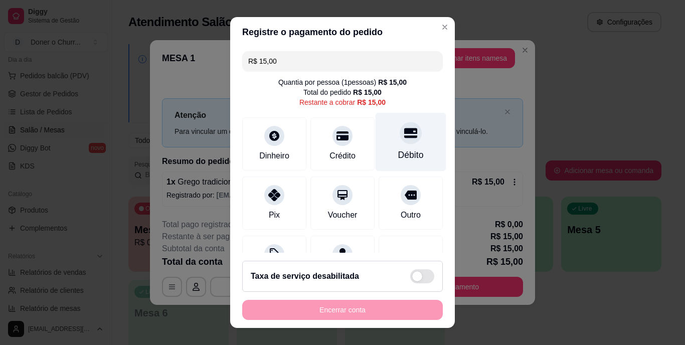
click at [404, 160] on div "Débito" at bounding box center [411, 155] width 26 height 13
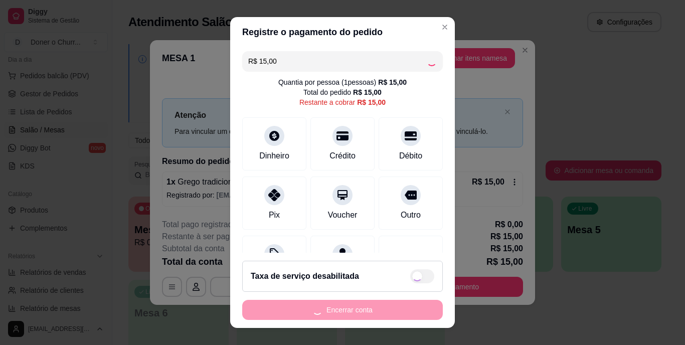
type input "R$ 0,00"
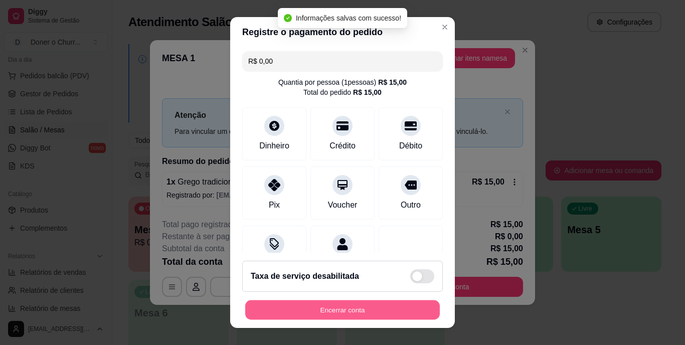
click at [335, 302] on button "Encerrar conta" at bounding box center [342, 310] width 195 height 20
